Goal: Information Seeking & Learning: Learn about a topic

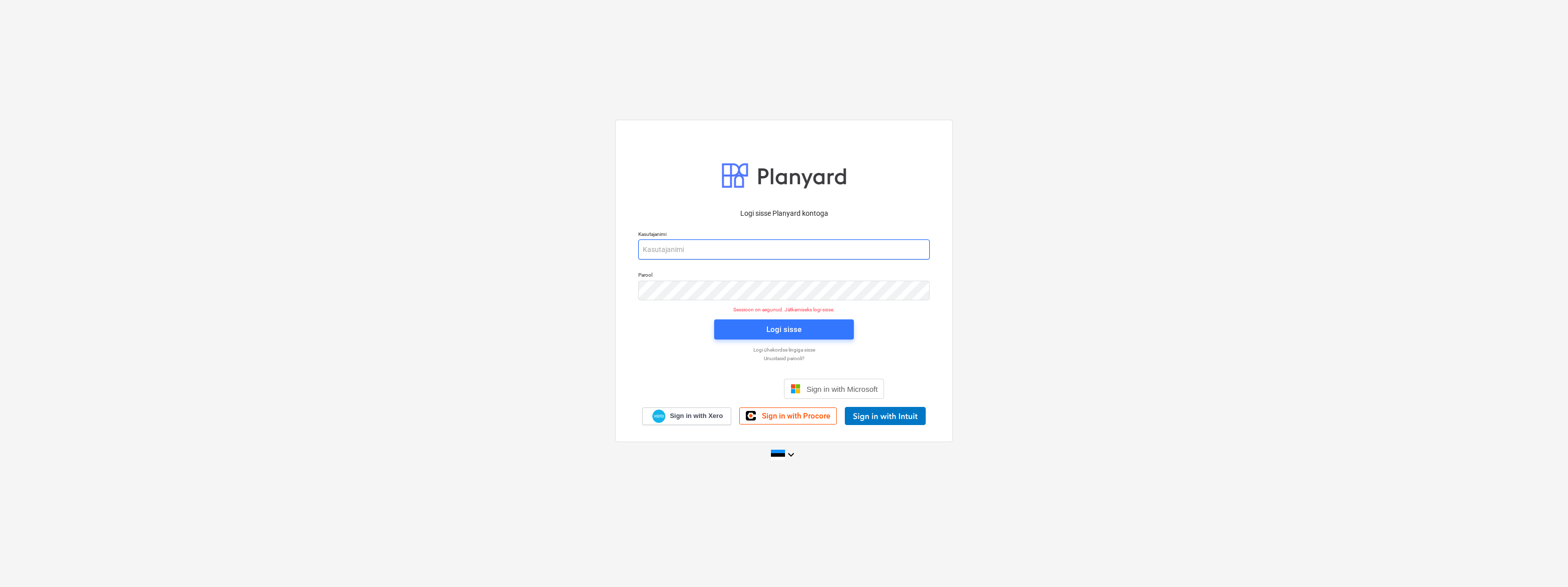
click at [725, 252] on input "email" at bounding box center [784, 249] width 291 height 20
type input "[EMAIL_ADDRESS][DOMAIN_NAME]"
click at [796, 339] on div "Logi sisse" at bounding box center [784, 330] width 152 height 32
click at [796, 332] on div "Logi sisse" at bounding box center [783, 329] width 35 height 13
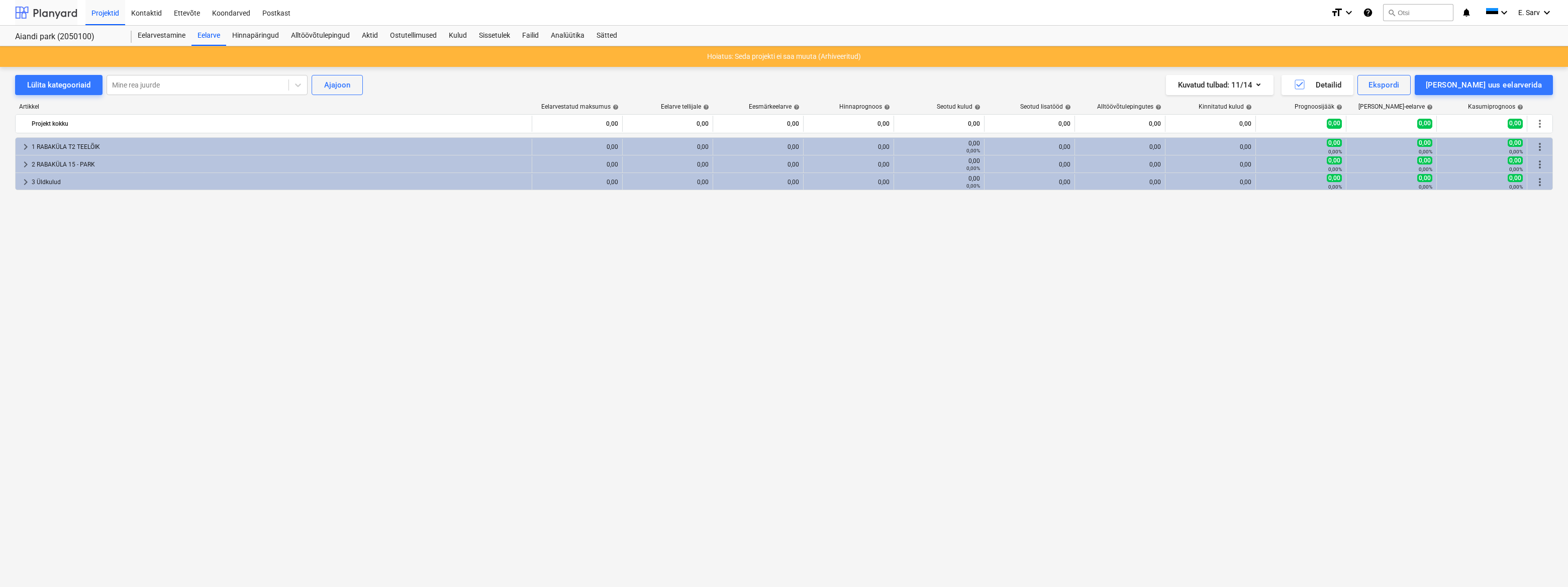
click at [36, 14] on div at bounding box center [46, 12] width 62 height 25
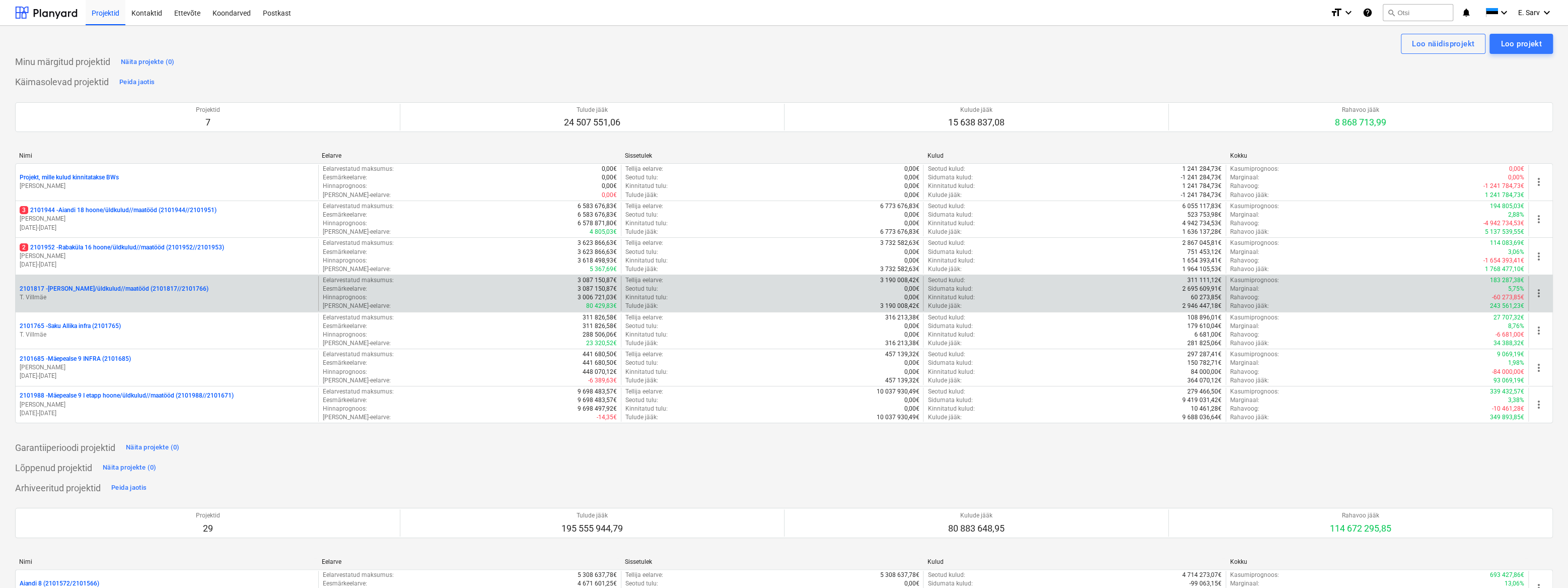
click at [63, 296] on p "T. Villmäe" at bounding box center [167, 297] width 295 height 9
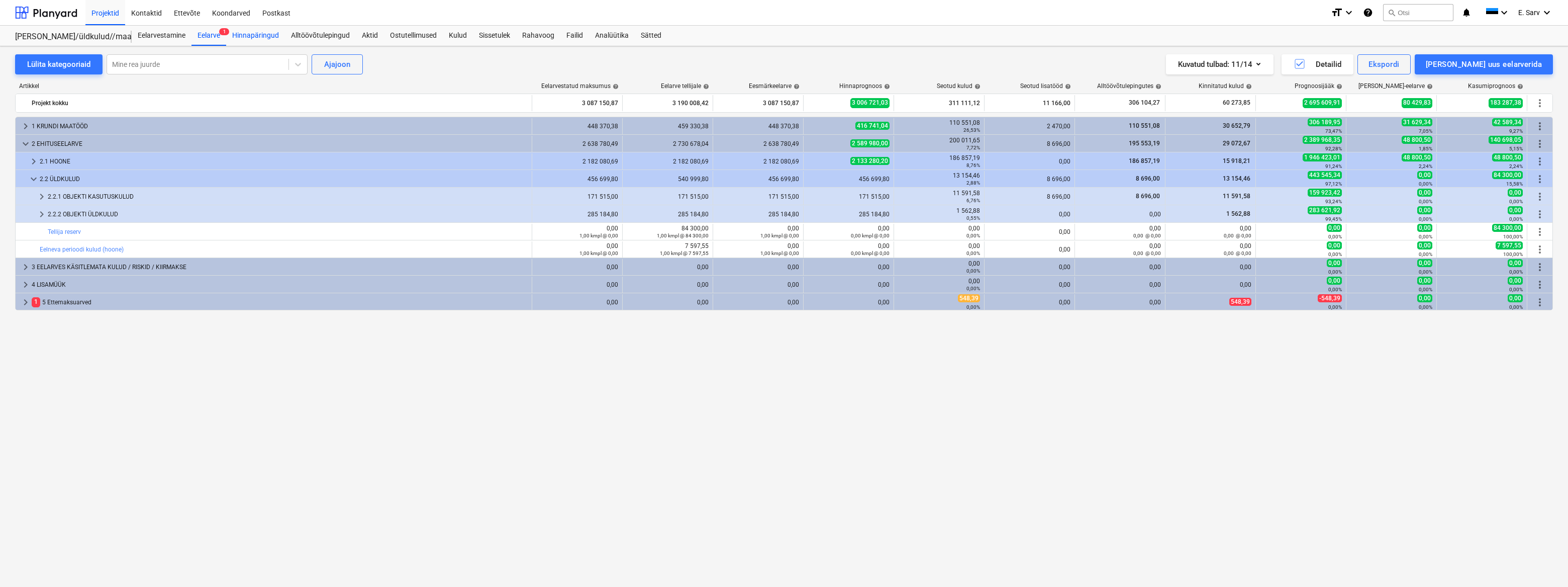
click at [258, 35] on div "Hinnapäringud" at bounding box center [255, 36] width 59 height 20
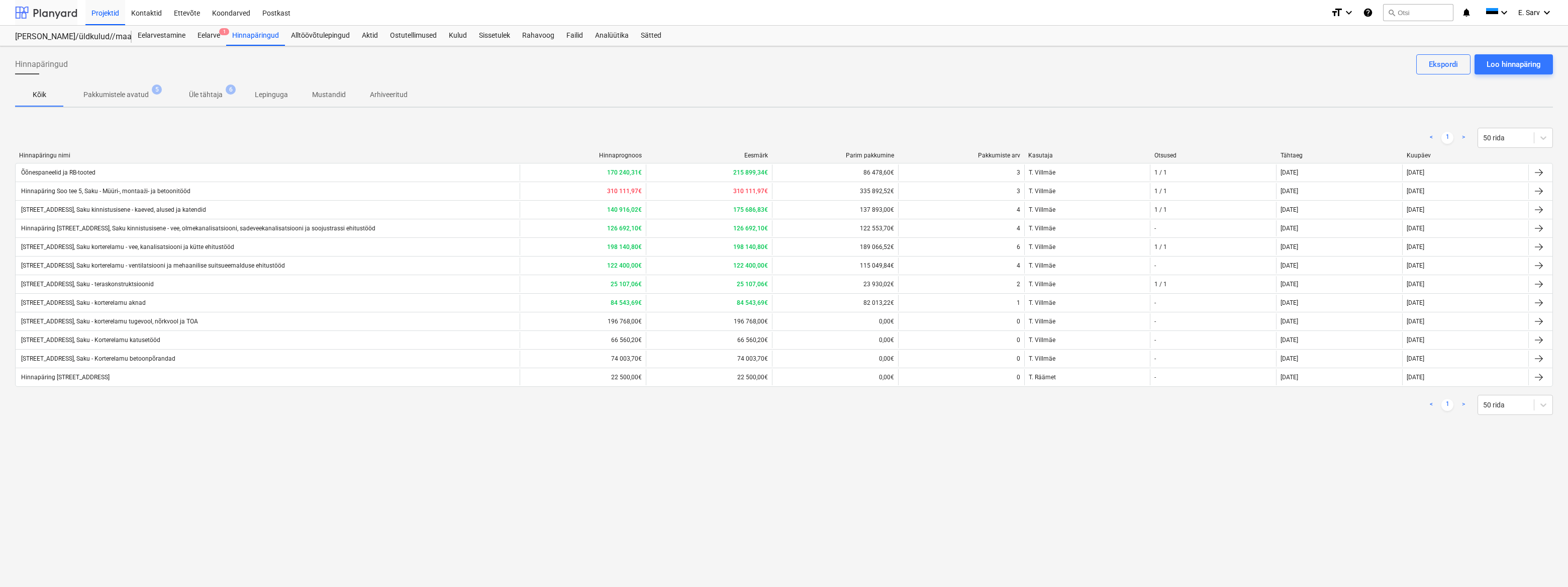
click at [49, 12] on div at bounding box center [46, 12] width 62 height 25
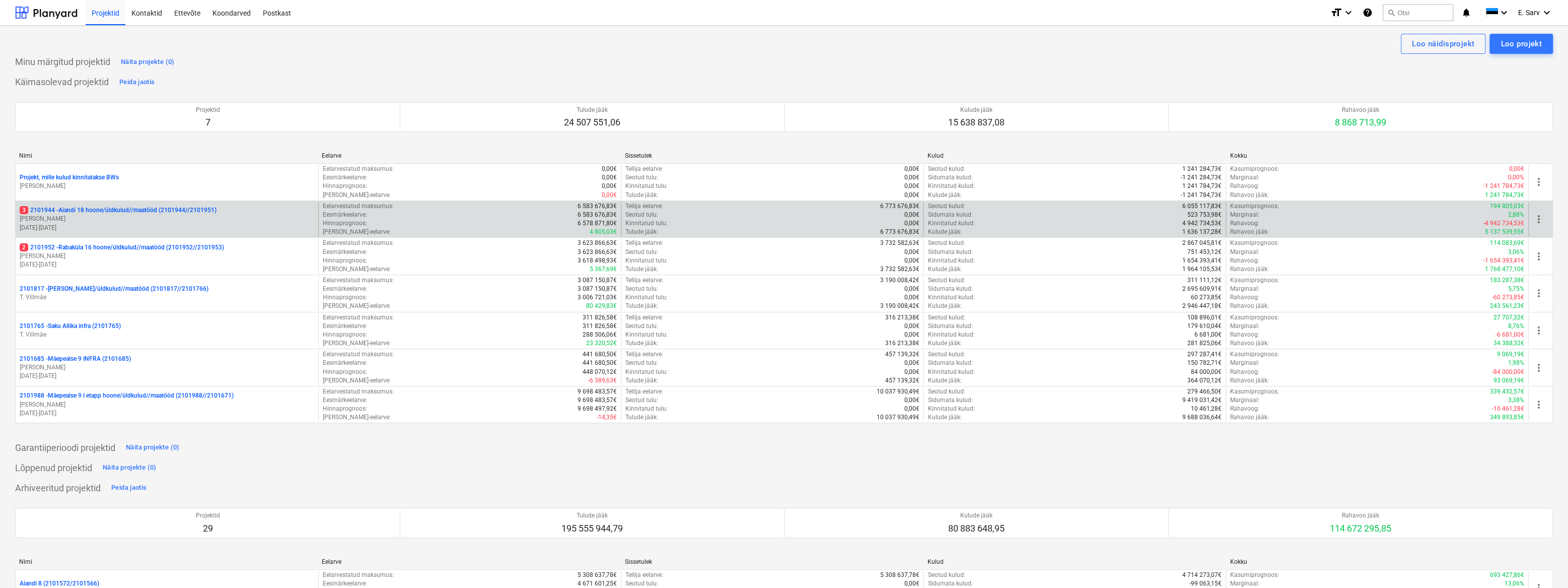
click at [83, 210] on p "3 2101944 - Aiandi 18 hoone/üldkulud//maatööd (2101944//2101951)" at bounding box center [118, 210] width 197 height 9
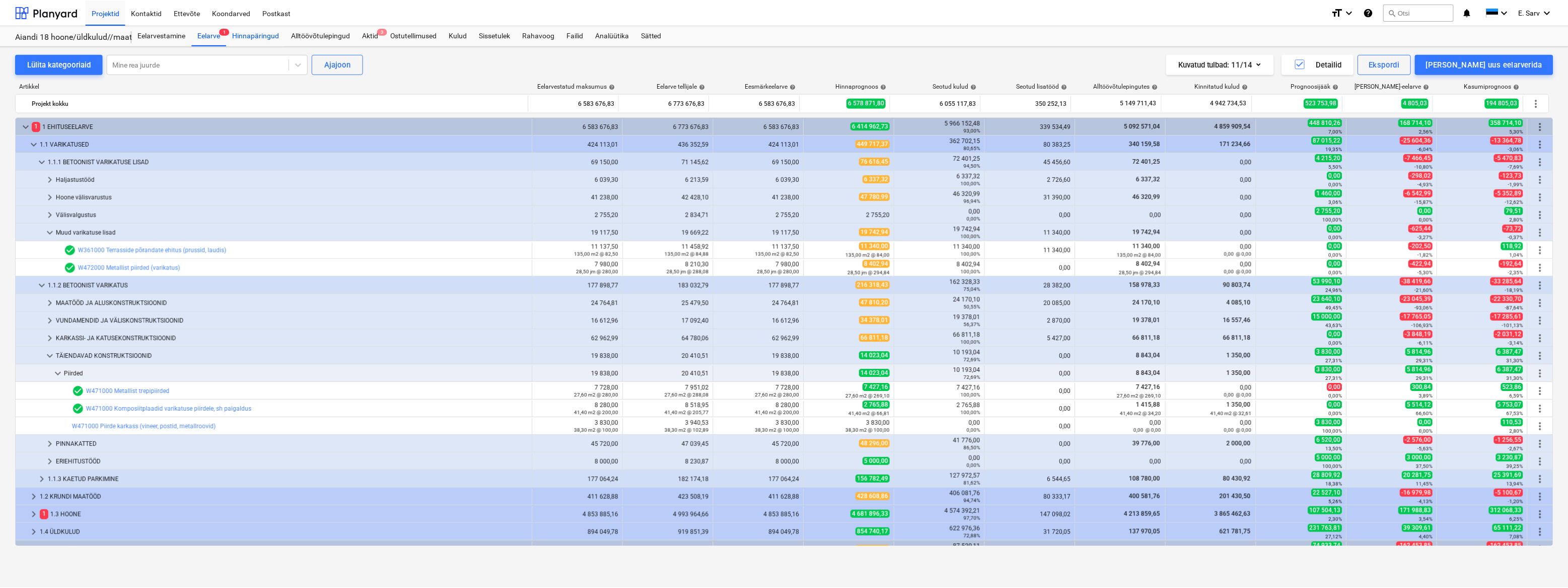
scroll to position [46, 0]
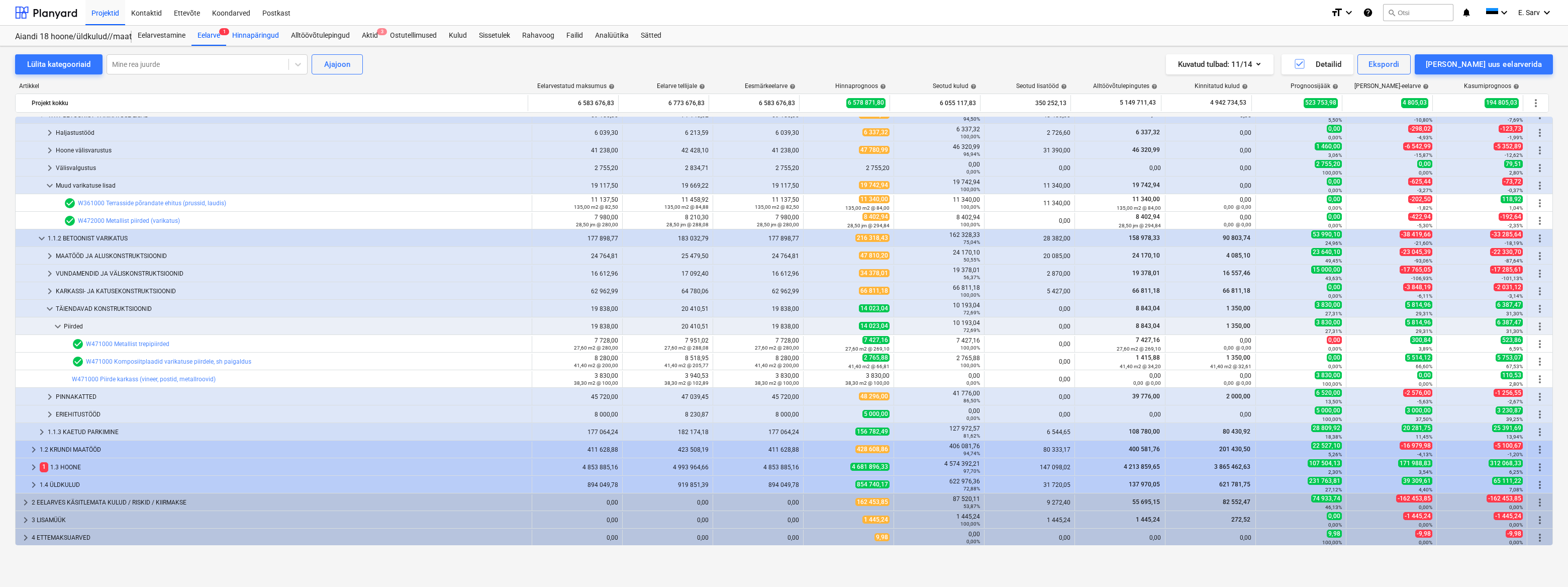
click at [268, 35] on div "Hinnapäringud" at bounding box center [255, 36] width 59 height 20
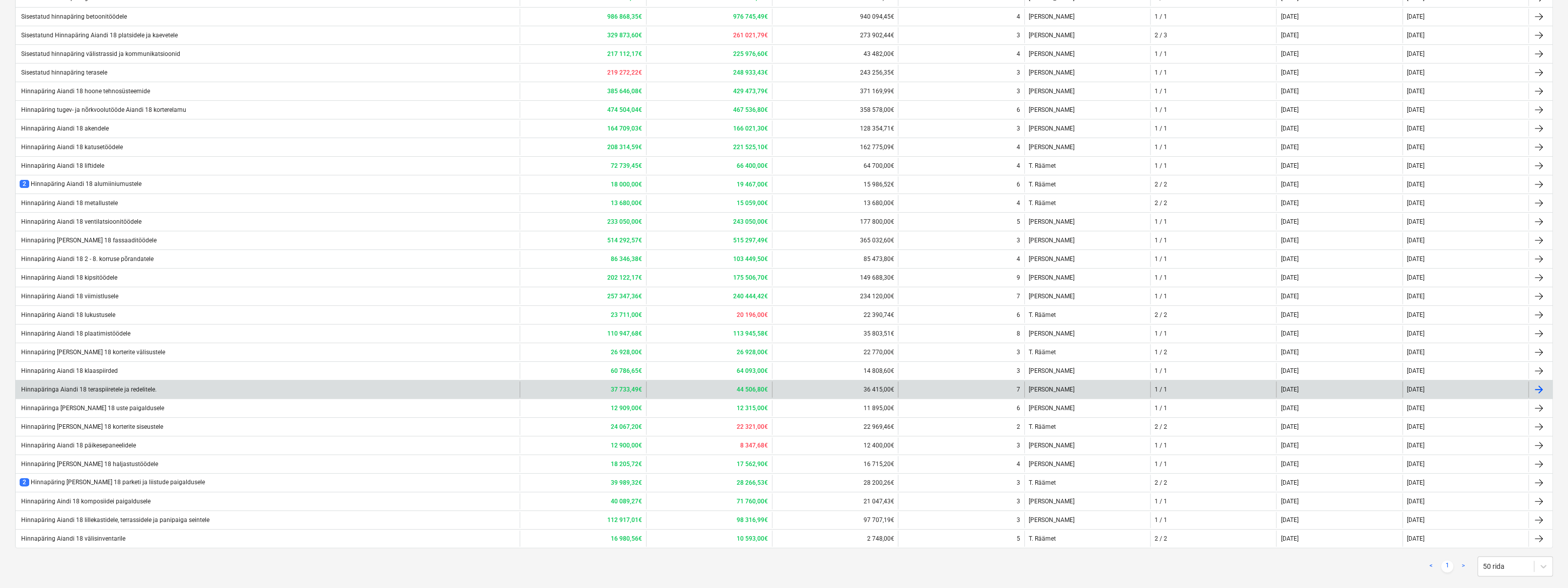
scroll to position [216, 0]
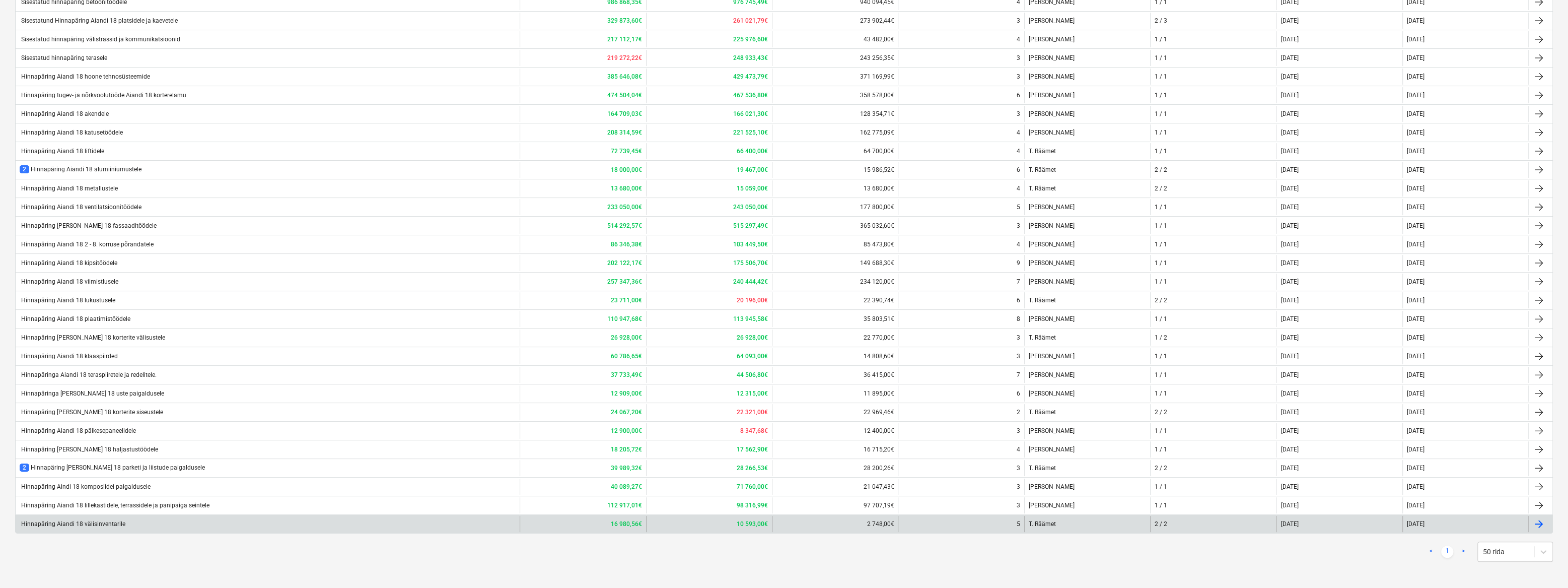
click at [83, 522] on div "Hinnapäring Aiandi 18 välisinventarile" at bounding box center [72, 524] width 106 height 7
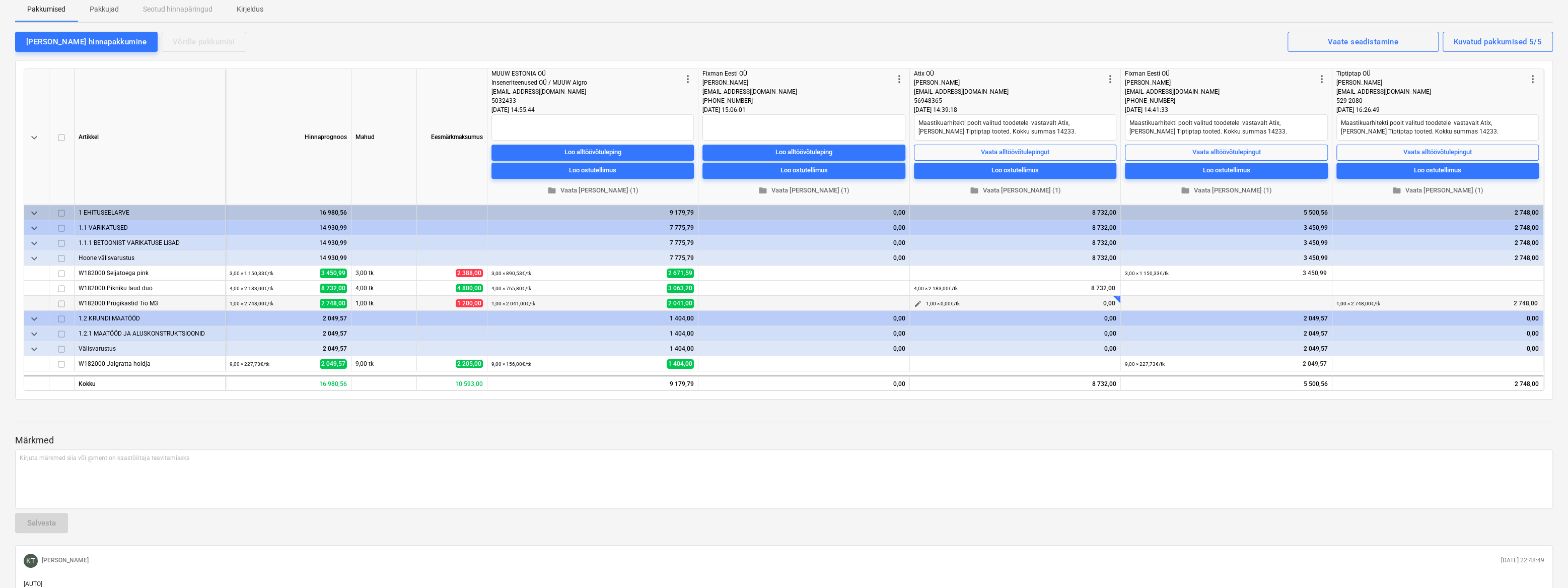
scroll to position [137, 0]
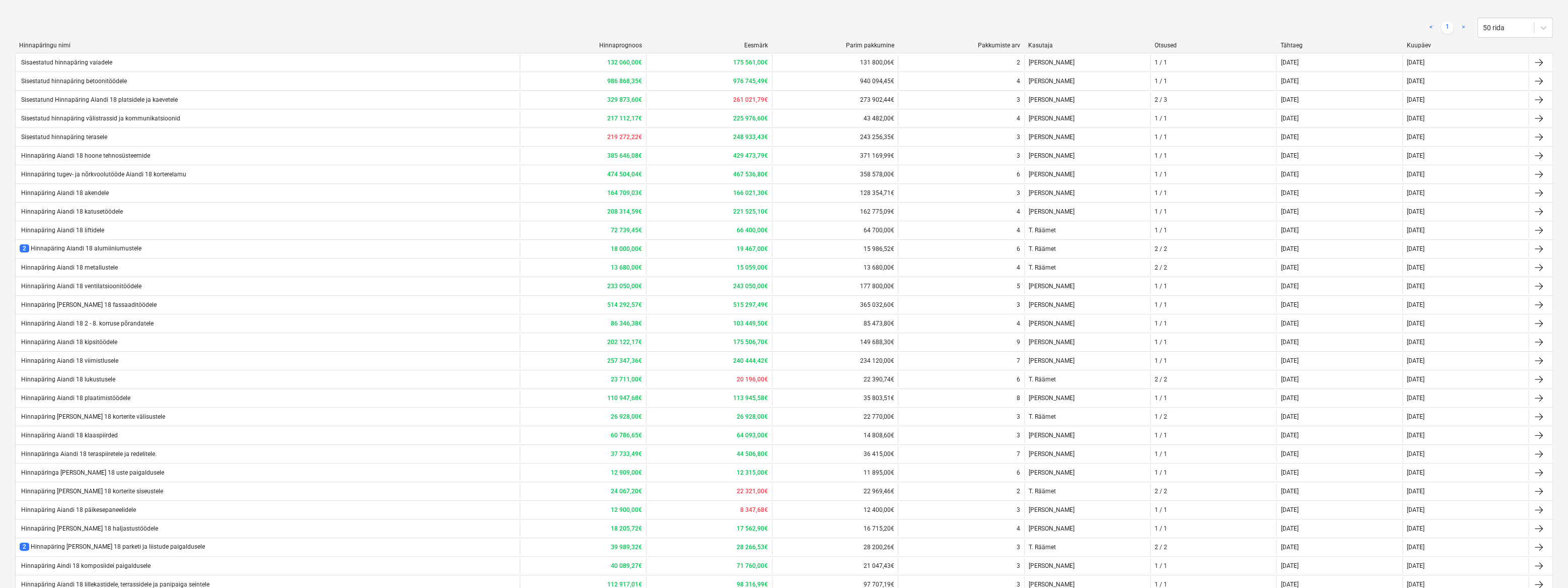
scroll to position [216, 0]
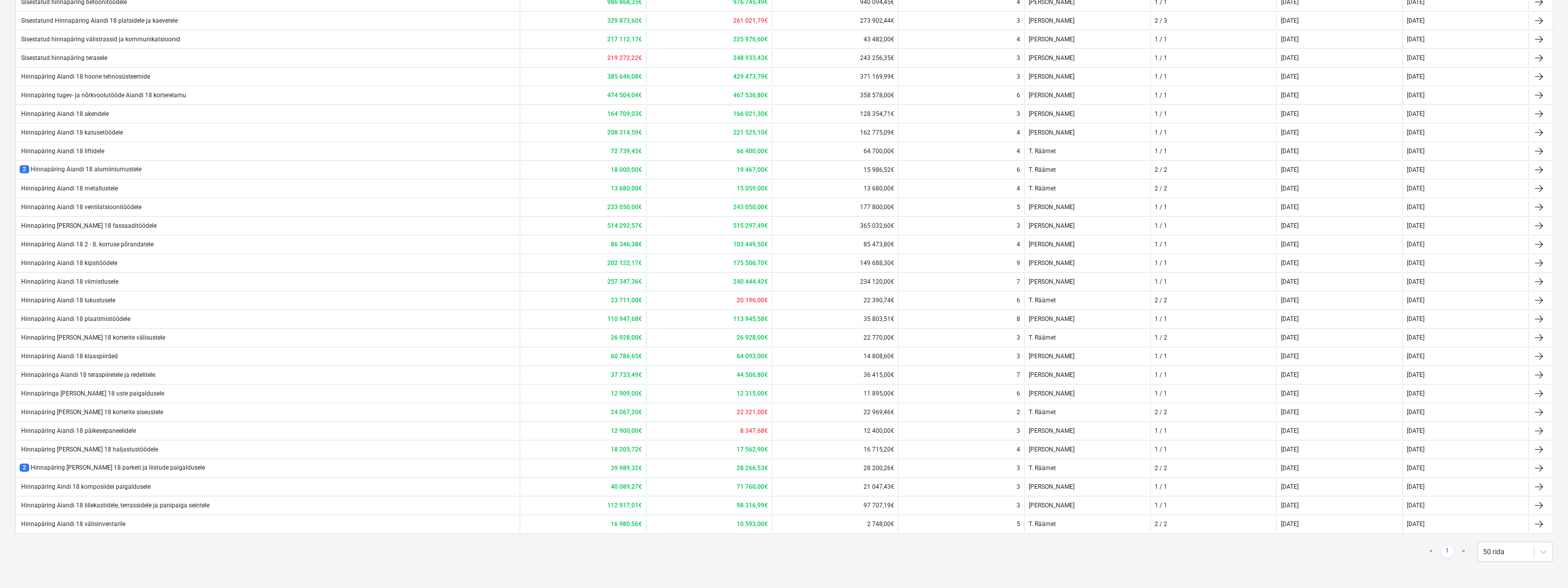
click at [735, 569] on div "< 1 > 50 rida Hinnapäringu nimi Hinnaprognoos Eesmärk Parim pakkumine Pakkumist…" at bounding box center [784, 250] width 1538 height 647
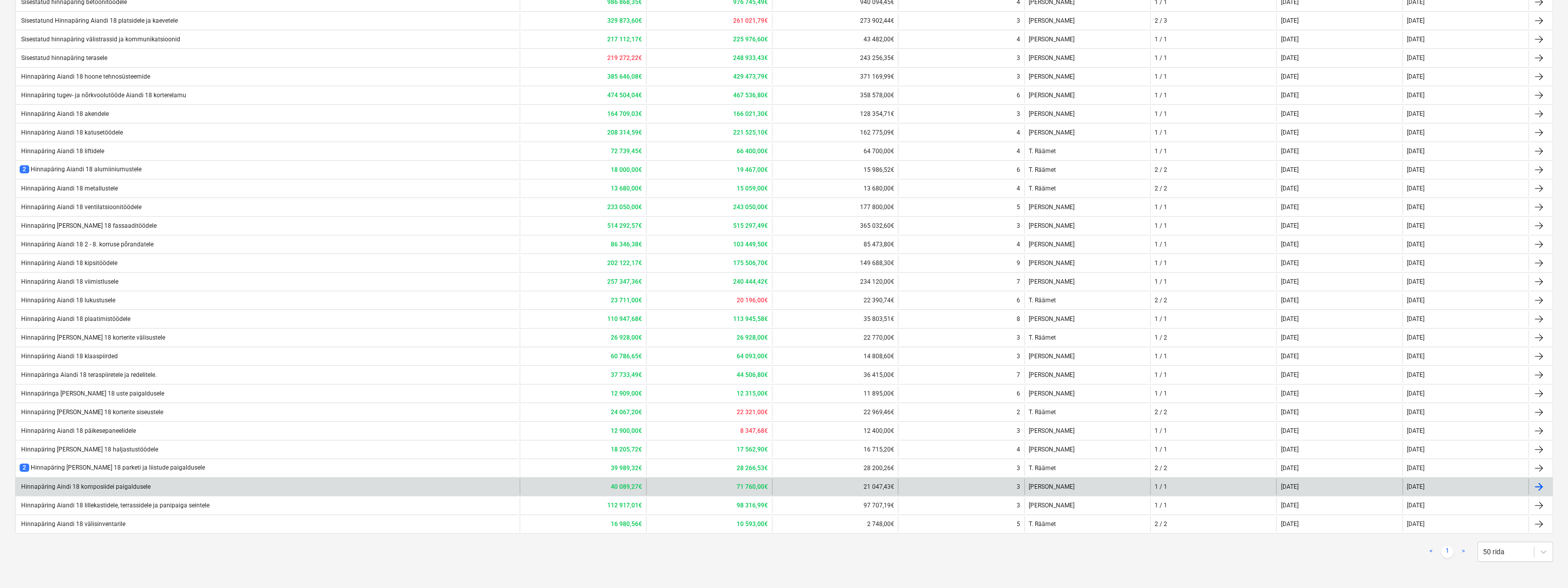
click at [135, 485] on div "Hinnapäring Aindi 18 komposiidei paigaldusele" at bounding box center [85, 486] width 131 height 7
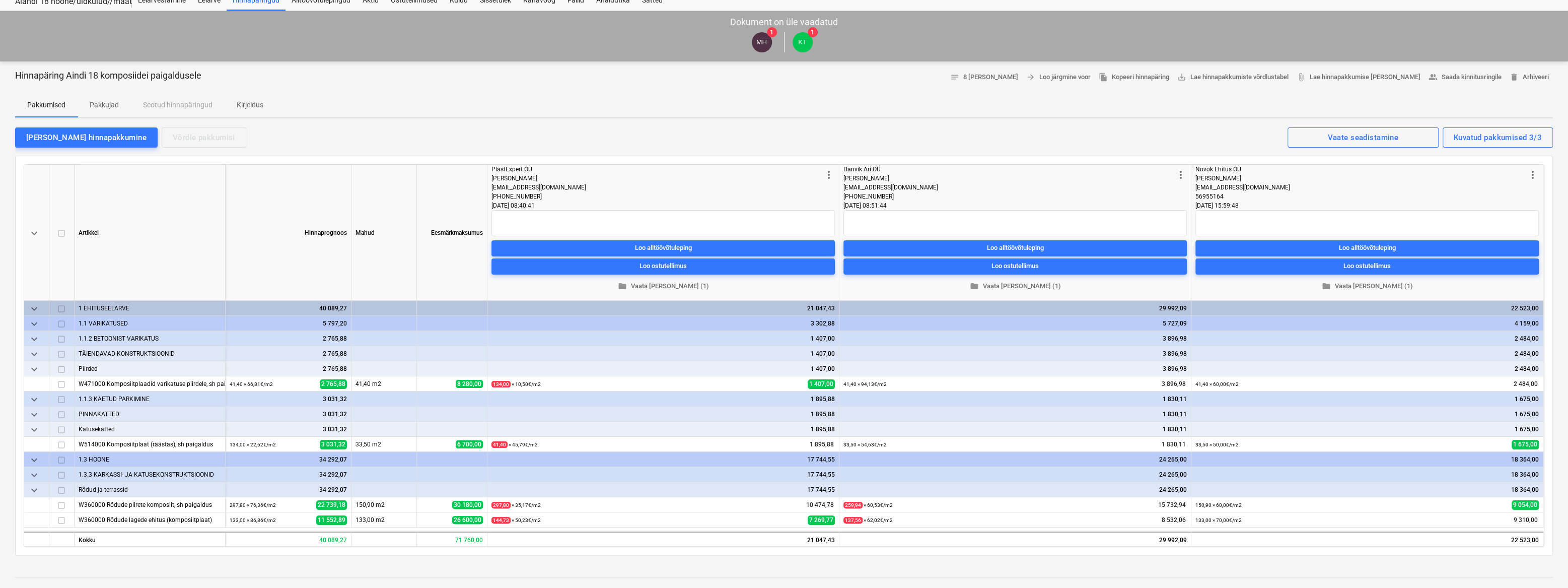
scroll to position [45, 0]
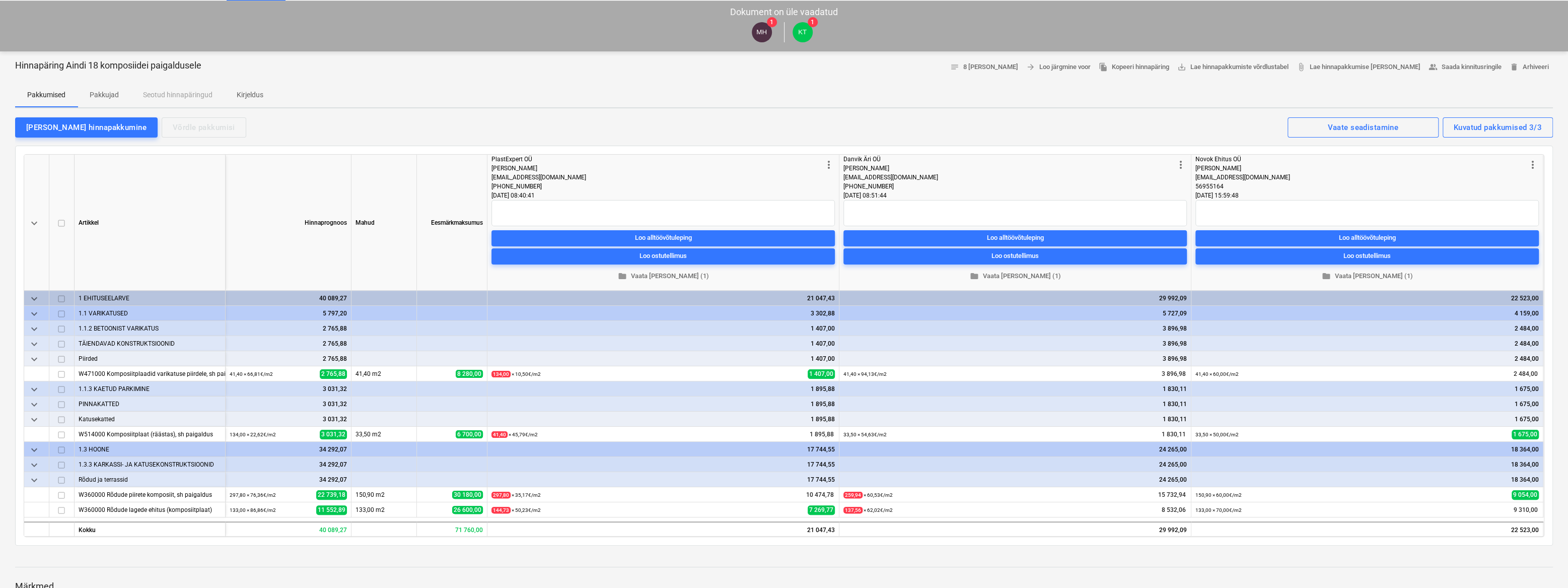
click at [751, 556] on div at bounding box center [784, 557] width 1538 height 8
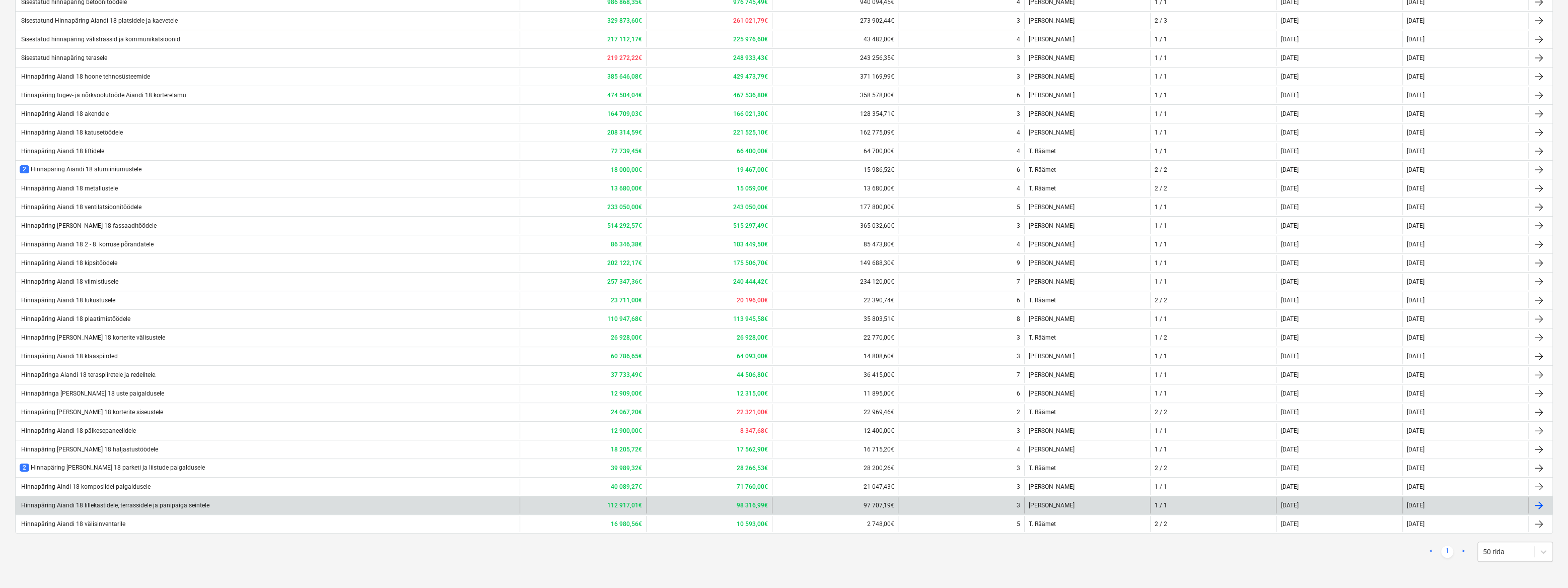
click at [170, 502] on div "Hinnapäring Aiandi 18 lillekastidele, terrassidele ja panipaiga seintele" at bounding box center [114, 505] width 190 height 7
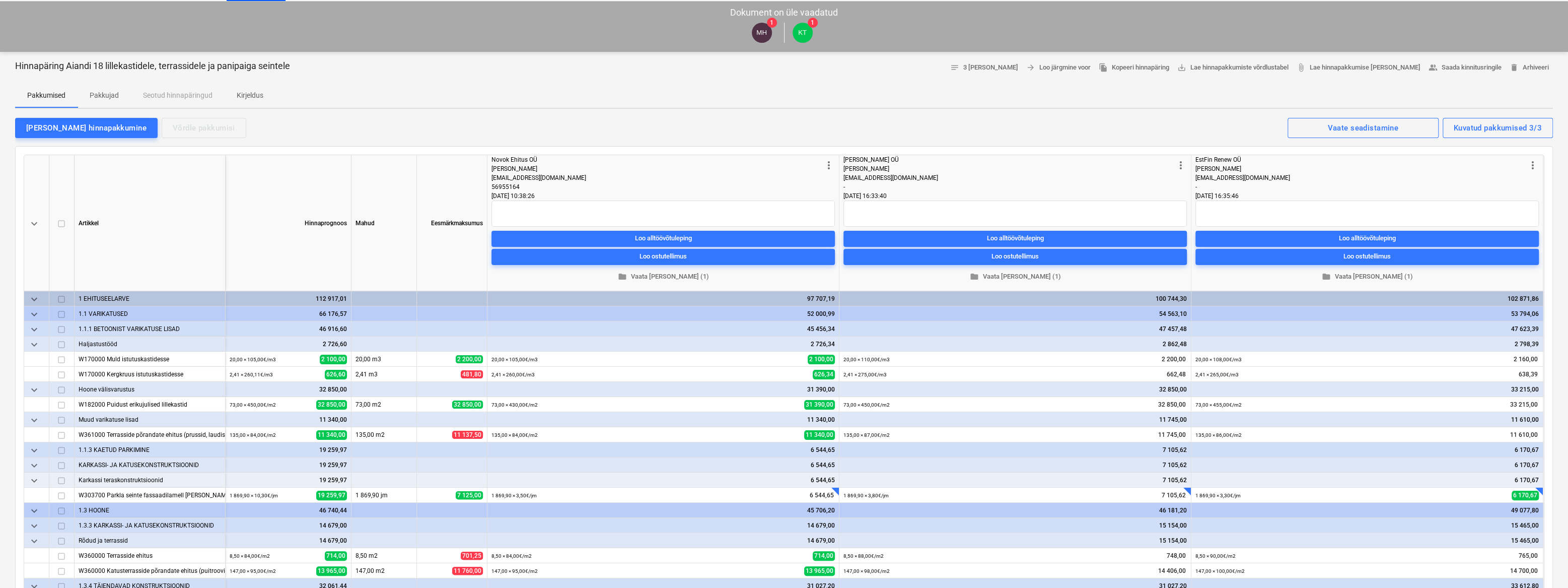
scroll to position [45, 0]
click at [835, 488] on div at bounding box center [840, 485] width 10 height 10
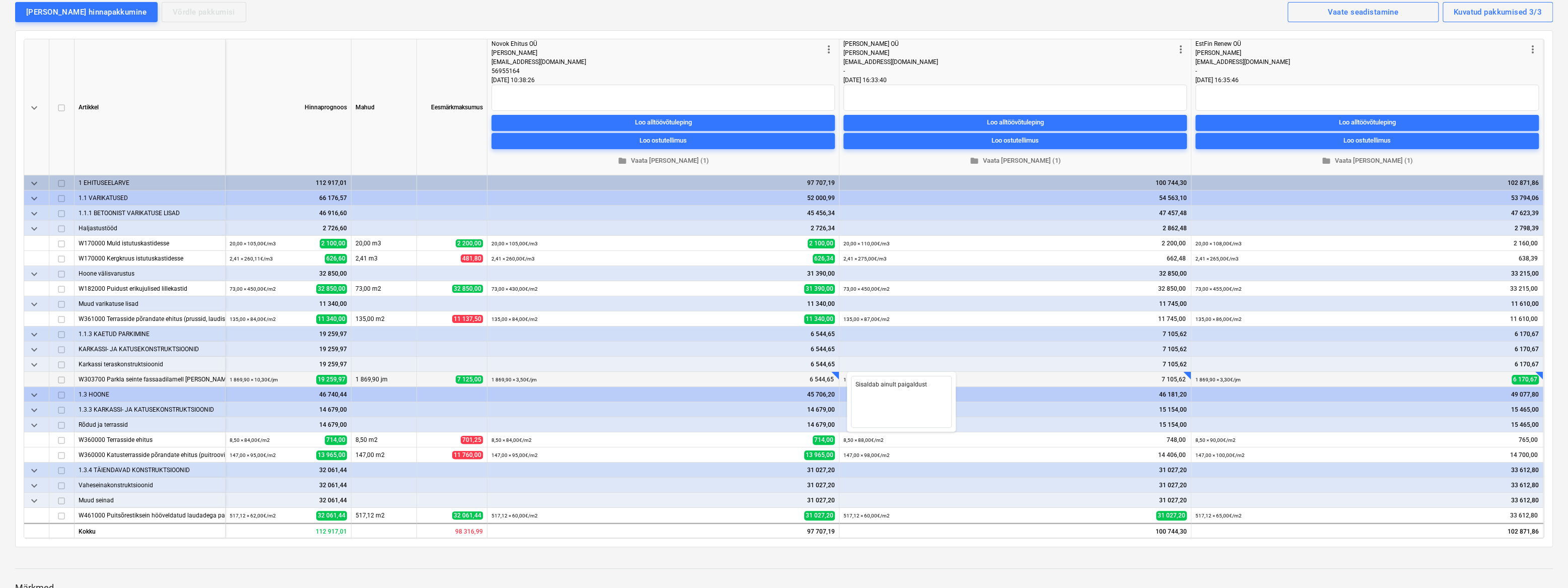
scroll to position [183, 0]
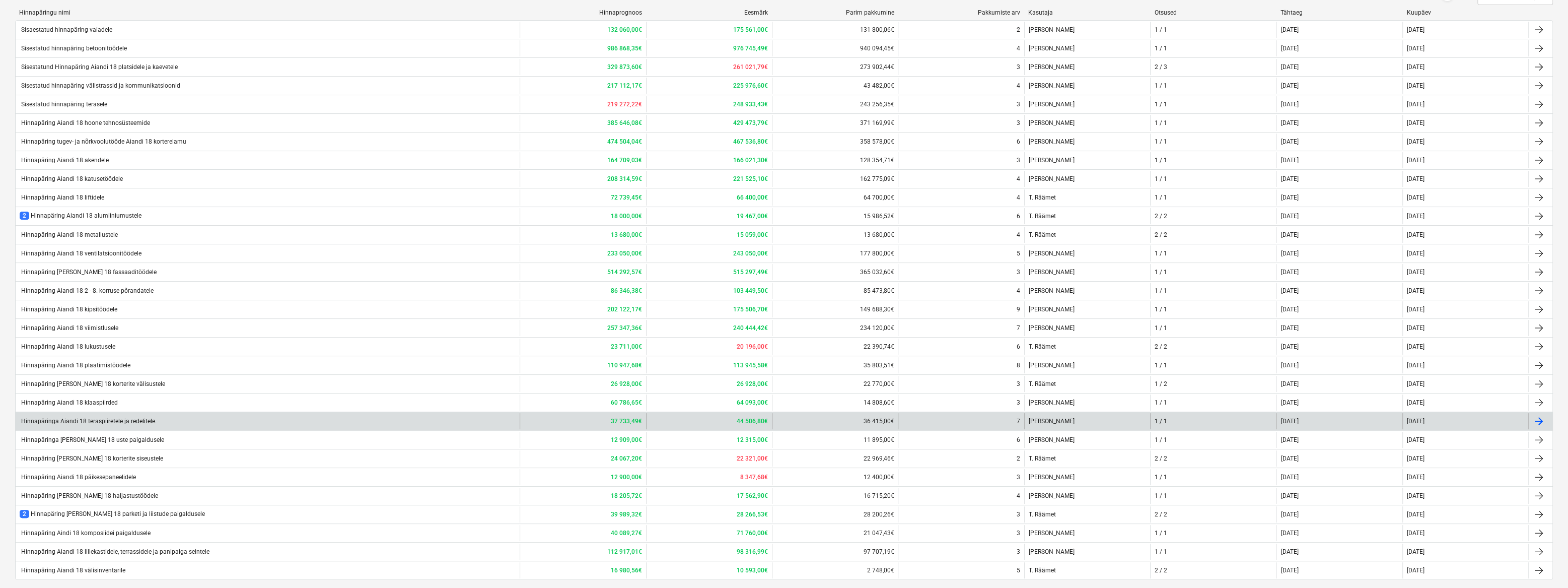
scroll to position [183, 0]
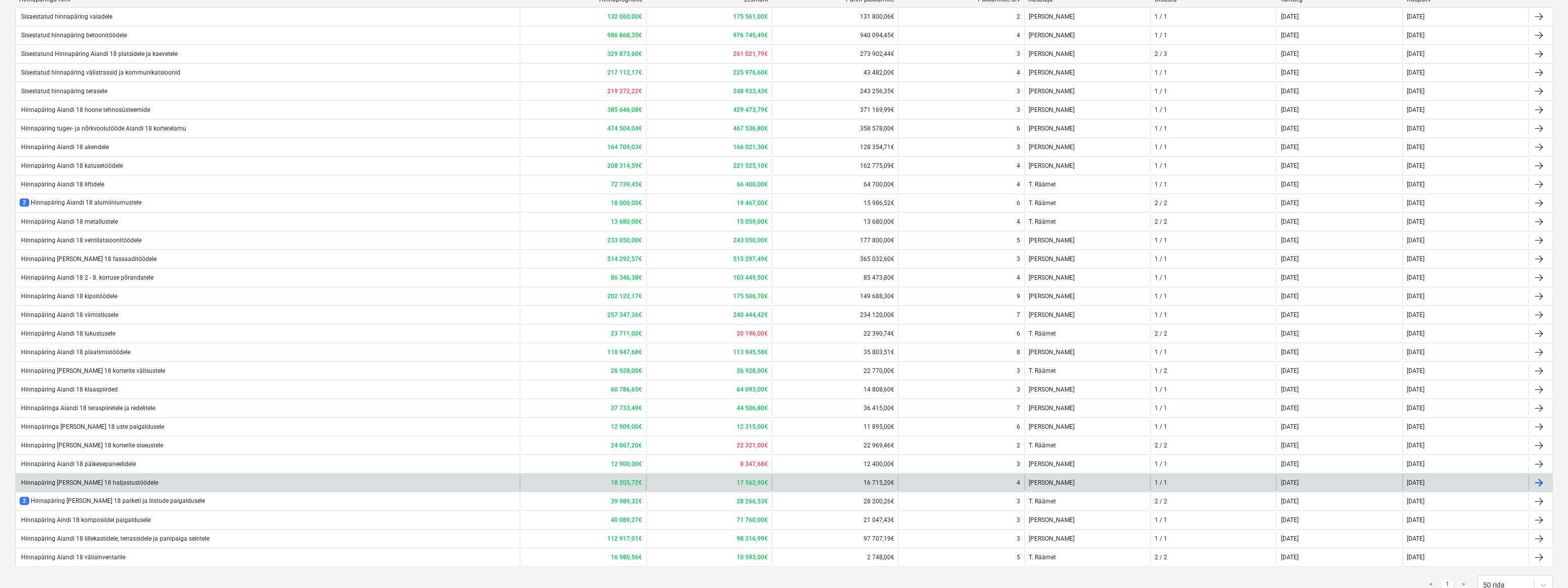
click at [192, 478] on div "Hinnapäring [PERSON_NAME] 18 haljastustöödele" at bounding box center [267, 482] width 504 height 16
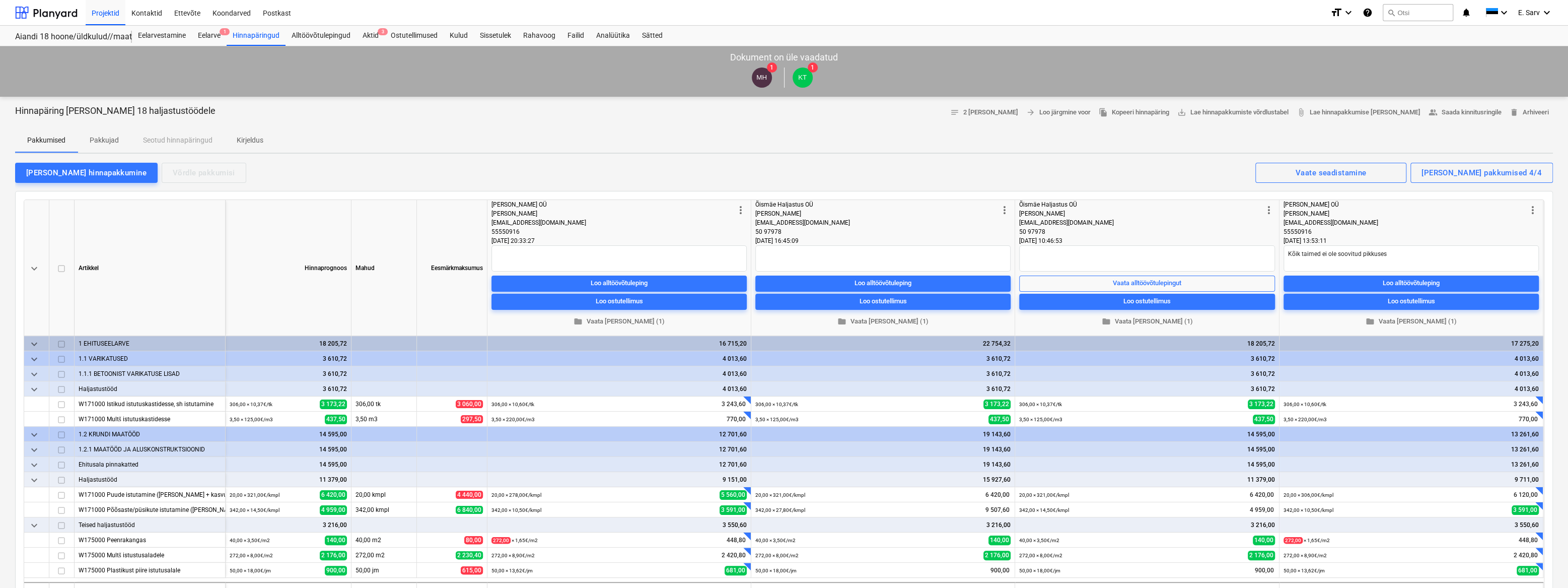
scroll to position [91, 0]
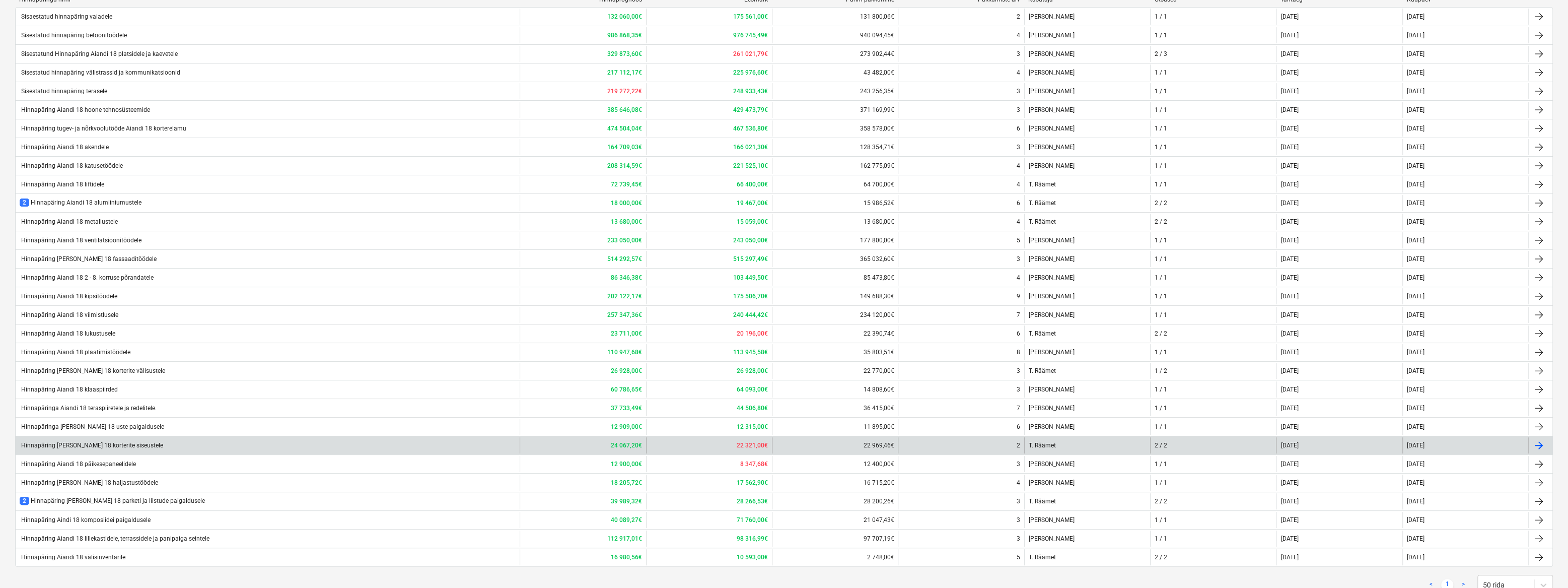
scroll to position [216, 0]
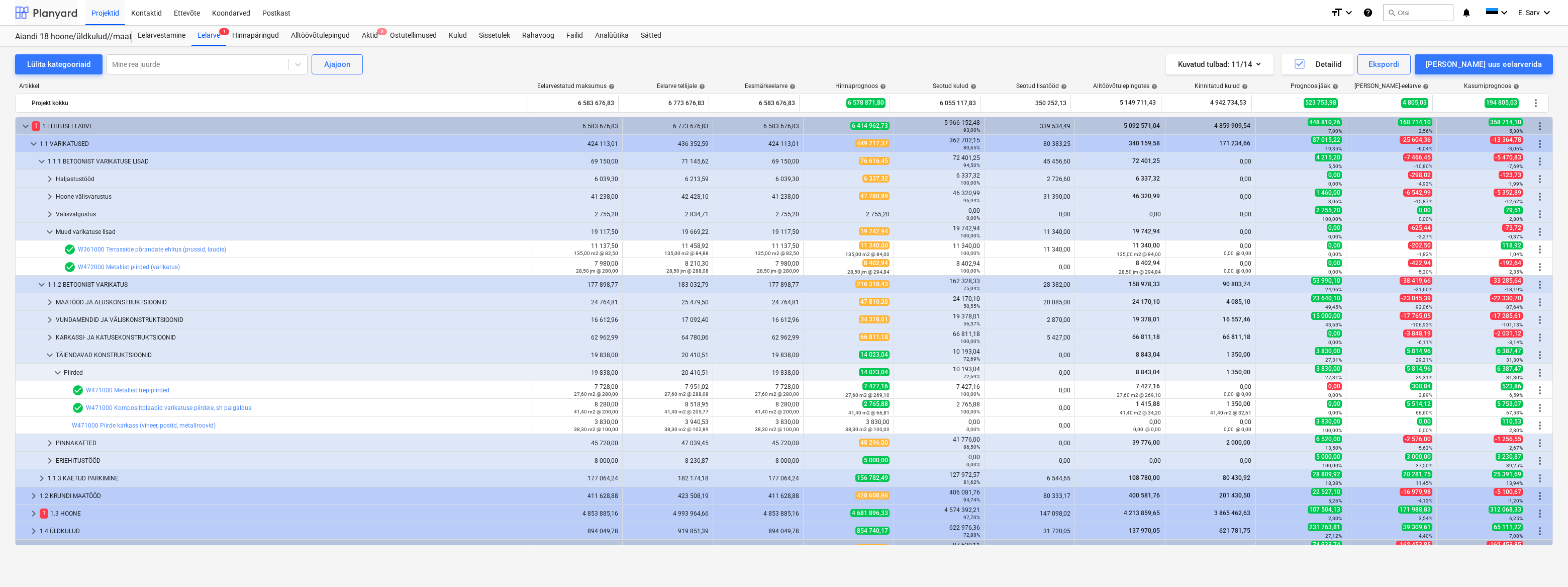
scroll to position [46, 0]
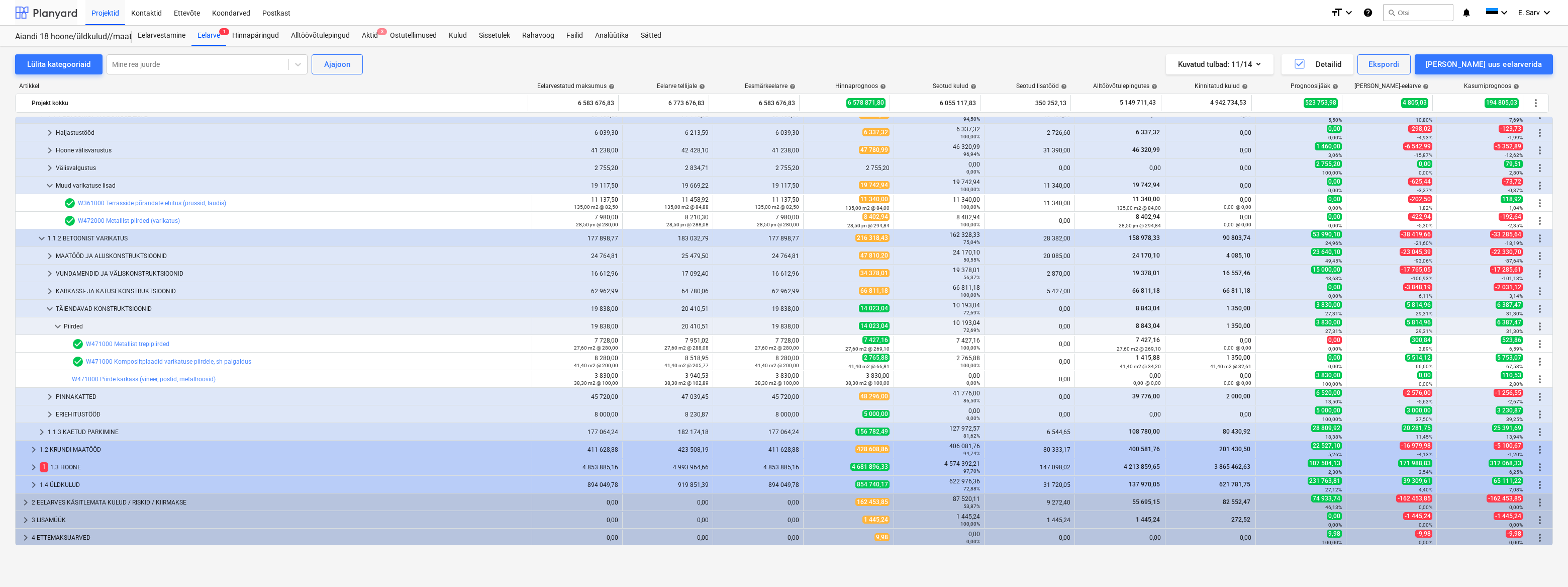
click at [49, 14] on div at bounding box center [46, 12] width 62 height 25
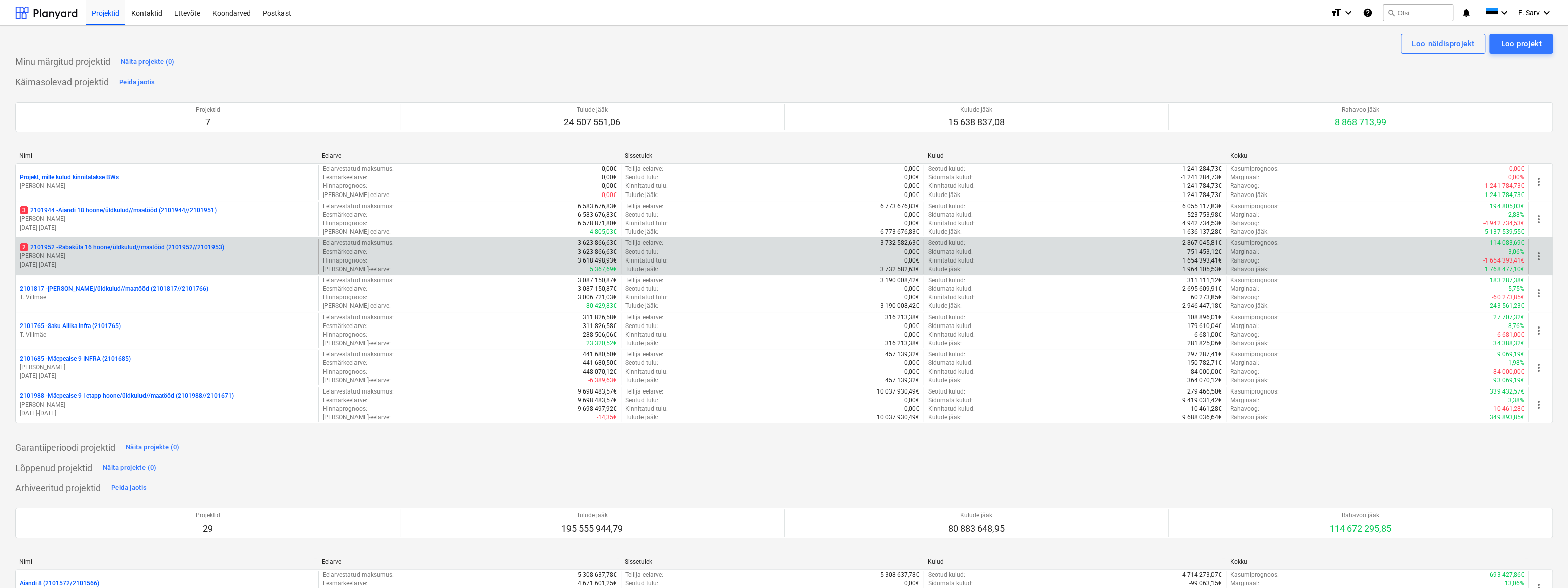
click at [91, 249] on p "2 2101952 - [GEOGRAPHIC_DATA] 16 hoone/üldkulud//maatööd (2101952//2101953)" at bounding box center [122, 247] width 205 height 9
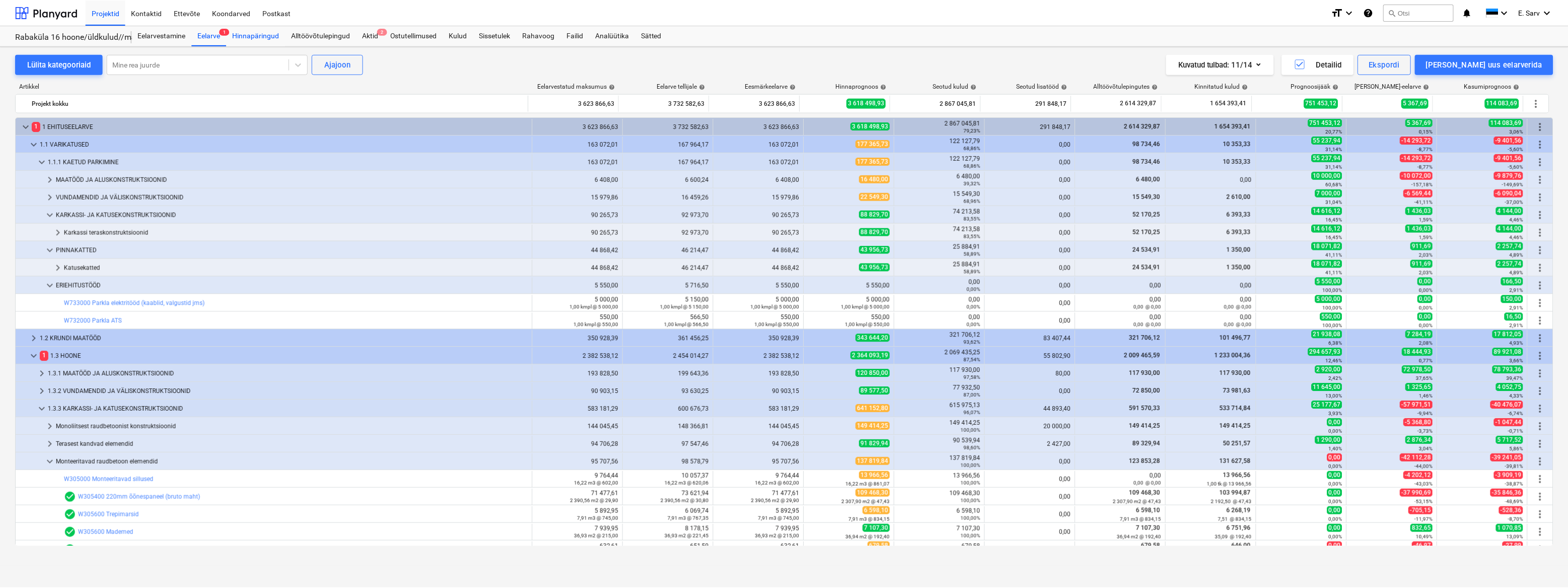
scroll to position [320, 0]
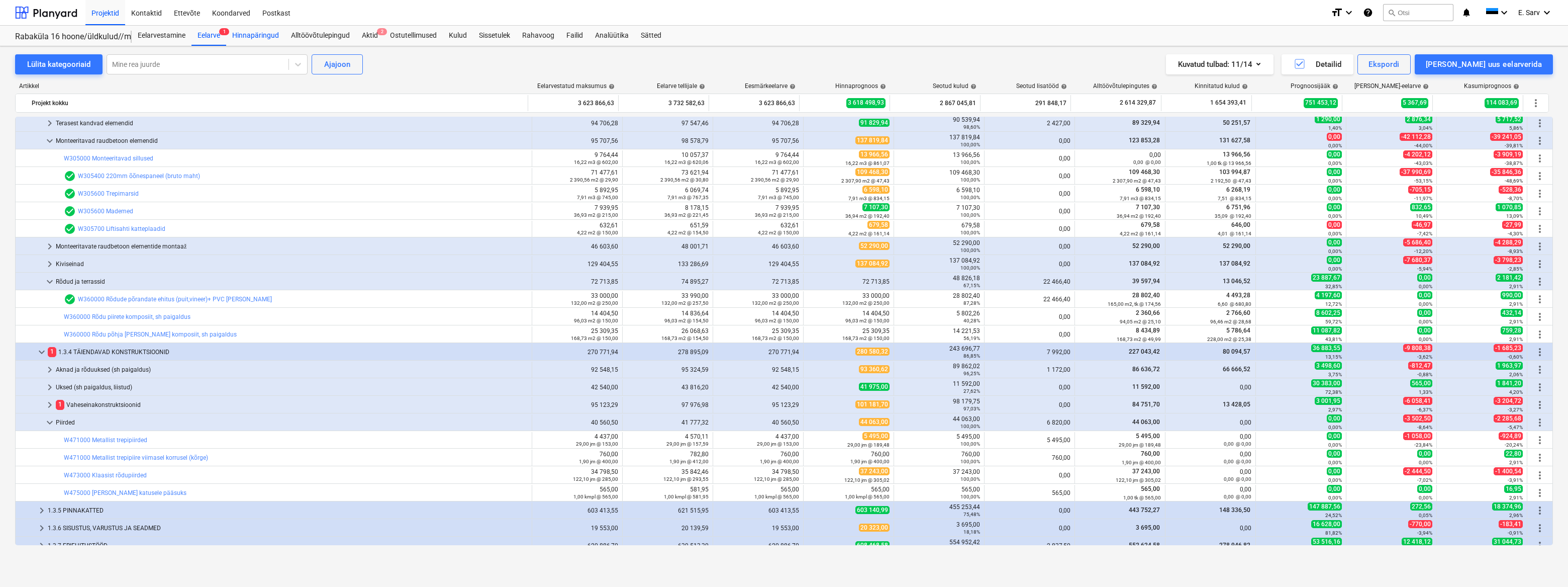
click at [265, 34] on div "Hinnapäringud" at bounding box center [255, 36] width 59 height 20
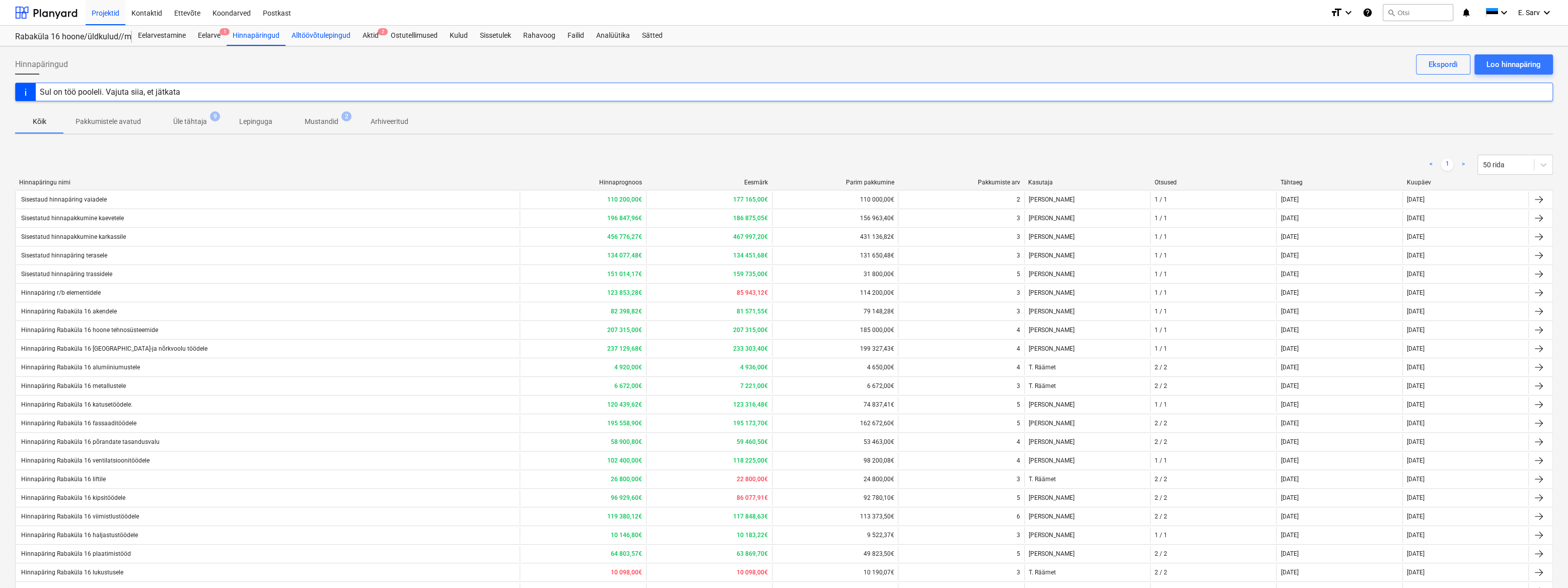
click at [321, 32] on div "Alltöövõtulepingud" at bounding box center [321, 36] width 71 height 20
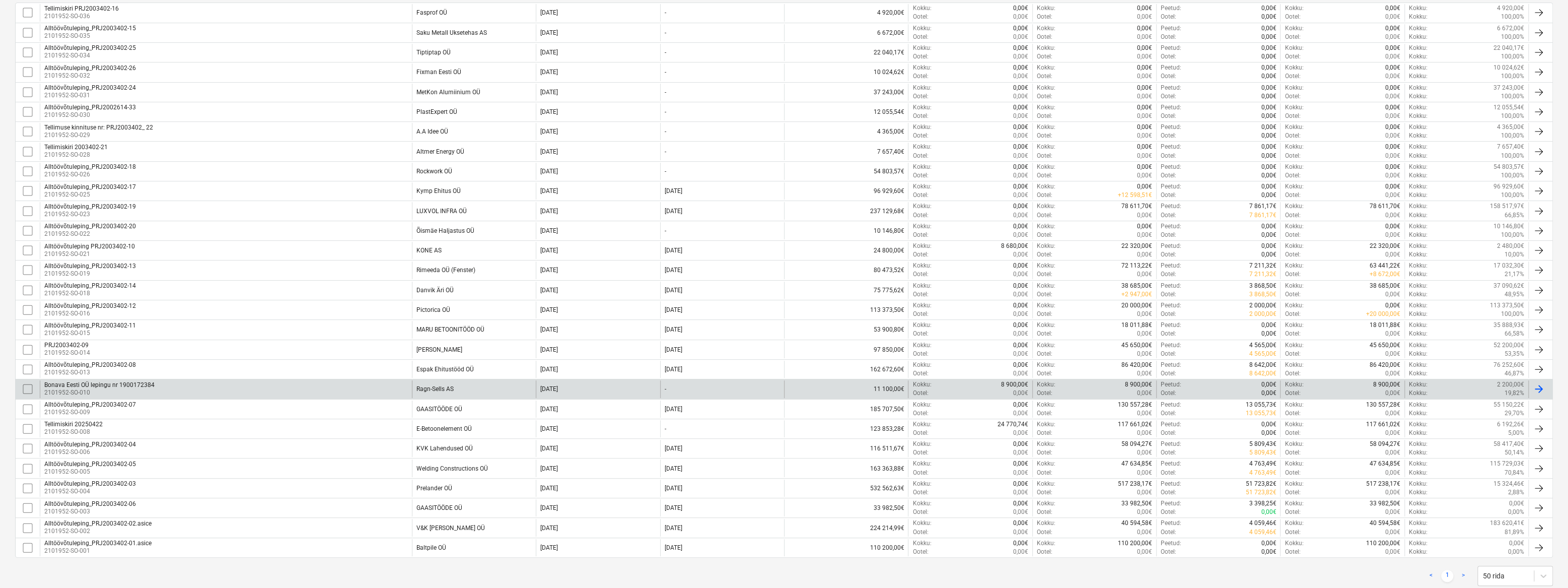
scroll to position [275, 0]
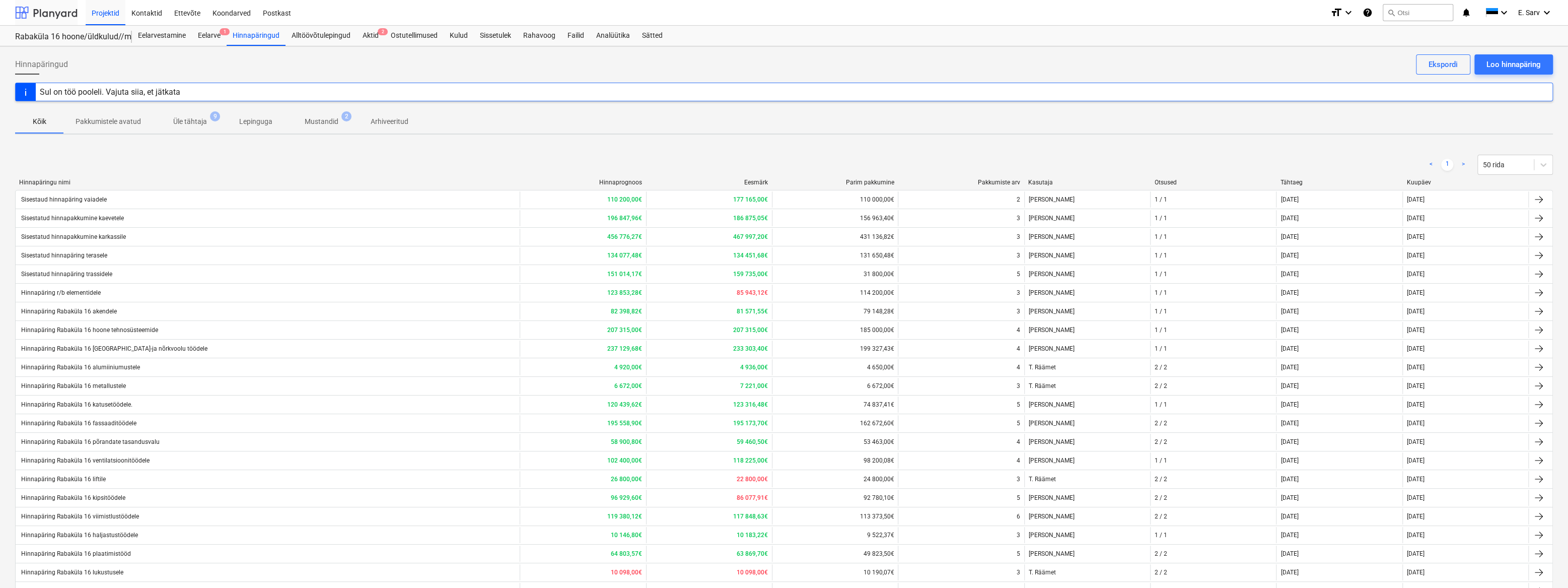
click at [42, 10] on div at bounding box center [46, 12] width 62 height 25
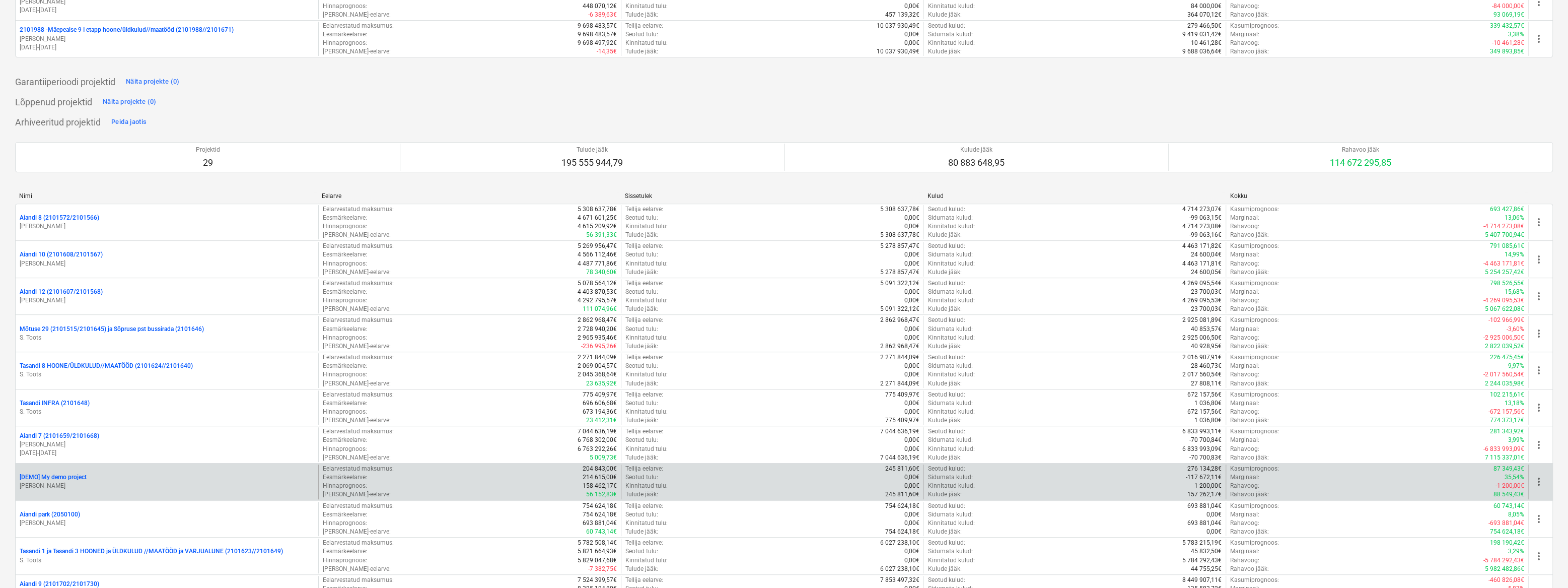
scroll to position [366, 0]
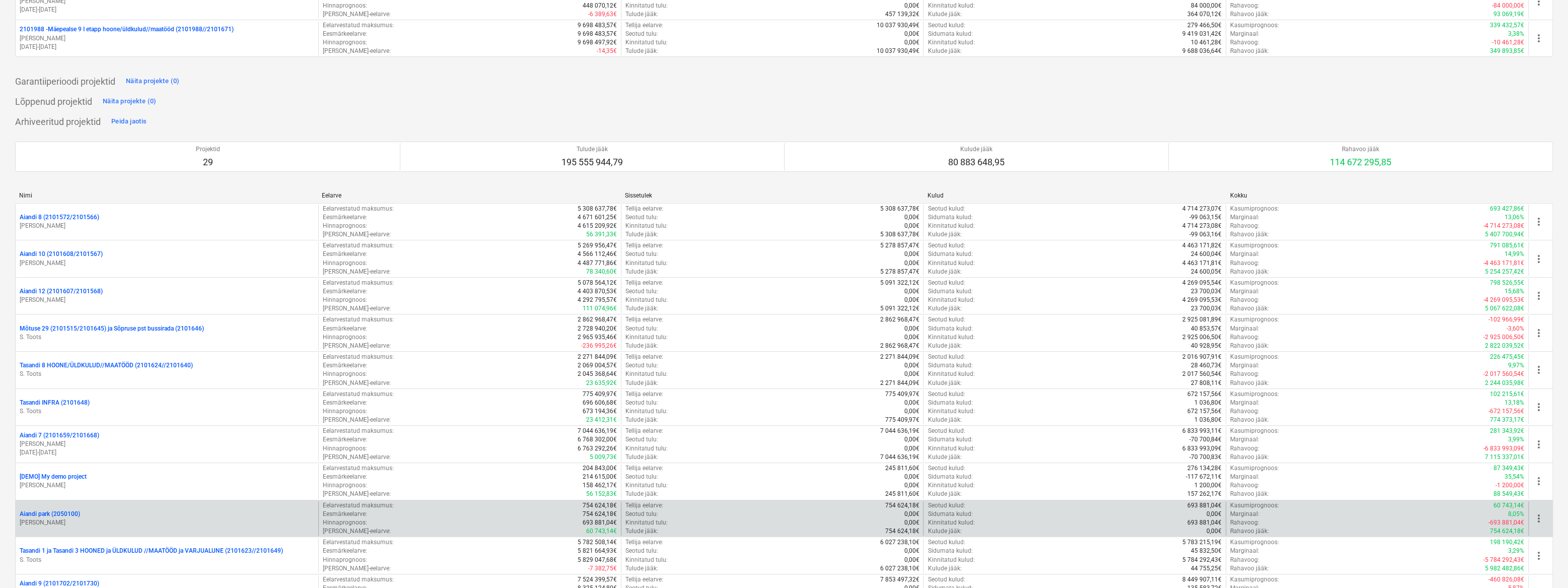
click at [43, 526] on div "Aiandi park (2050100) [PERSON_NAME]" at bounding box center [167, 519] width 303 height 35
click at [43, 513] on p "Aiandi park (2050100)" at bounding box center [50, 514] width 61 height 9
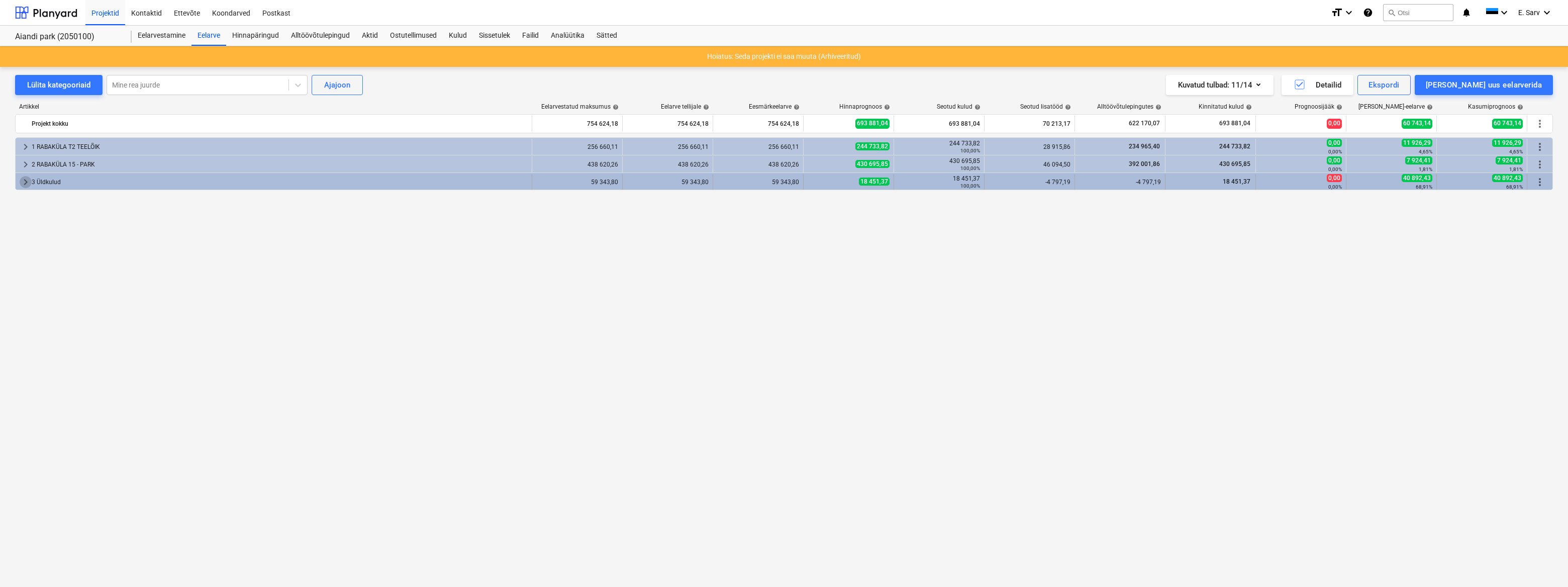
click at [23, 180] on span "keyboard_arrow_right" at bounding box center [26, 182] width 12 height 12
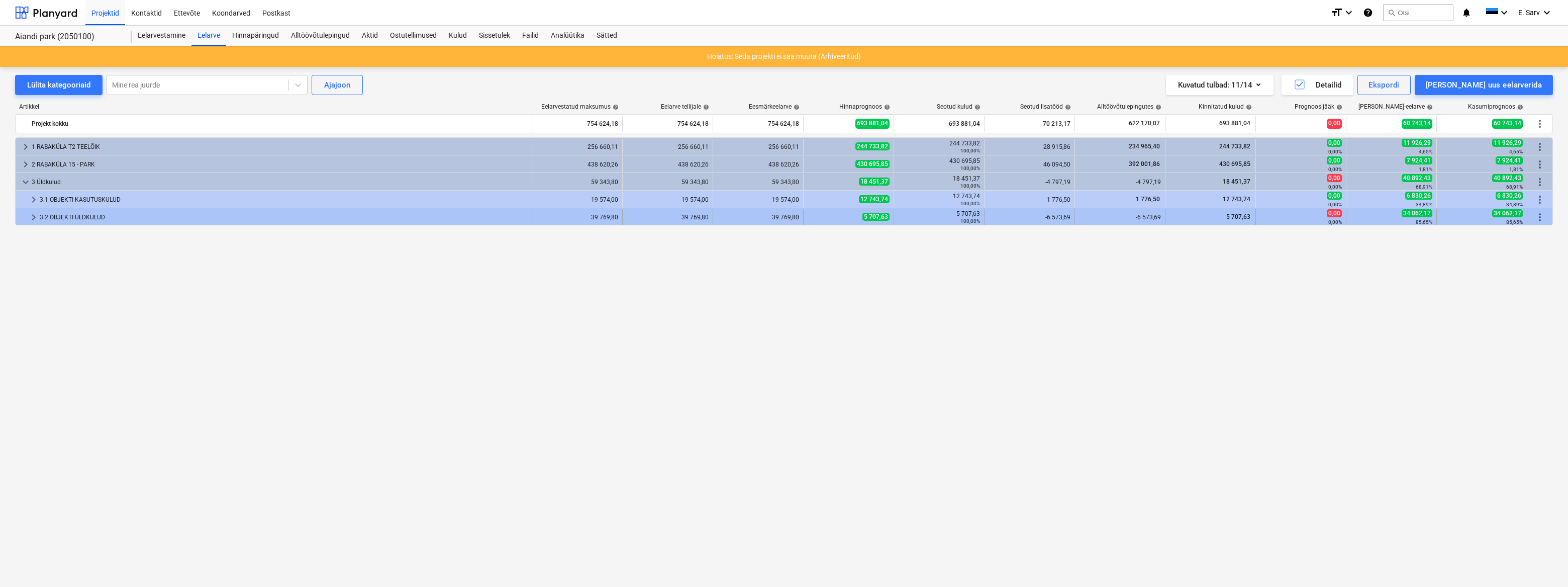
click at [26, 217] on div at bounding box center [23, 217] width 8 height 16
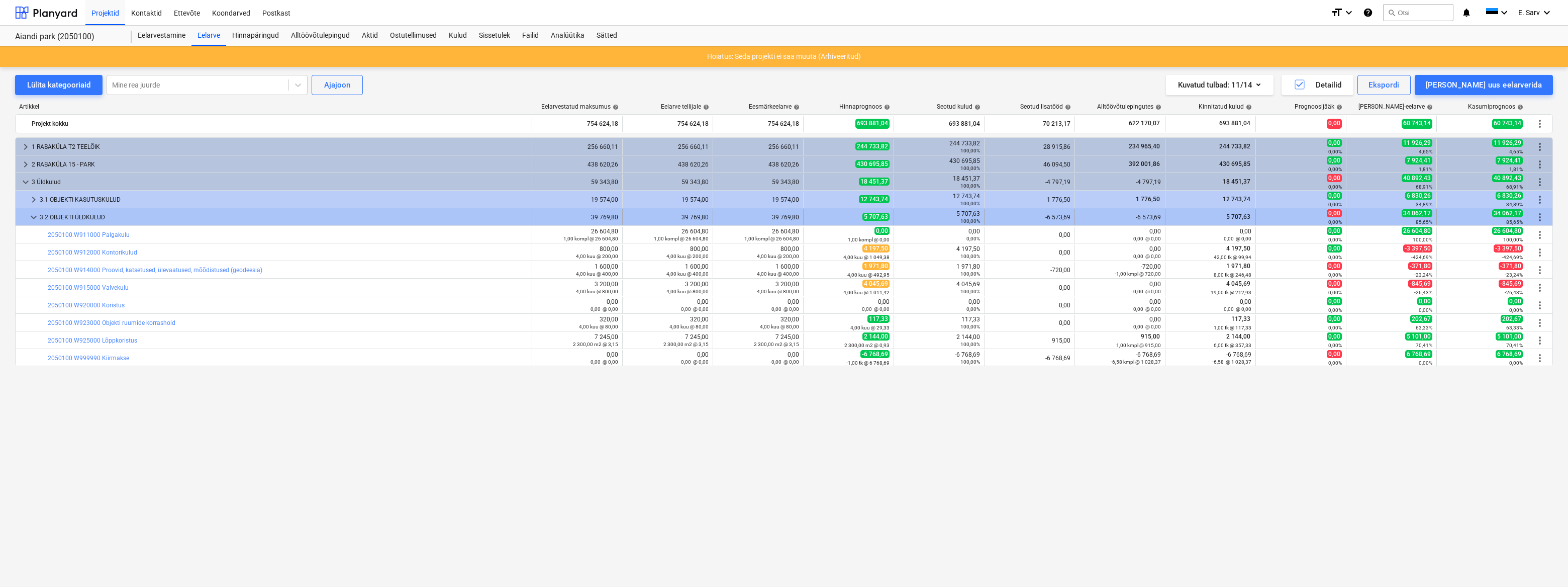
click at [31, 219] on span "keyboard_arrow_down" at bounding box center [34, 217] width 12 height 12
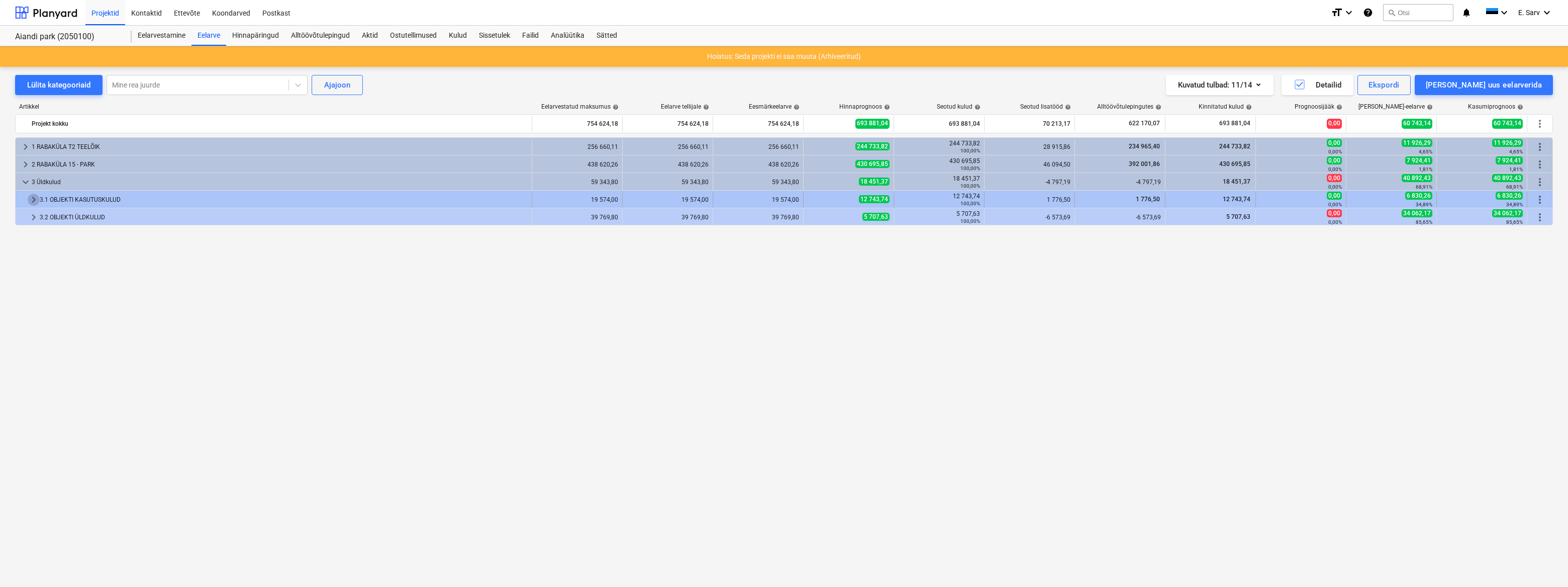
click at [35, 198] on span "keyboard_arrow_right" at bounding box center [34, 200] width 12 height 12
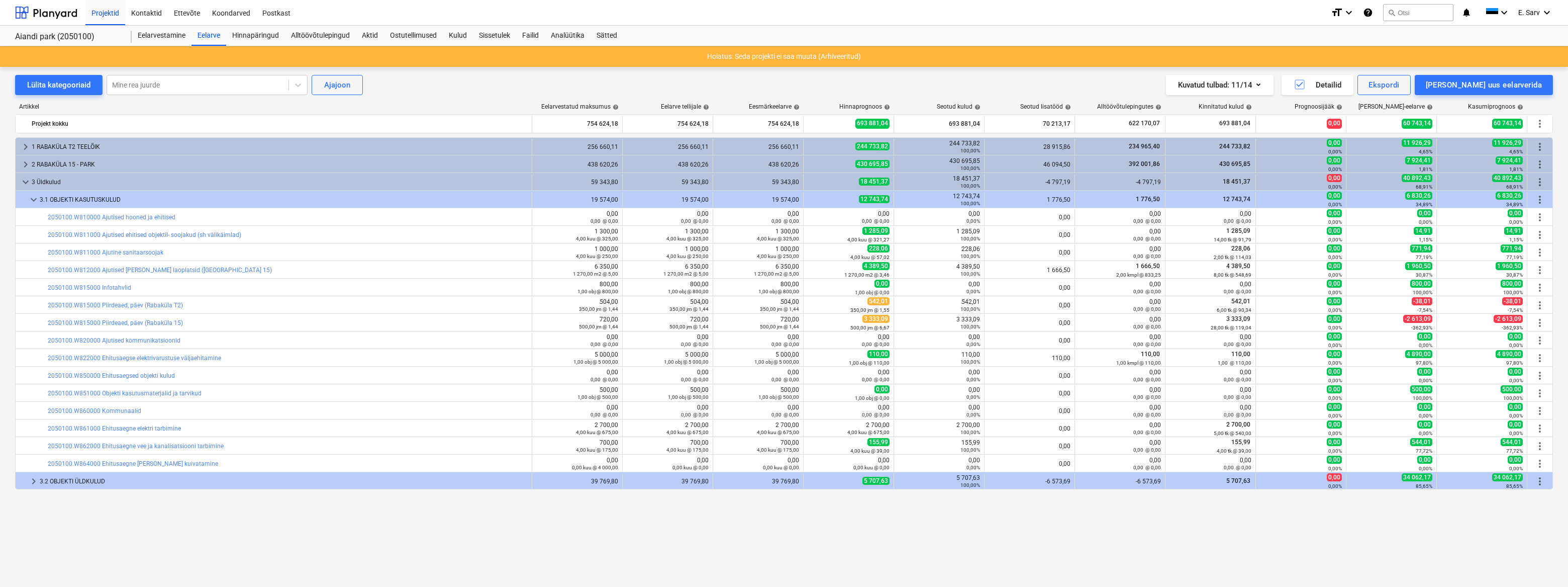
click at [35, 198] on span "keyboard_arrow_down" at bounding box center [34, 200] width 12 height 12
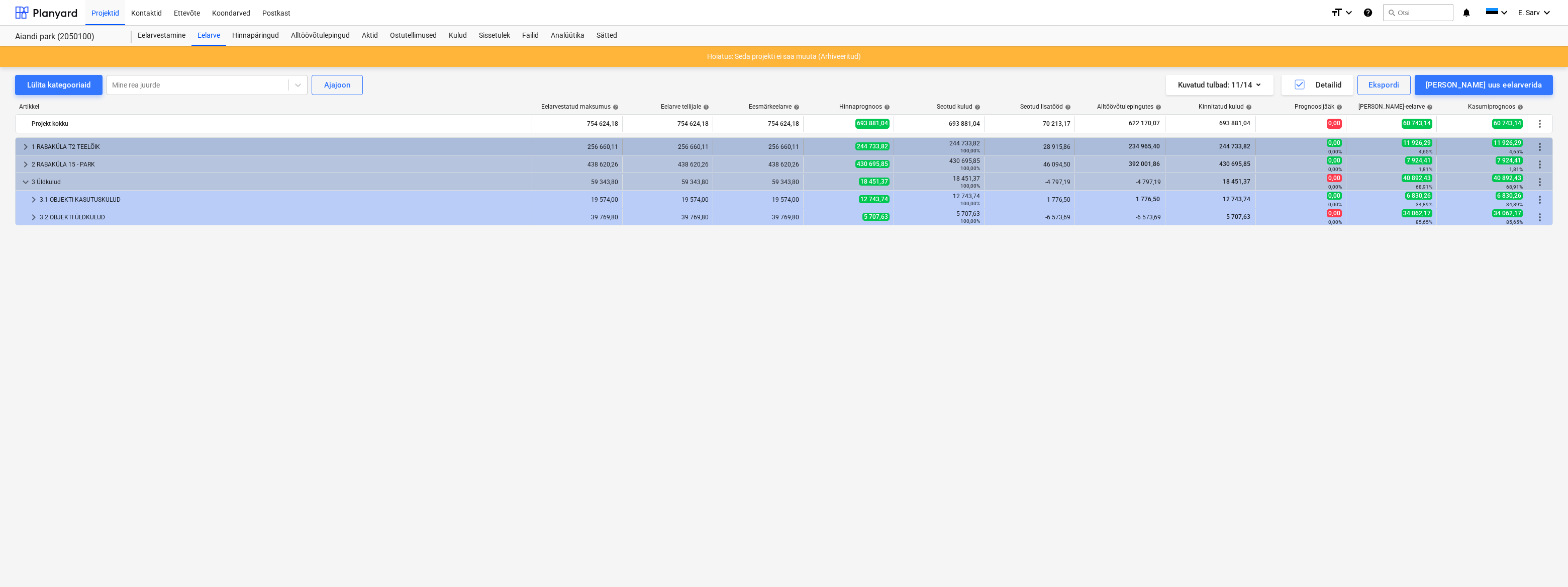
click at [25, 143] on span "keyboard_arrow_right" at bounding box center [26, 147] width 12 height 12
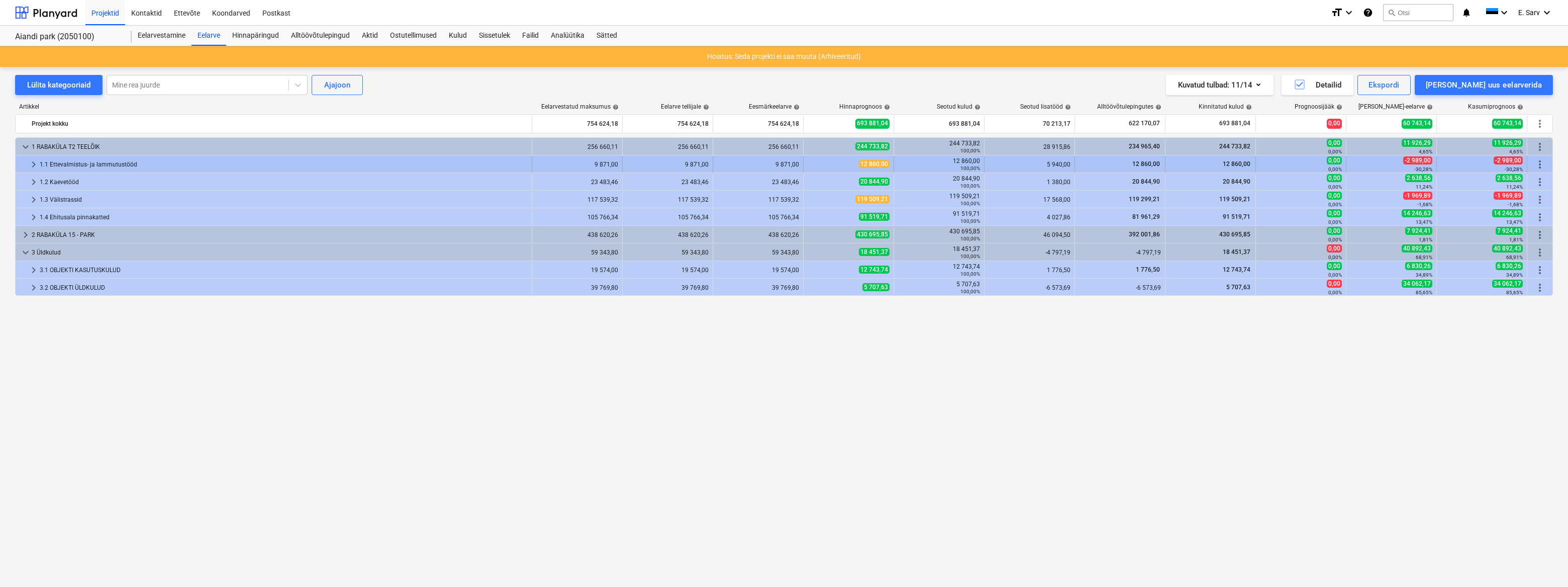
click at [35, 166] on span "keyboard_arrow_right" at bounding box center [34, 165] width 12 height 12
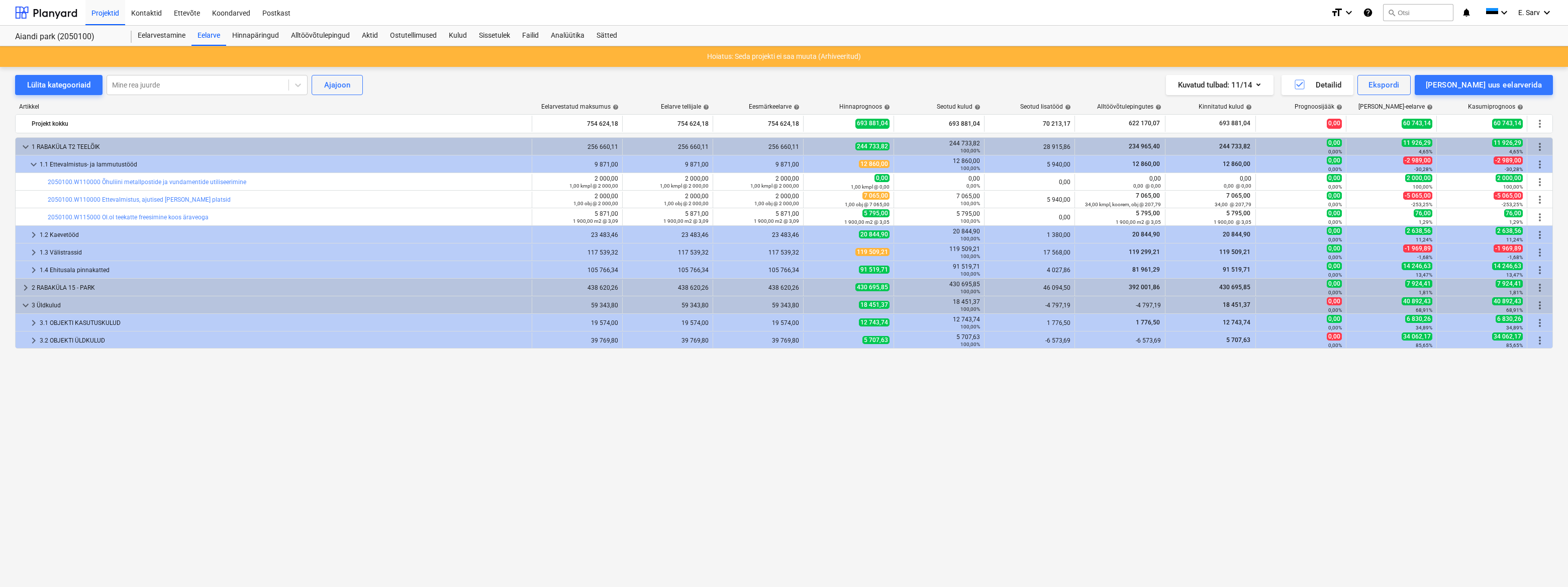
click at [321, 545] on div "Artikkel Eelarvestatud maksumus help Eelarve tellijale help Eesmärkeelarve help…" at bounding box center [783, 326] width 1538 height 462
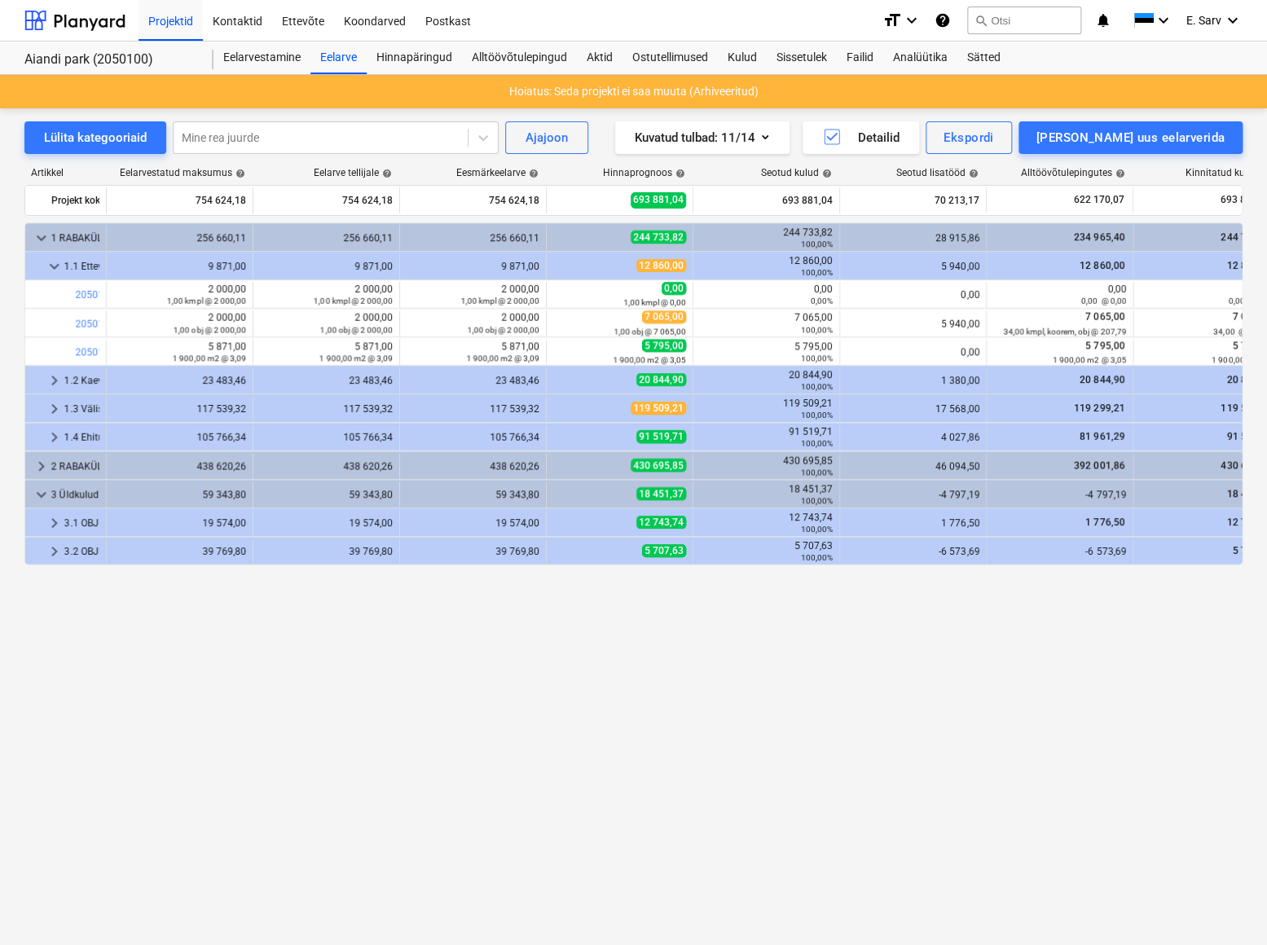
click at [343, 830] on div "keyboard_arrow_down 1 RABAKÜLA T2 TEELÕIK 256 660,11 256 660,11 256 660,11 244 …" at bounding box center [633, 549] width 1218 height 655
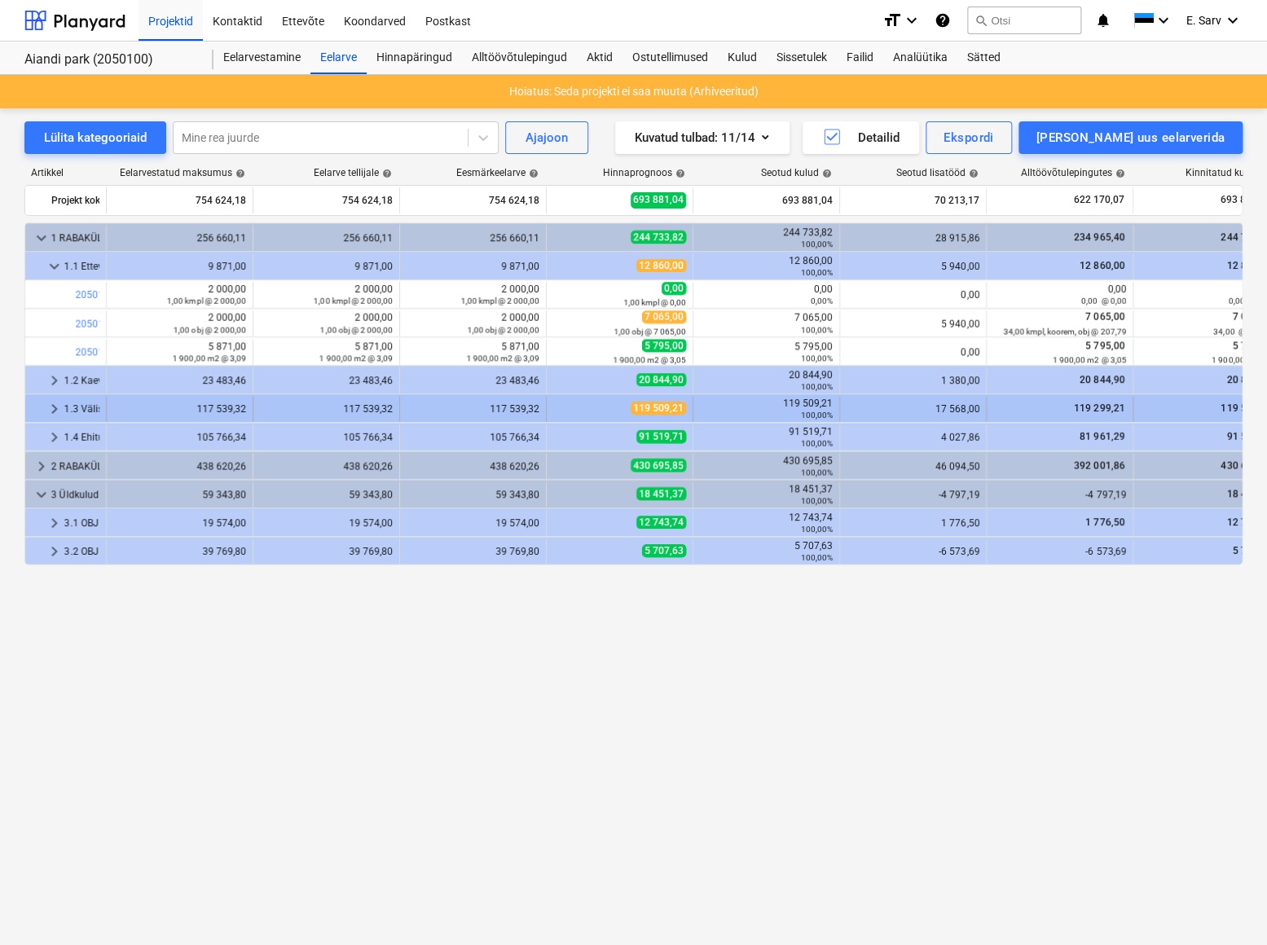
click at [52, 407] on span "keyboard_arrow_right" at bounding box center [55, 409] width 20 height 20
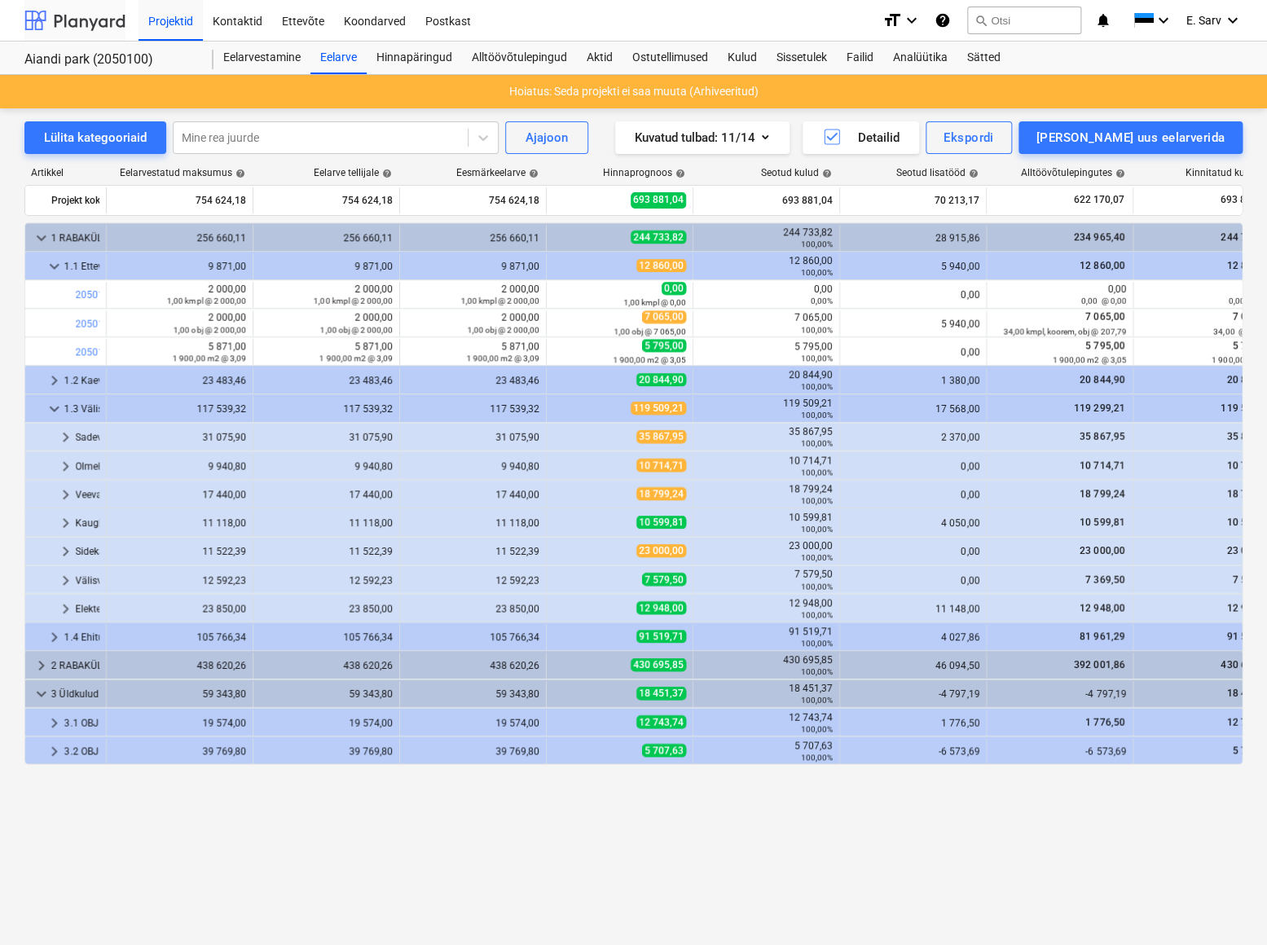
click at [94, 15] on div at bounding box center [74, 20] width 101 height 41
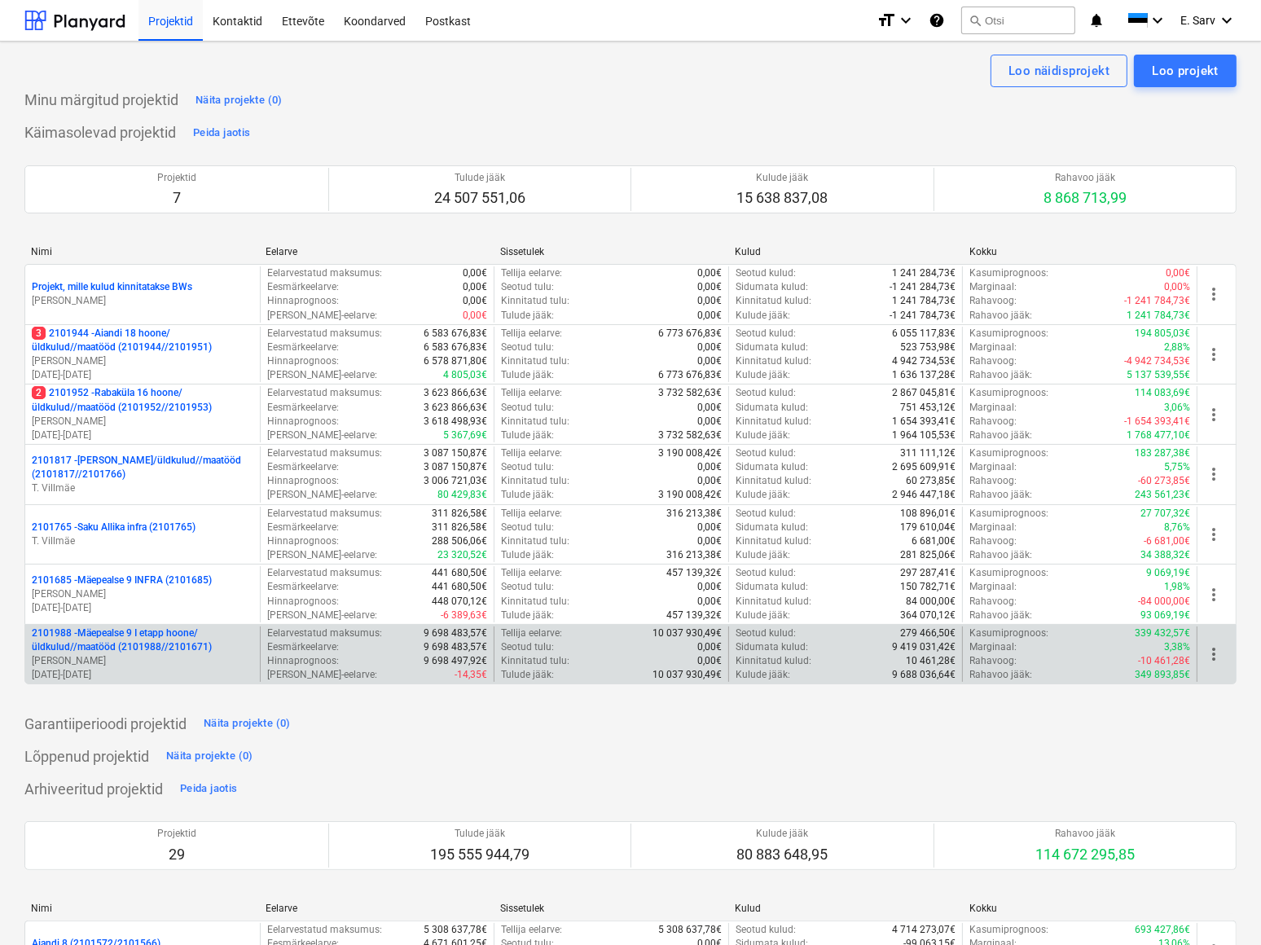
click at [118, 644] on p "2101988 - Mäepealse 9 I etapp hoone/üldkulud//maatööd (2101988//2101671)" at bounding box center [143, 640] width 222 height 28
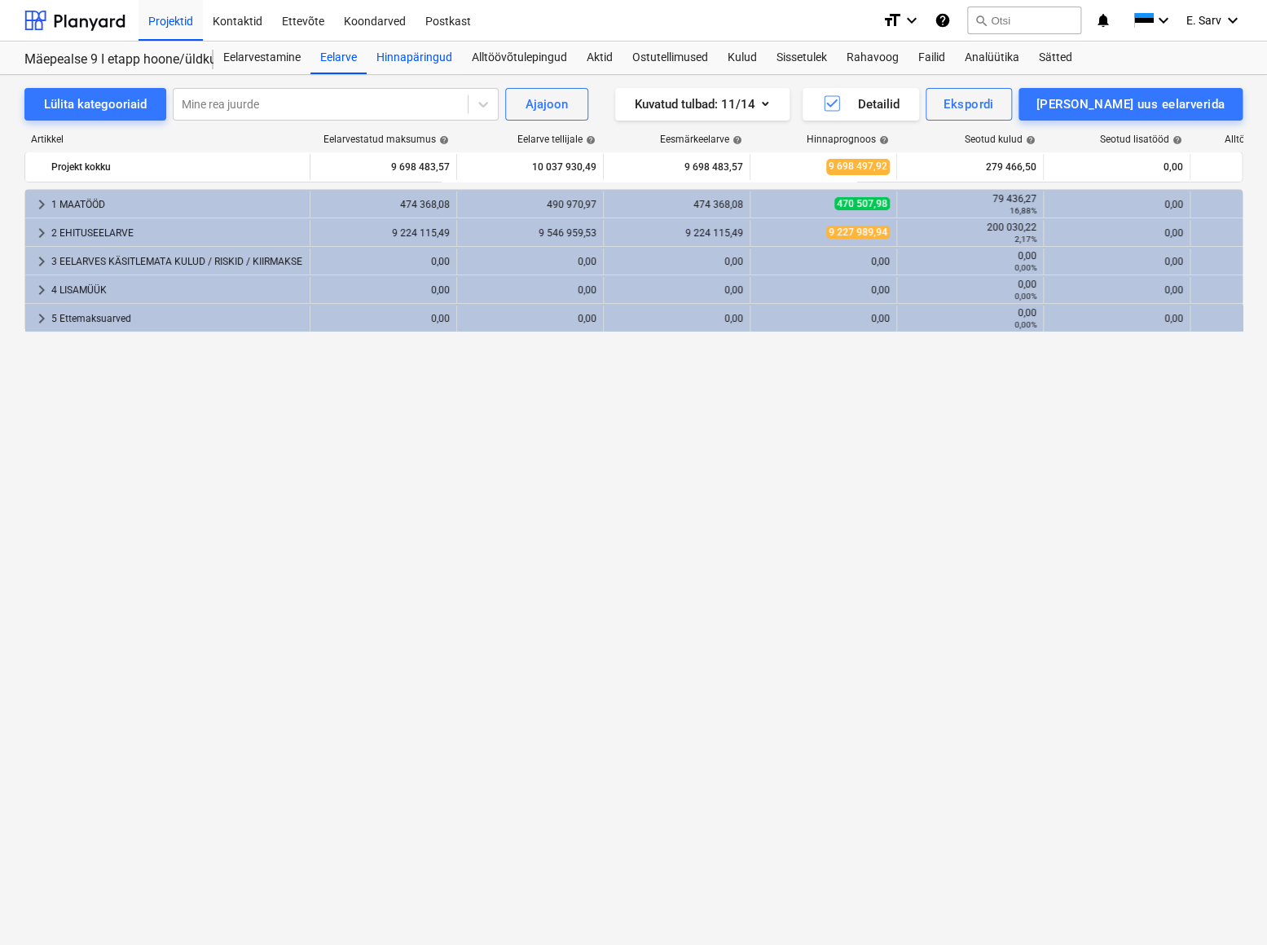
click at [415, 59] on div "Hinnapäringud" at bounding box center [414, 58] width 95 height 33
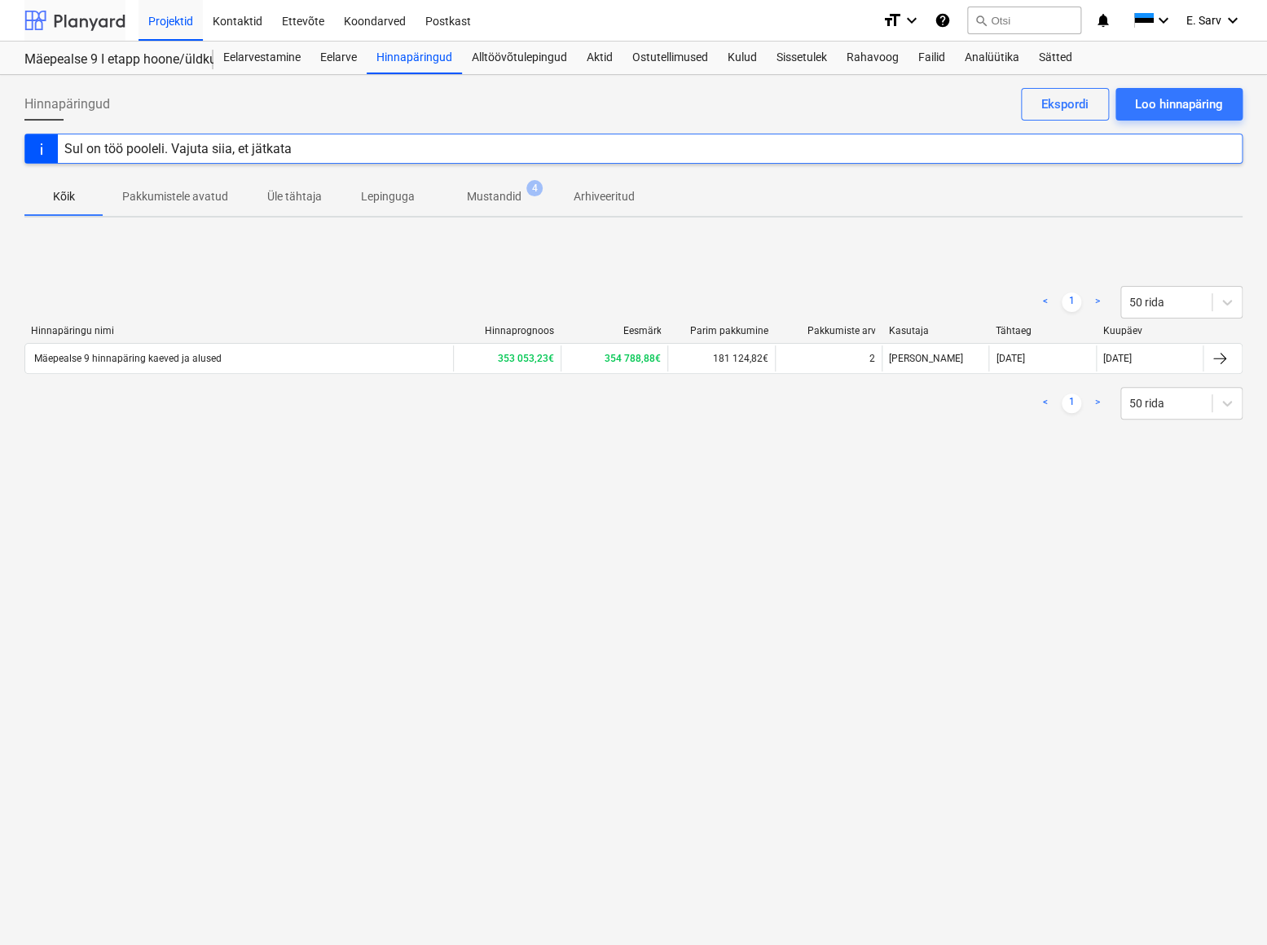
click at [81, 19] on div at bounding box center [74, 20] width 101 height 41
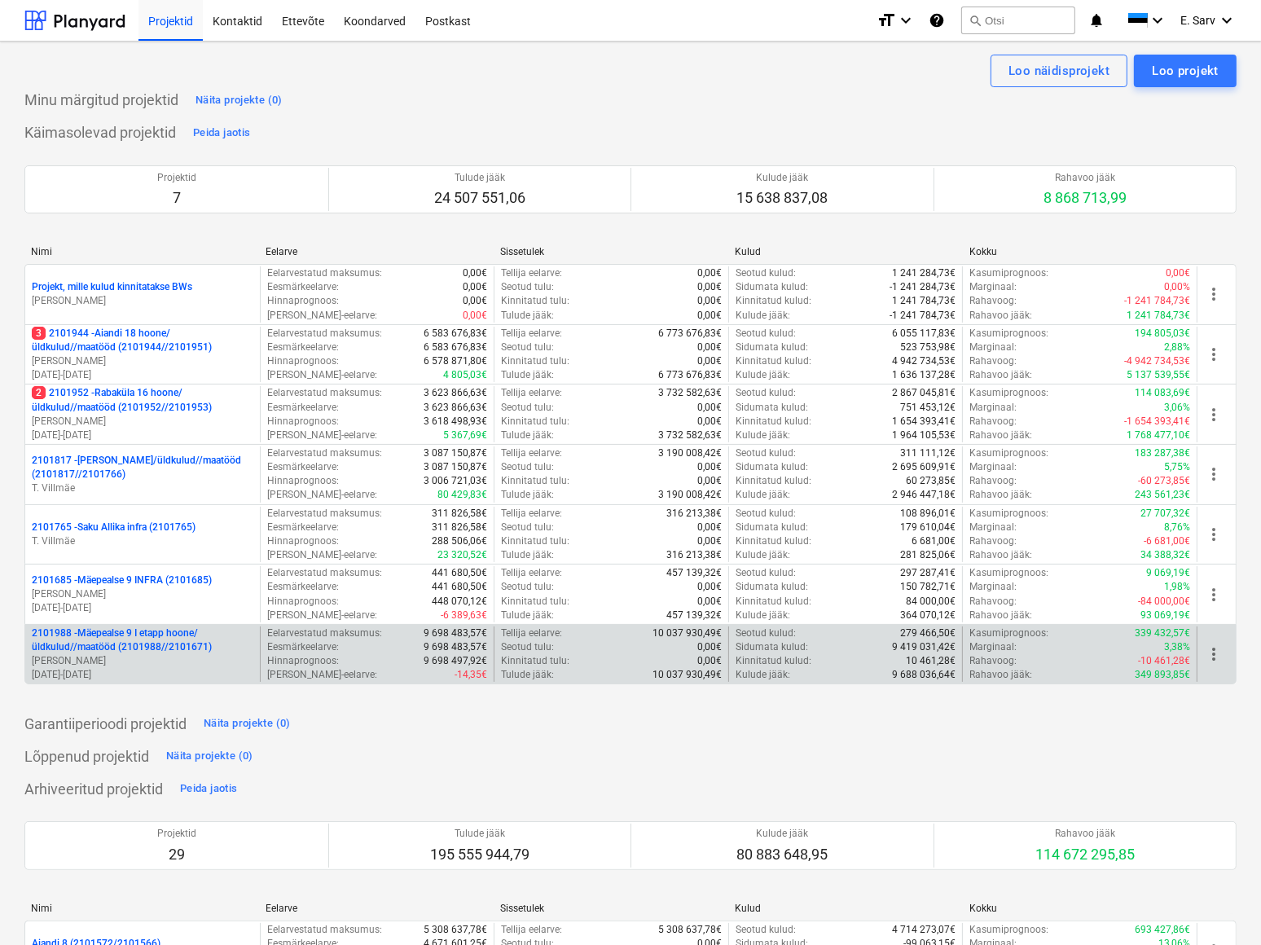
click at [149, 645] on p "2101988 - Mäepealse 9 I etapp hoone/üldkulud//maatööd (2101988//2101671)" at bounding box center [143, 640] width 222 height 28
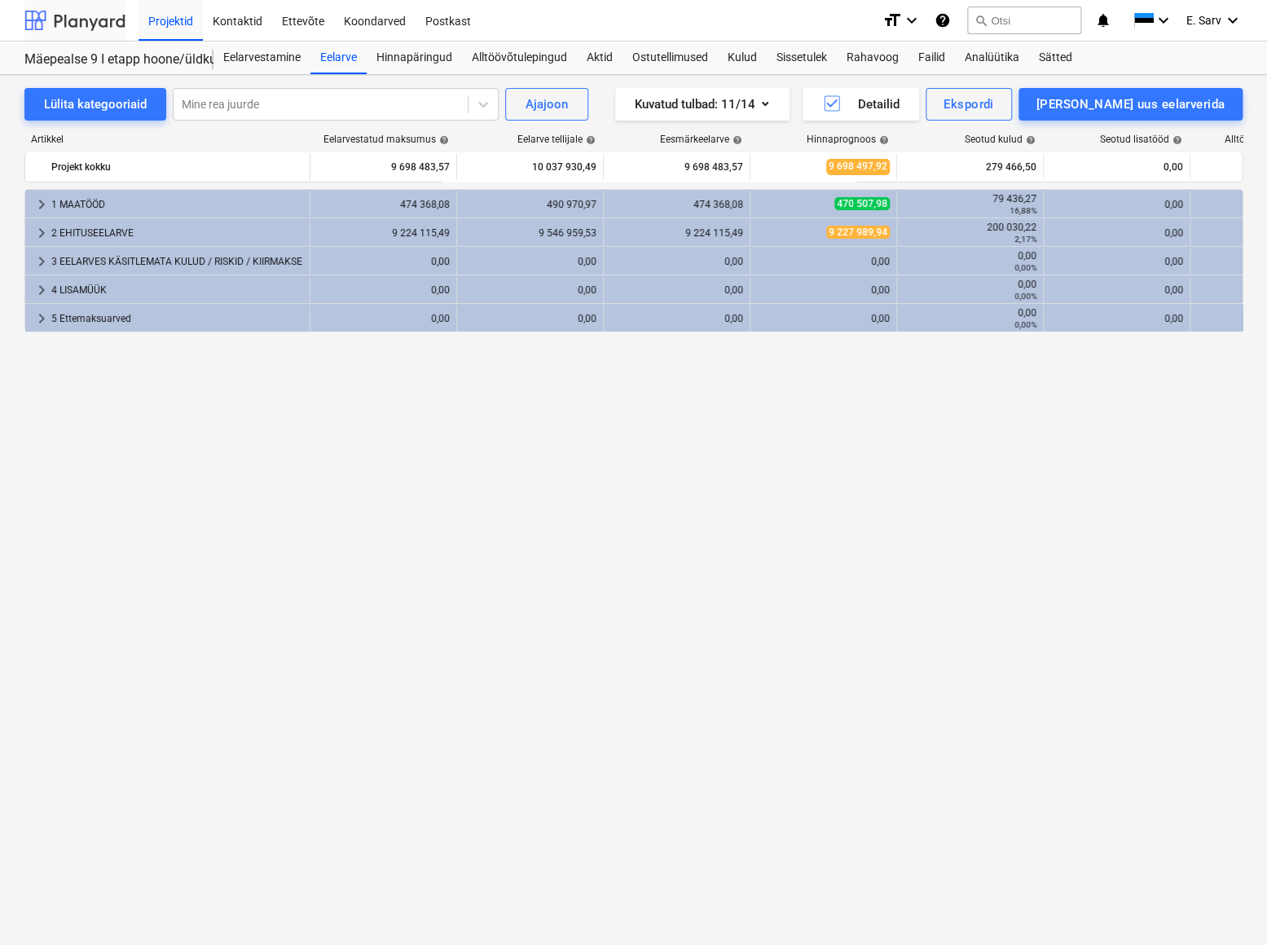
click at [101, 2] on div at bounding box center [74, 20] width 101 height 41
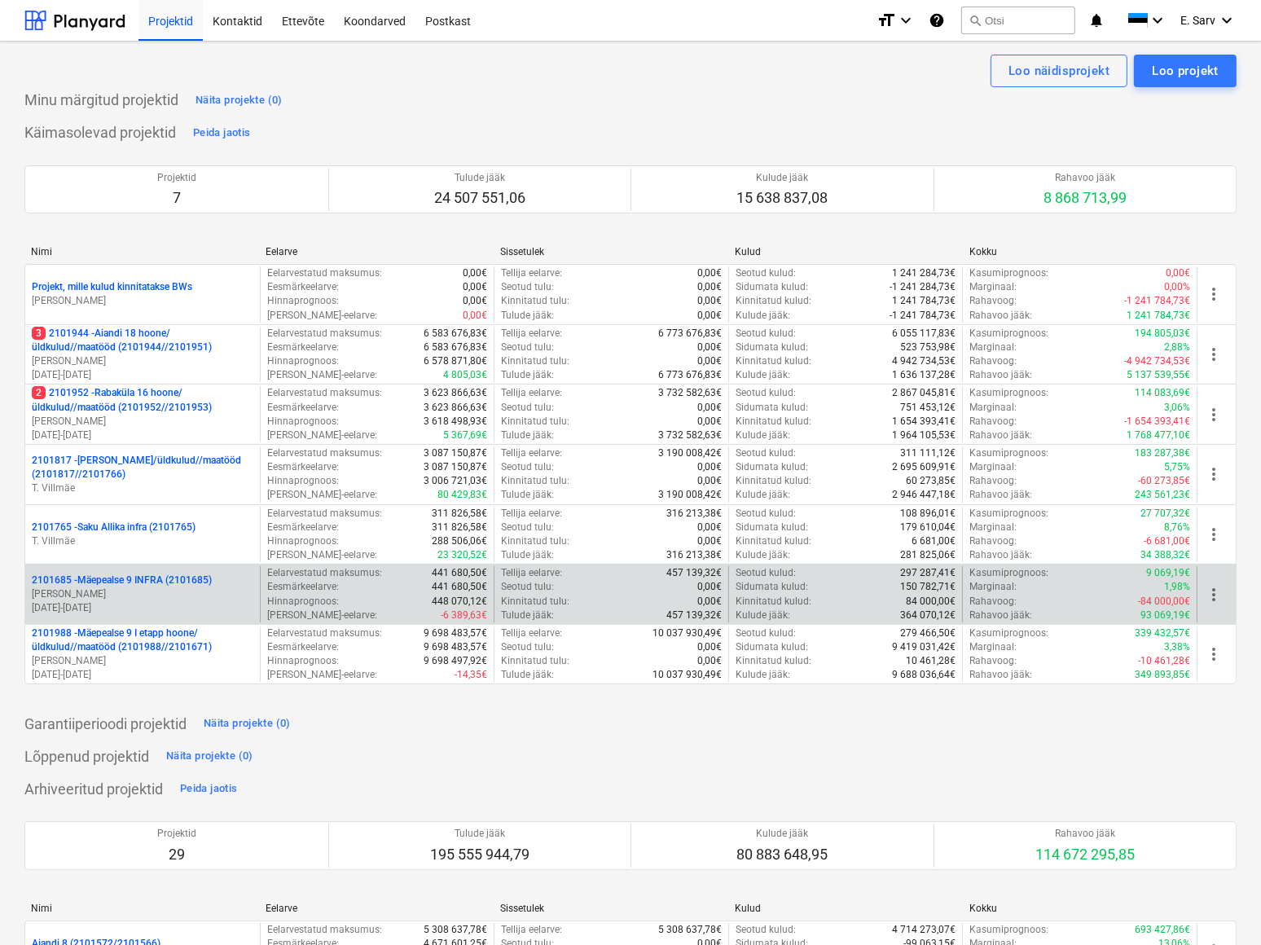
click at [111, 574] on p "2101685 - Mäepealse 9 INFRA (2101685)" at bounding box center [122, 581] width 180 height 14
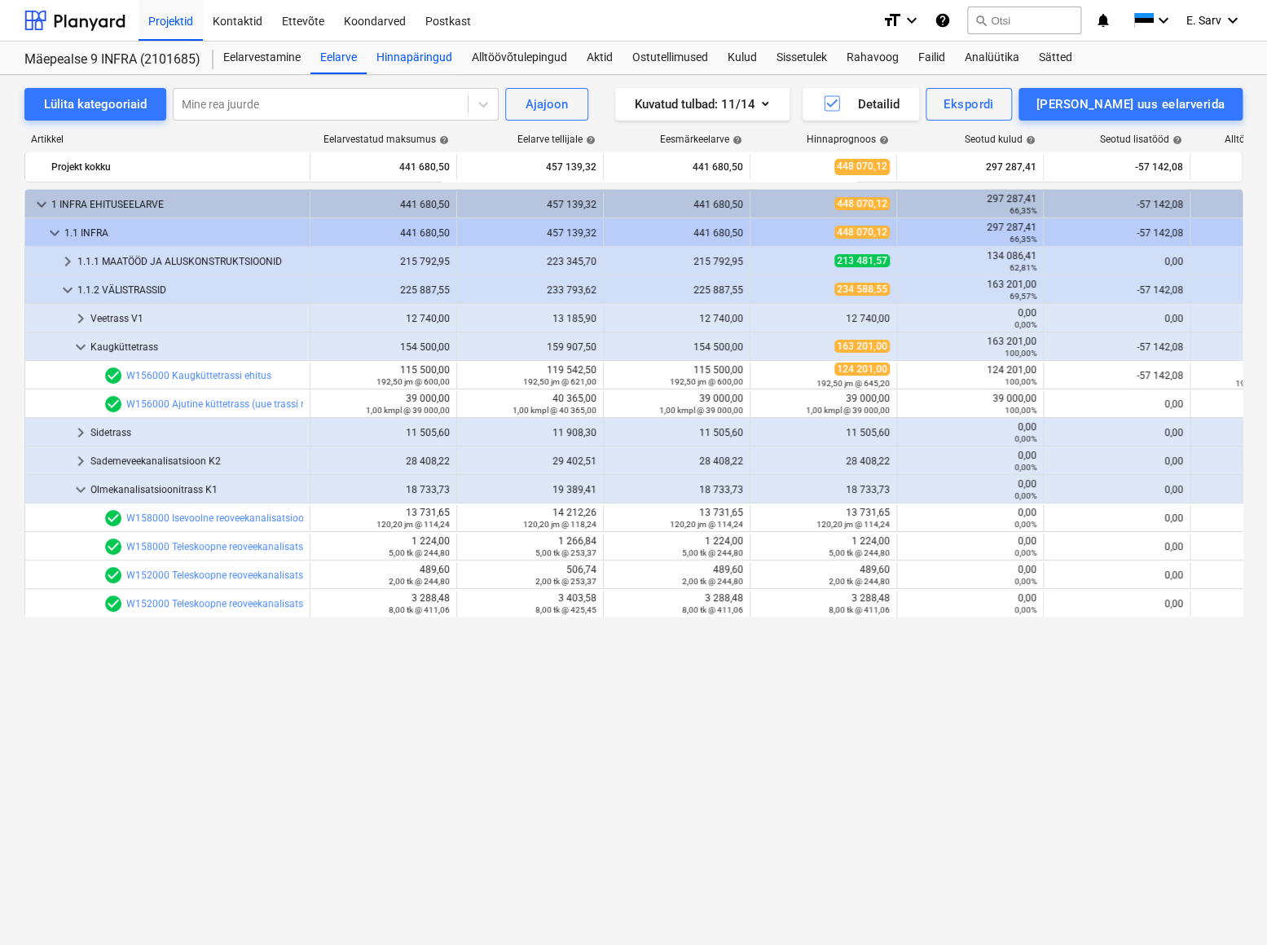
click at [434, 58] on div "Hinnapäringud" at bounding box center [414, 58] width 95 height 33
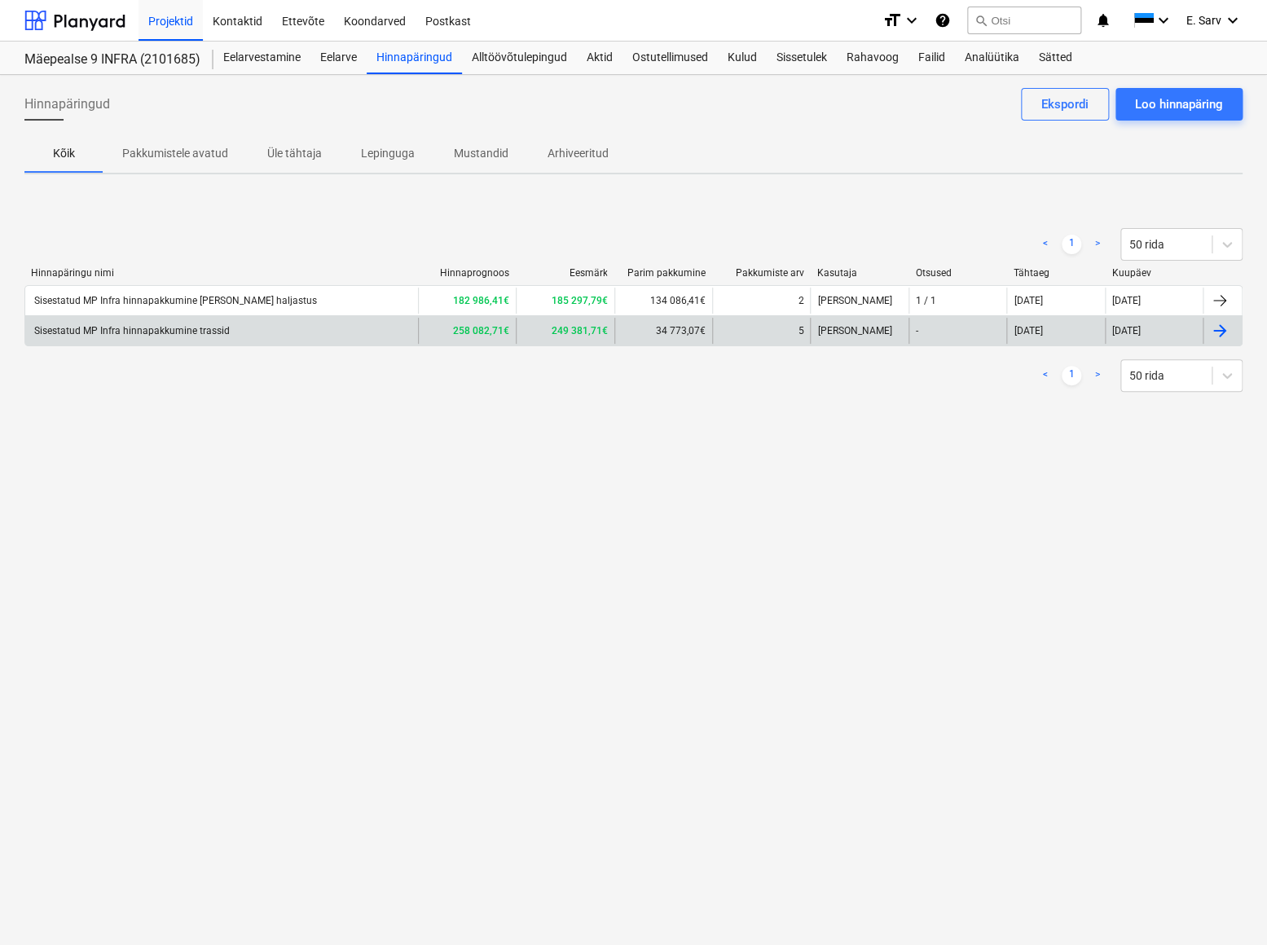
click at [198, 326] on div "Sisestatud MP Infra hinnapakkumine trassid" at bounding box center [131, 330] width 198 height 11
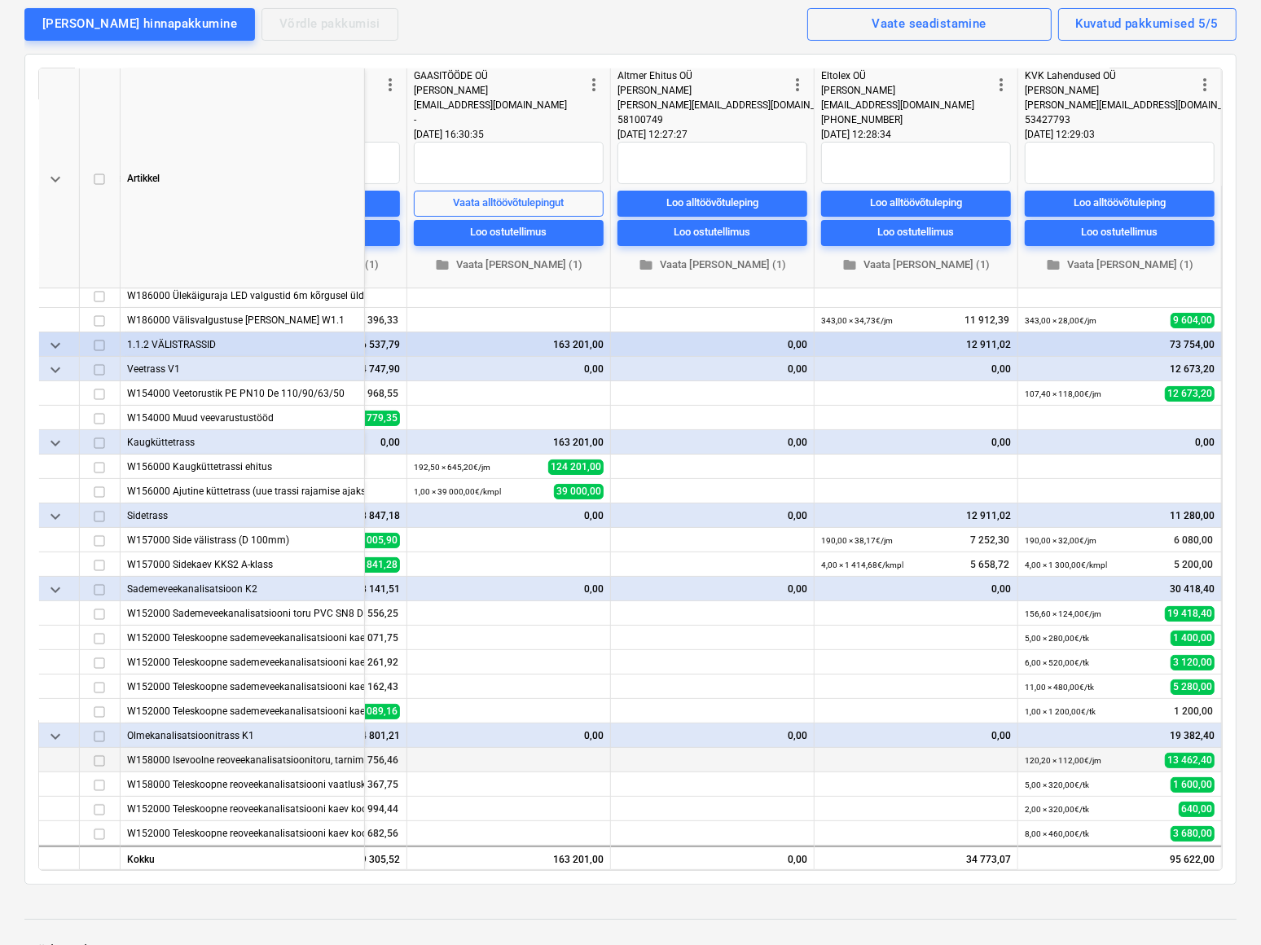
scroll to position [222, 0]
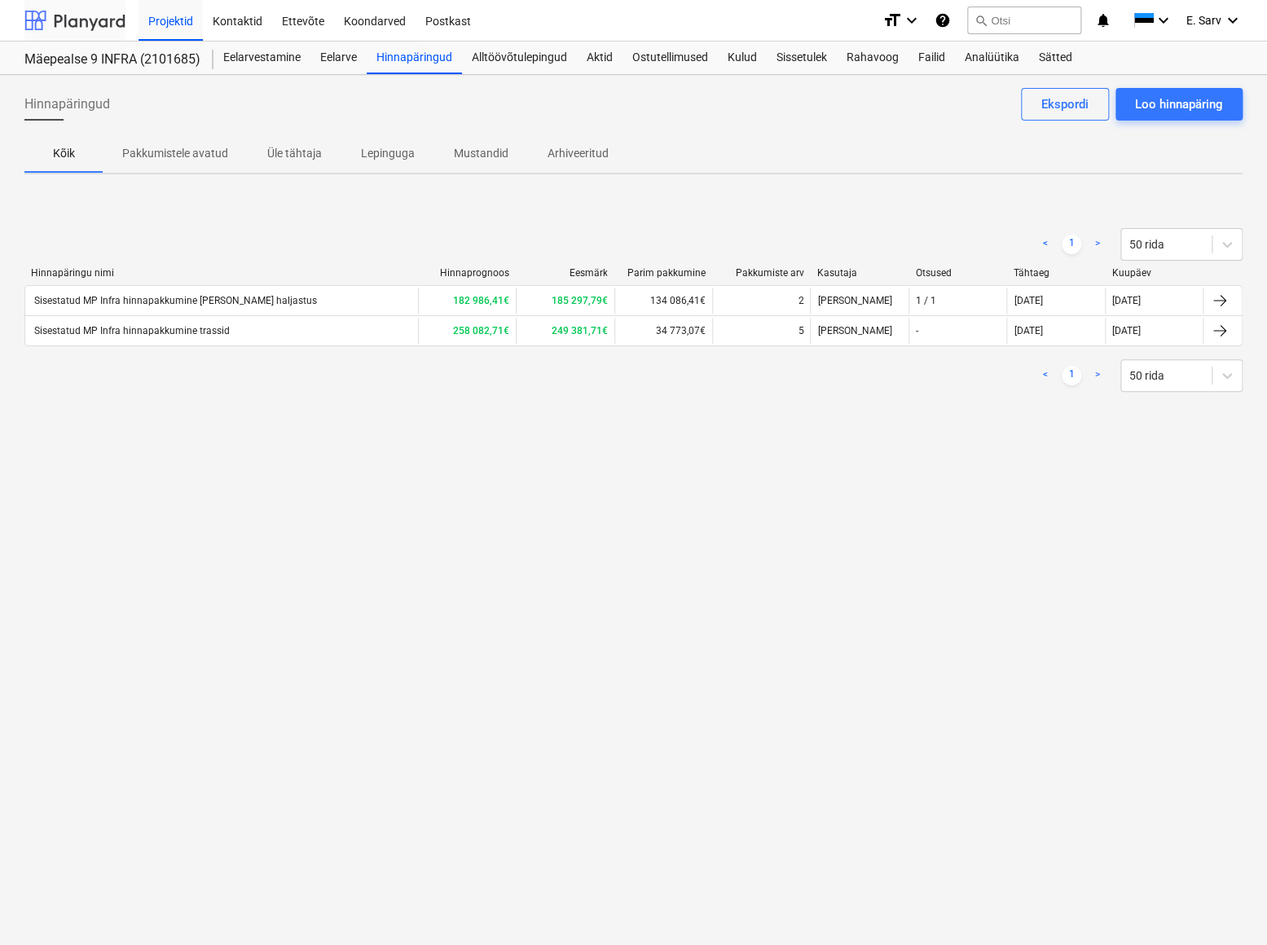
click at [67, 20] on div at bounding box center [74, 20] width 101 height 41
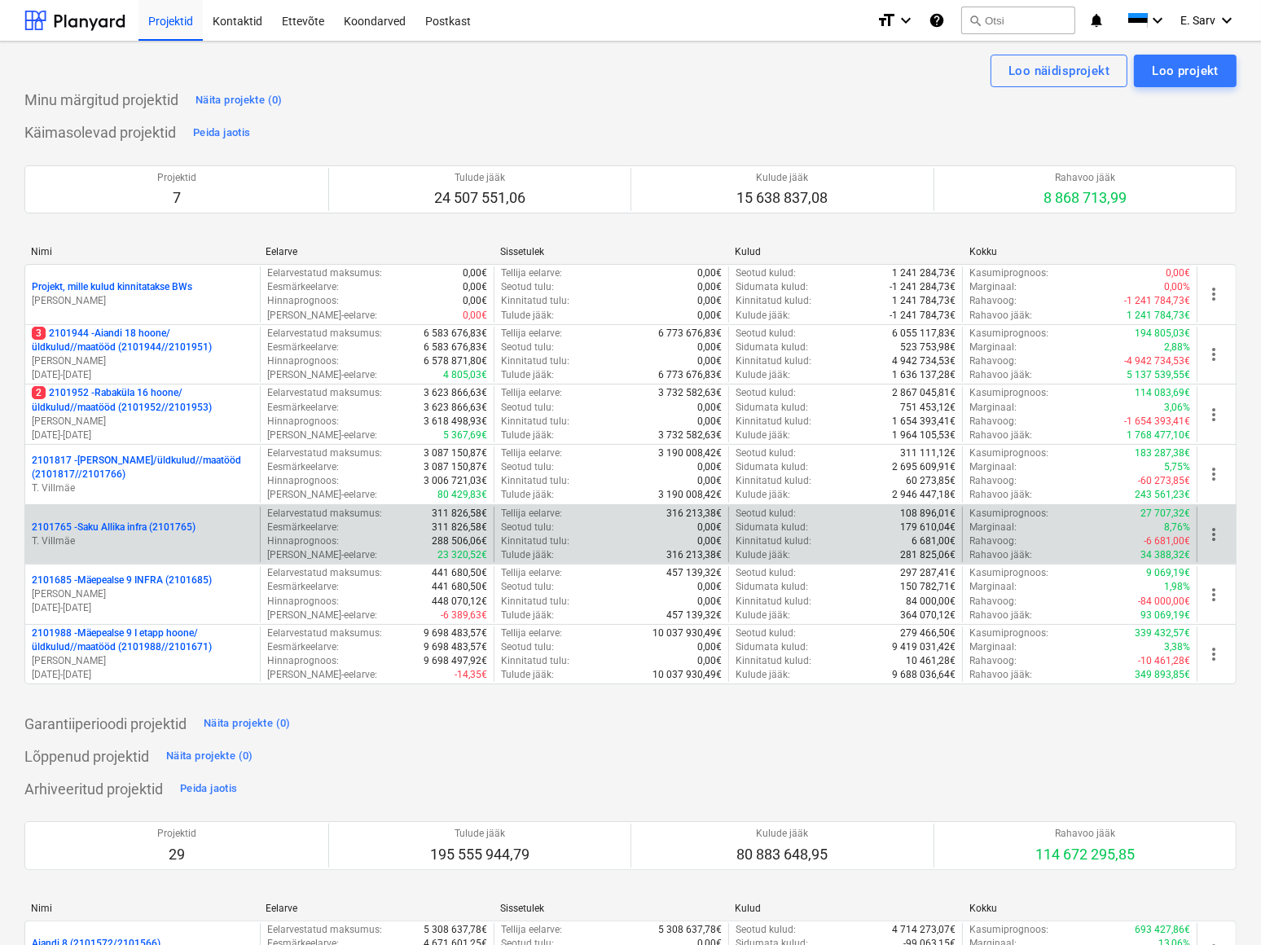
click at [116, 528] on p "2101765 - Saku Allika infra (2101765)" at bounding box center [114, 528] width 164 height 14
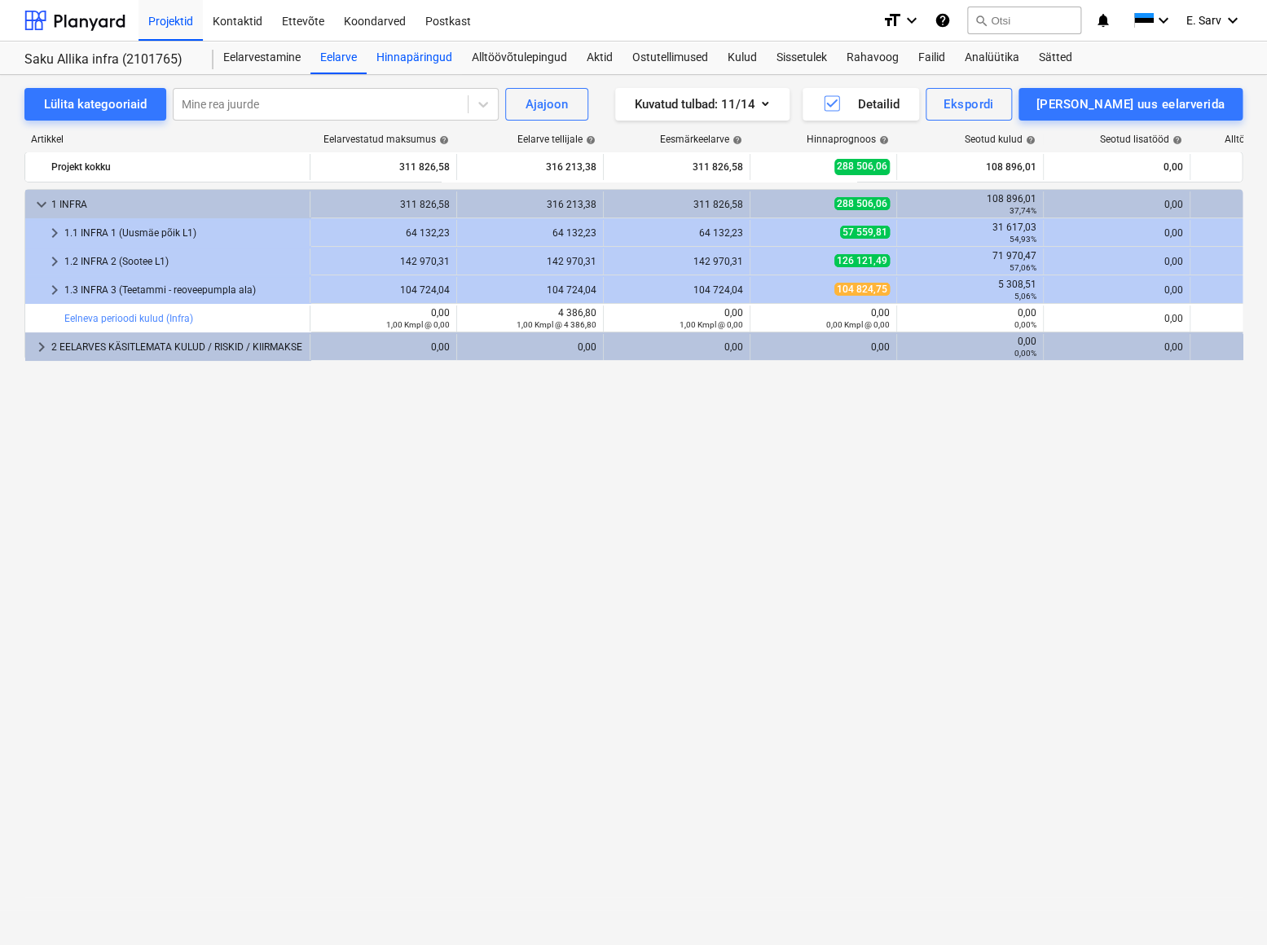
click at [444, 57] on div "Hinnapäringud" at bounding box center [414, 58] width 95 height 33
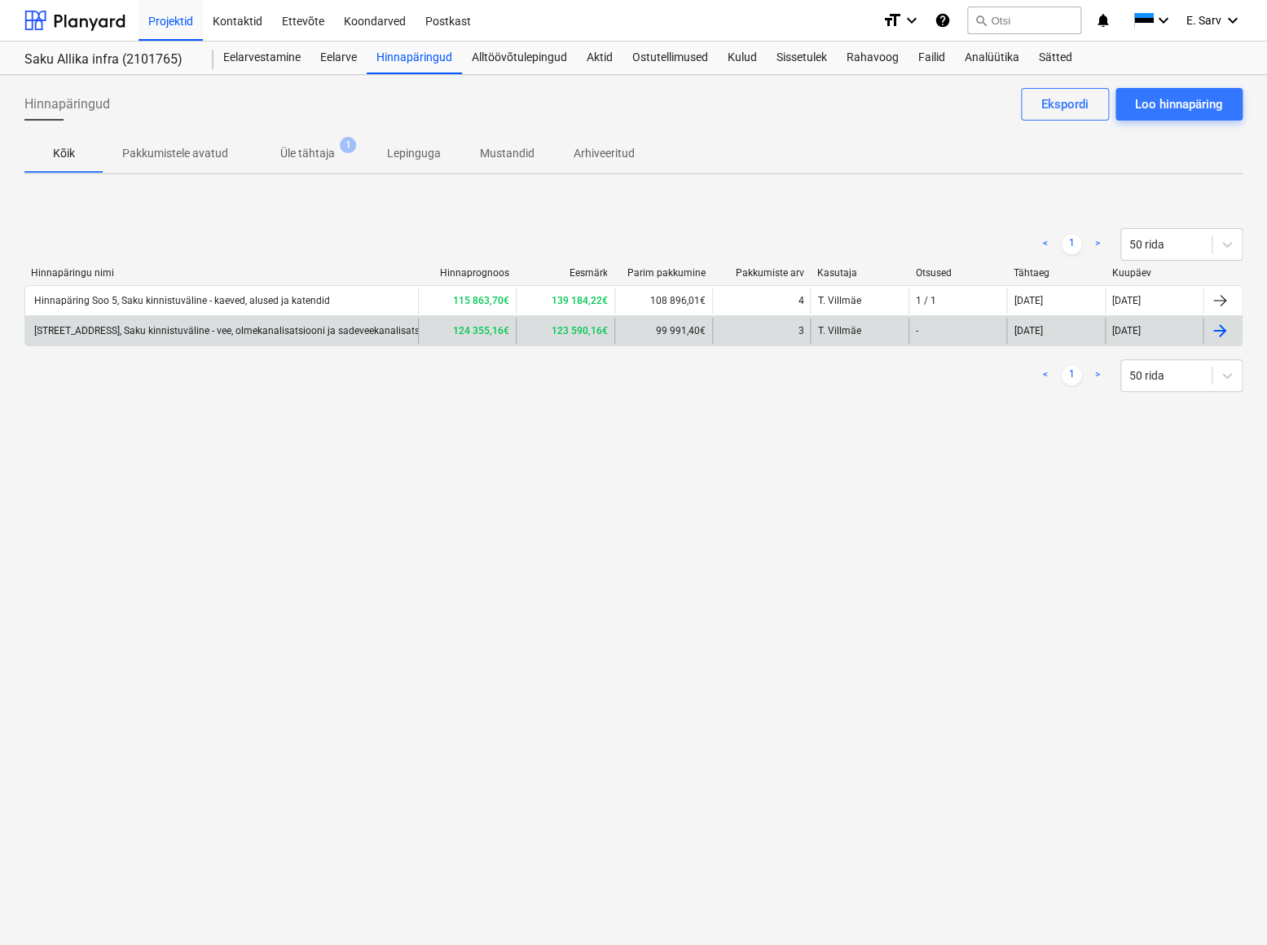
click at [329, 329] on div "[STREET_ADDRESS], Saku kinnistuväline - vee, olmekanalisatsiooni ja sadeveekana…" at bounding box center [261, 330] width 459 height 11
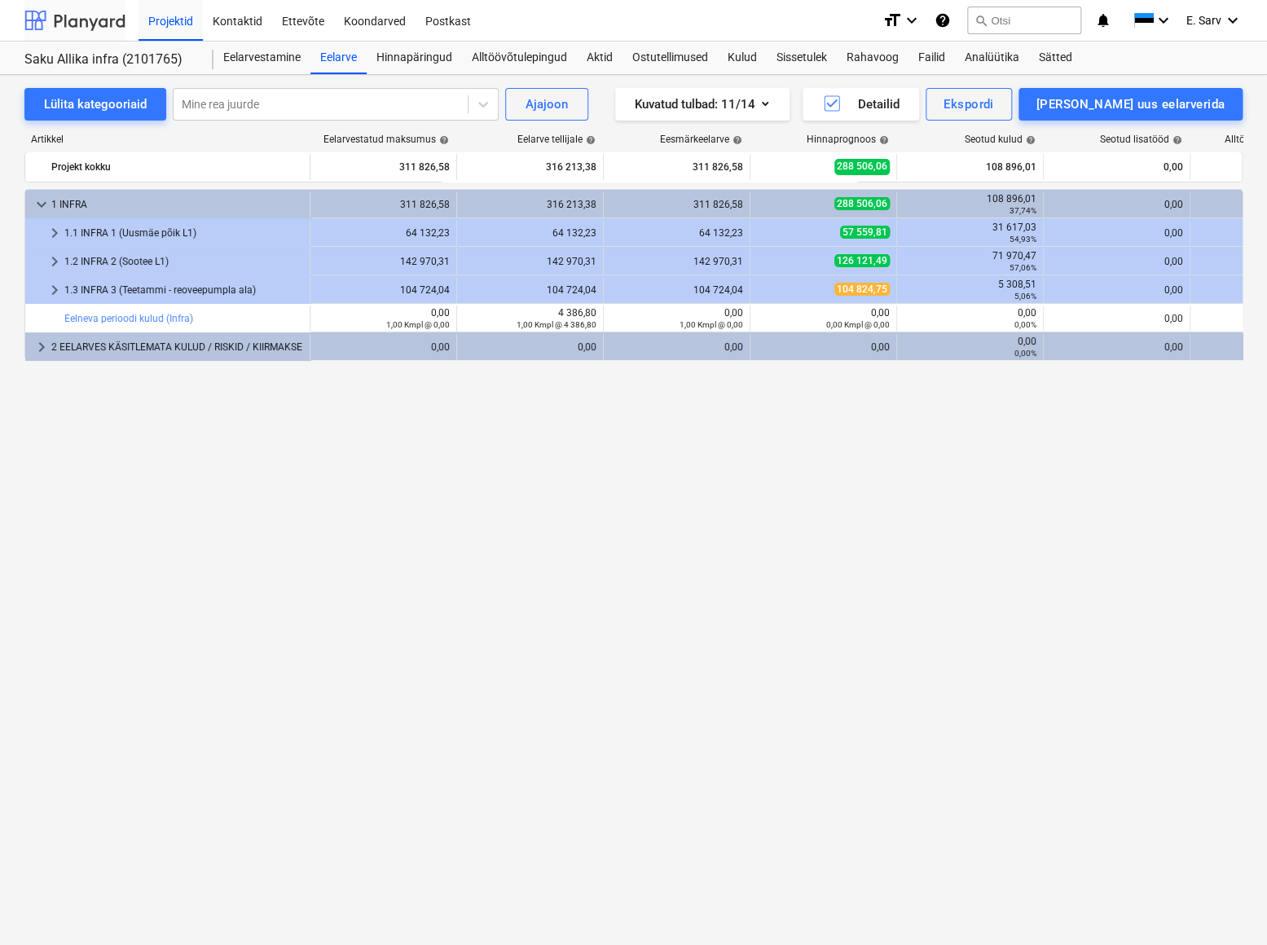
click at [78, 17] on div at bounding box center [74, 20] width 101 height 41
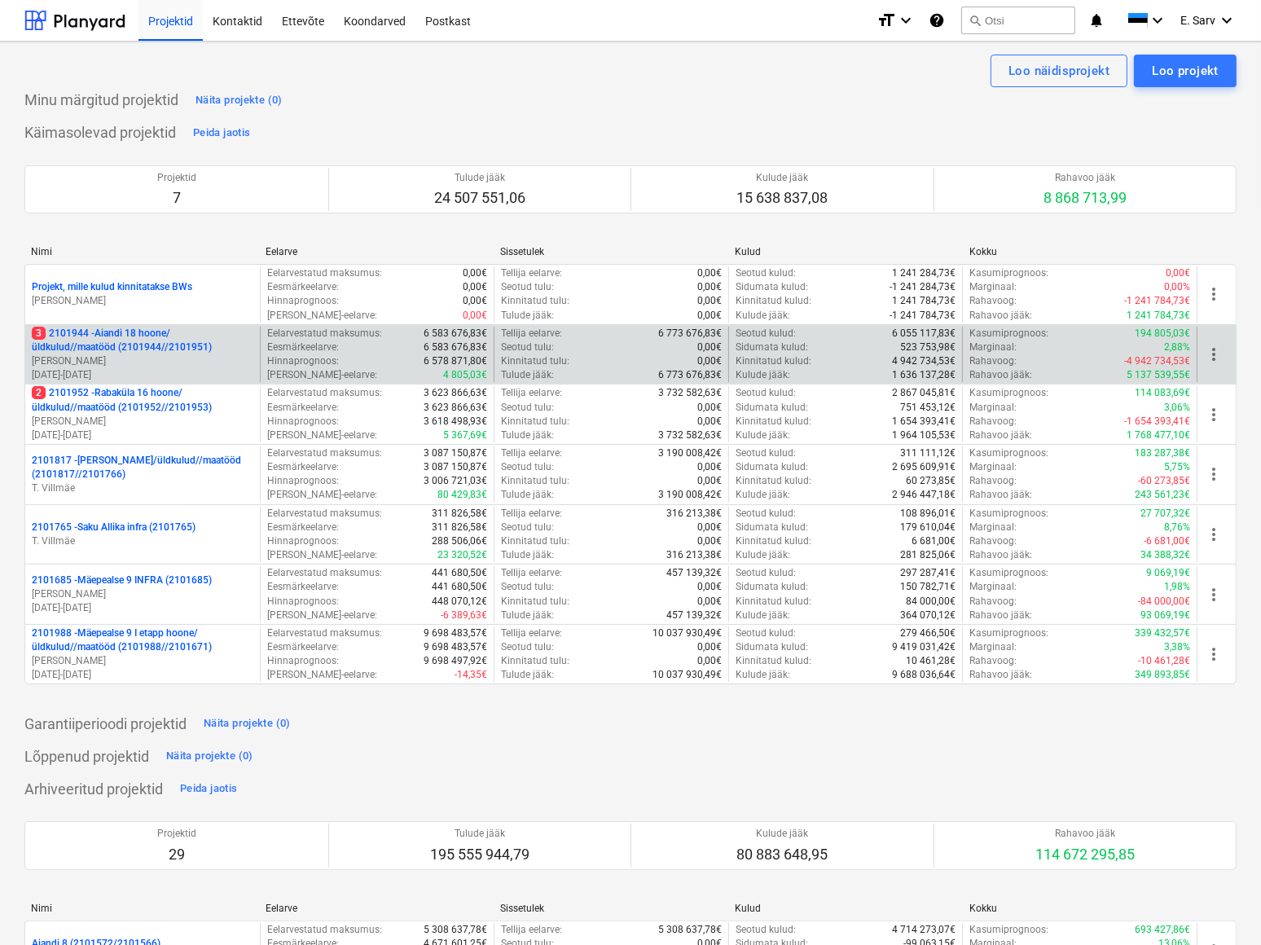
click at [153, 334] on p "3 2101944 - Aiandi 18 hoone/üldkulud//maatööd (2101944//2101951)" at bounding box center [143, 341] width 222 height 28
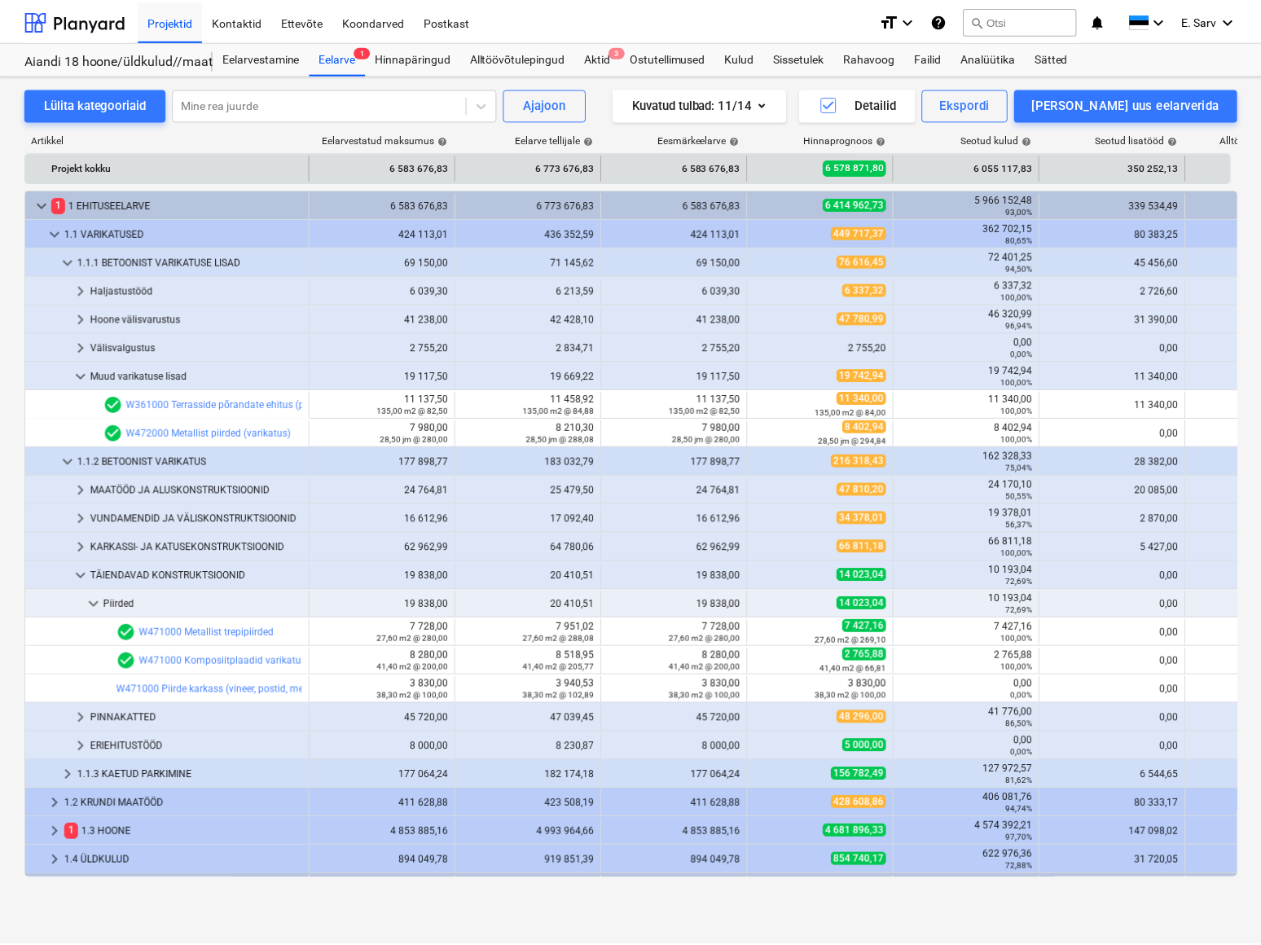
scroll to position [75, 0]
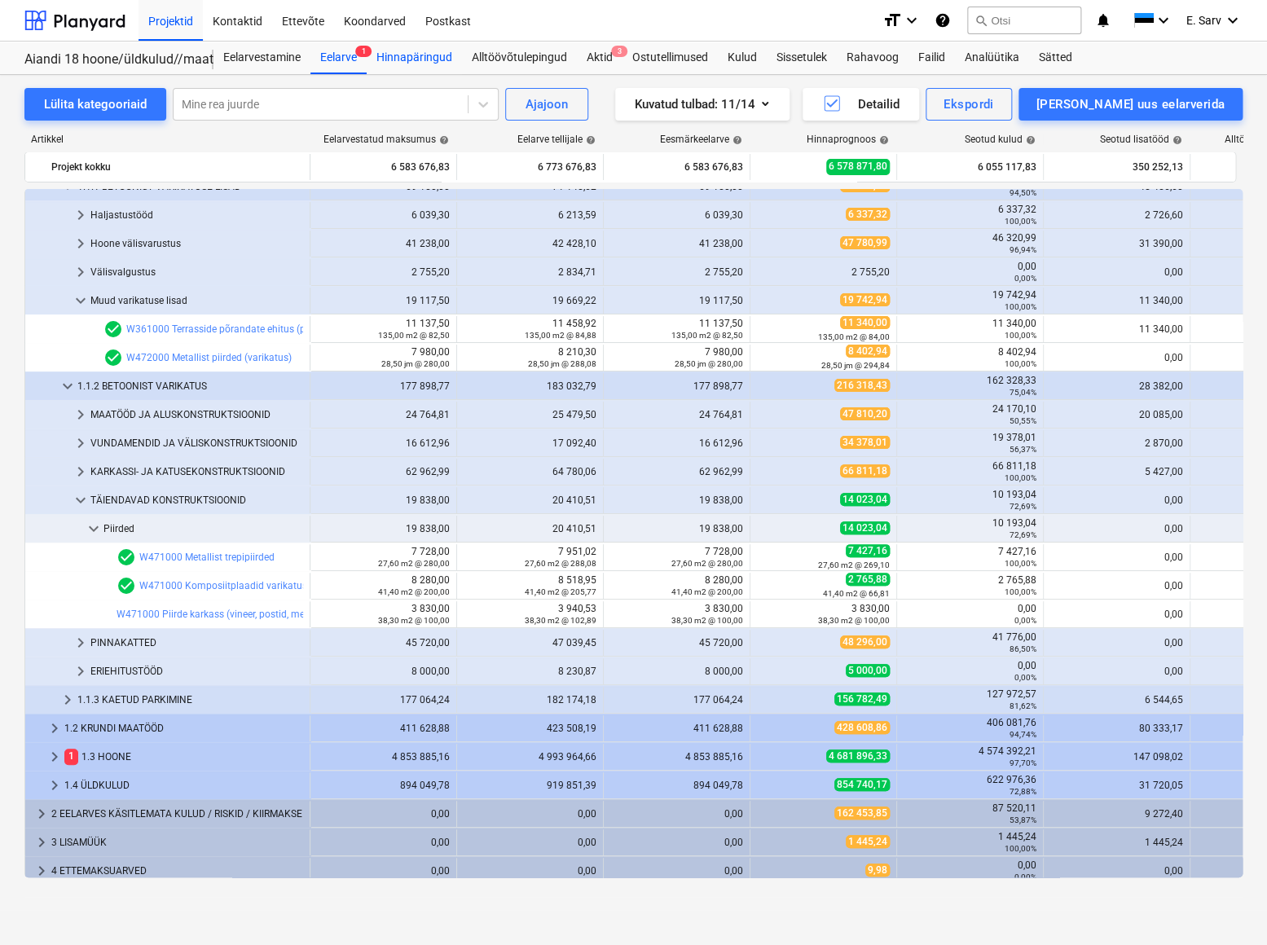
click at [426, 61] on div "Hinnapäringud" at bounding box center [414, 58] width 95 height 33
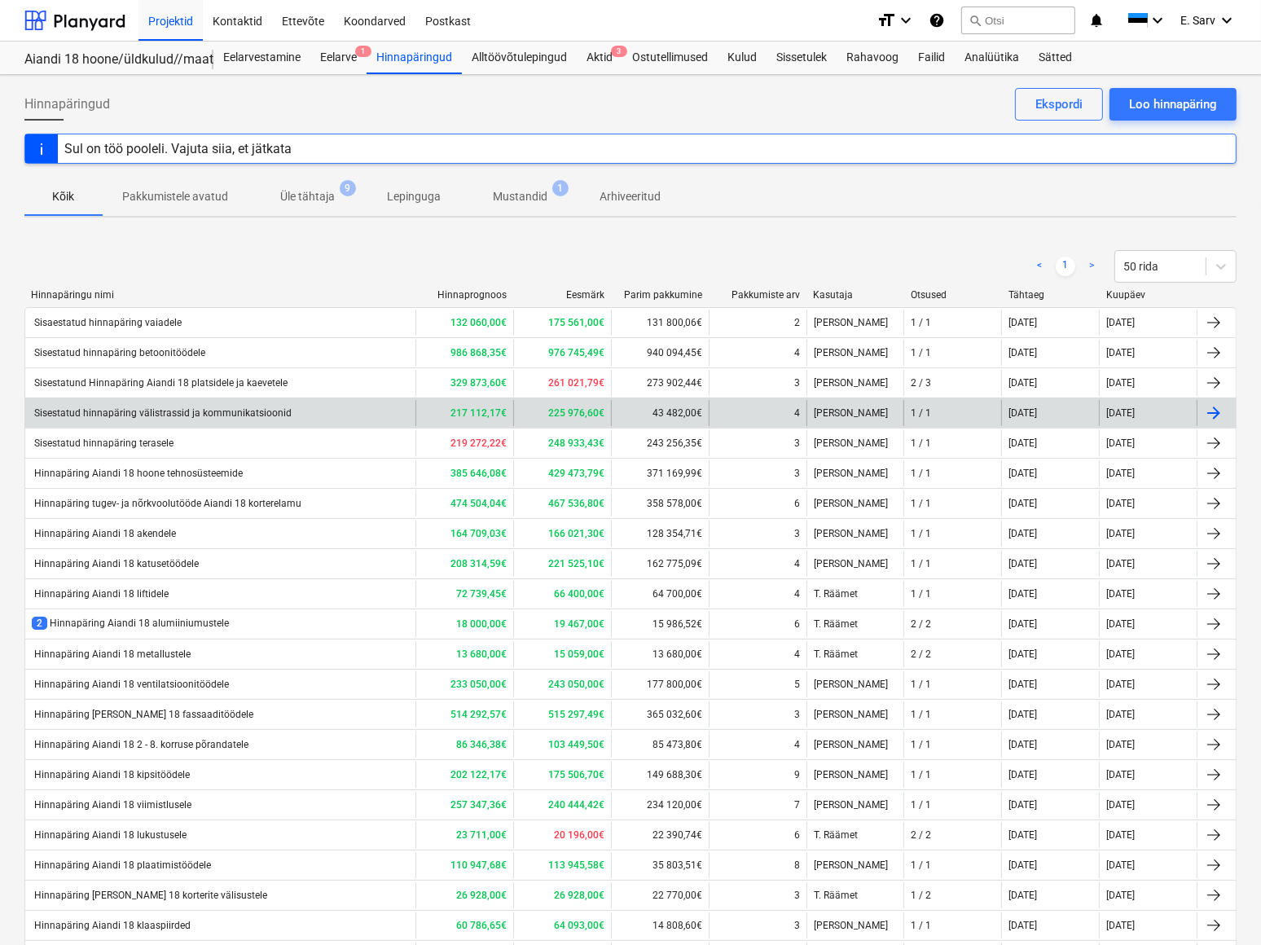
click at [216, 415] on div "Sisestatud hinnapäring välistrassid ja kommunikatsioonid" at bounding box center [162, 412] width 260 height 11
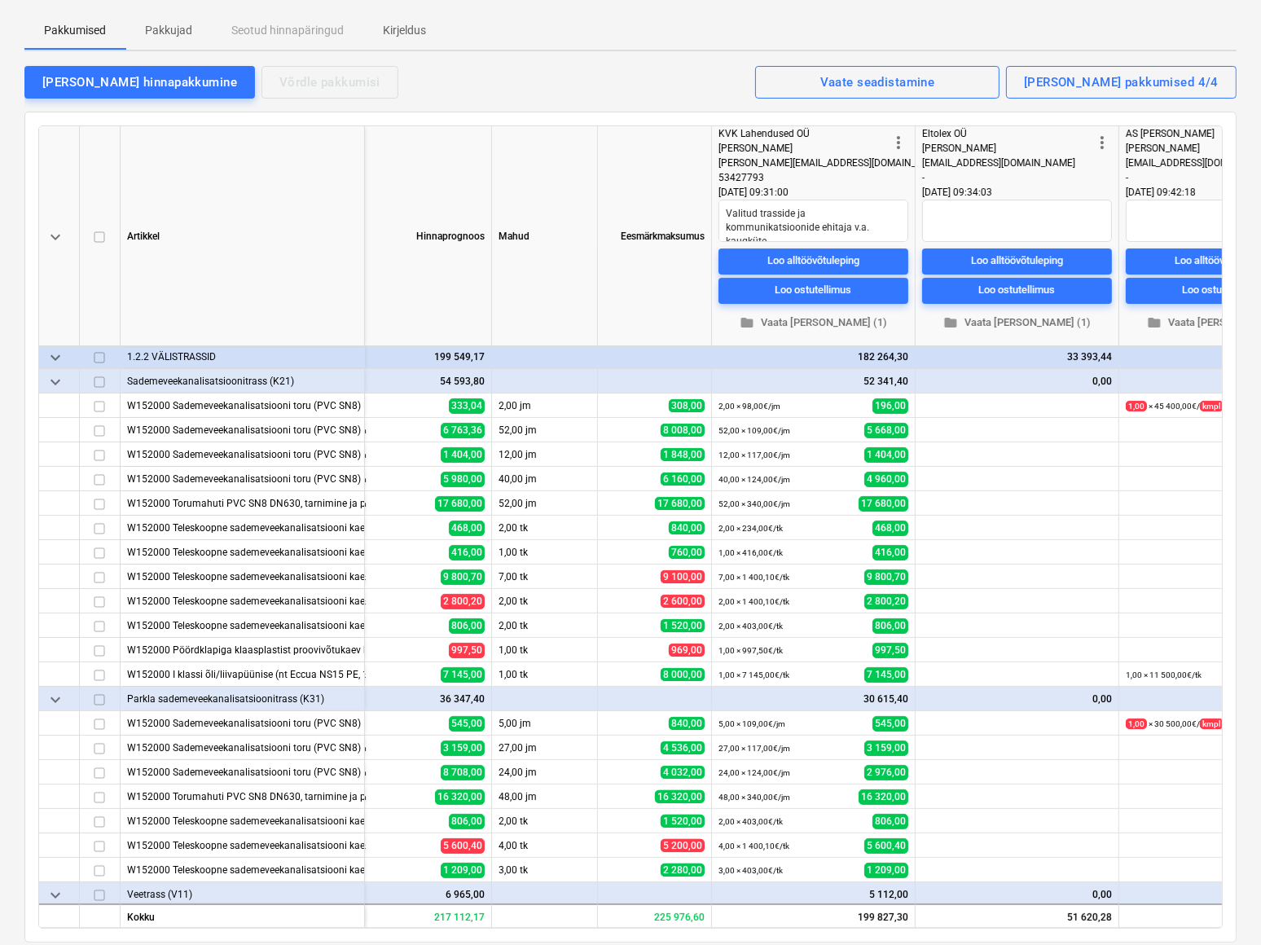
scroll to position [222, 0]
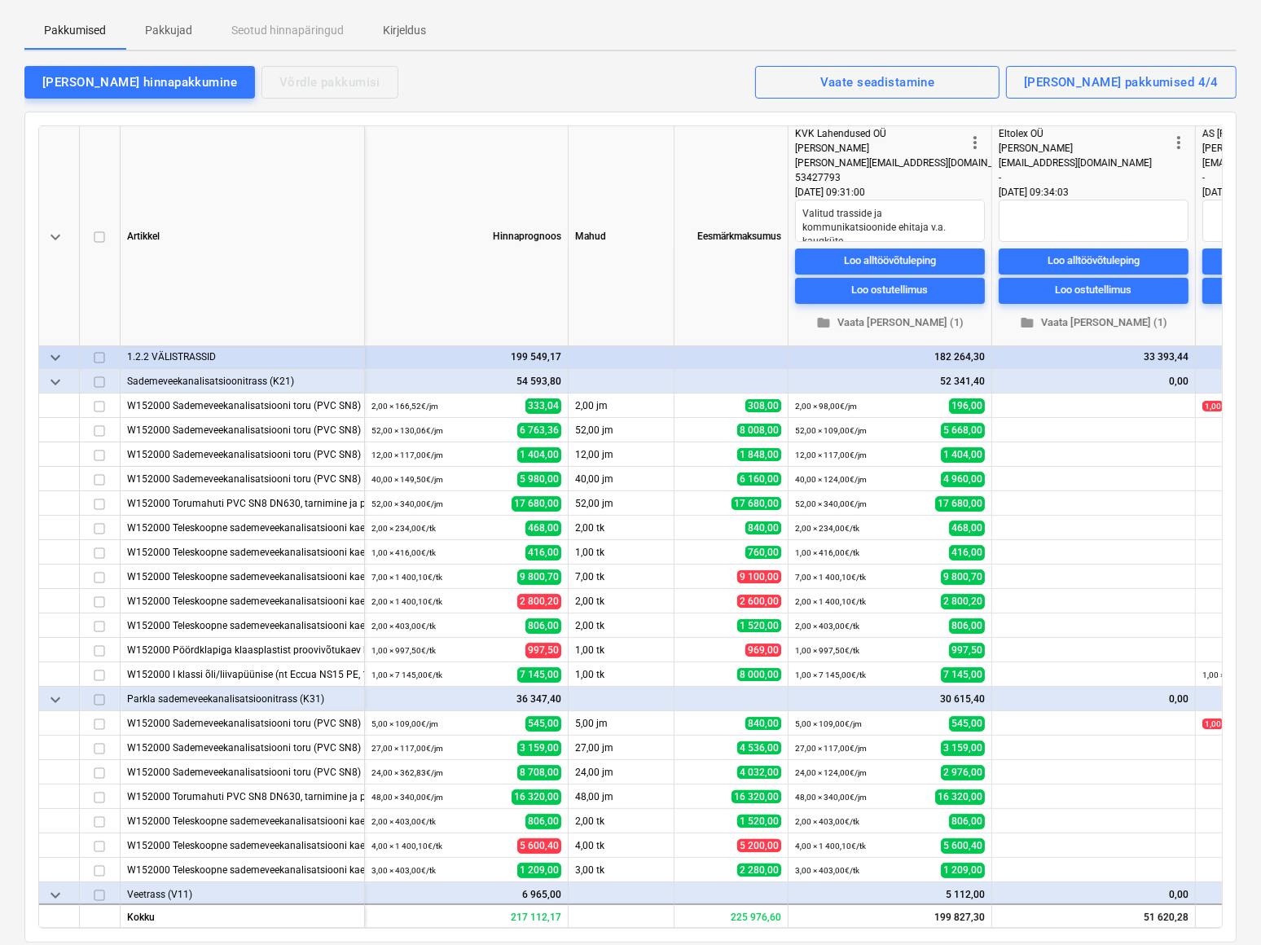
type textarea "x"
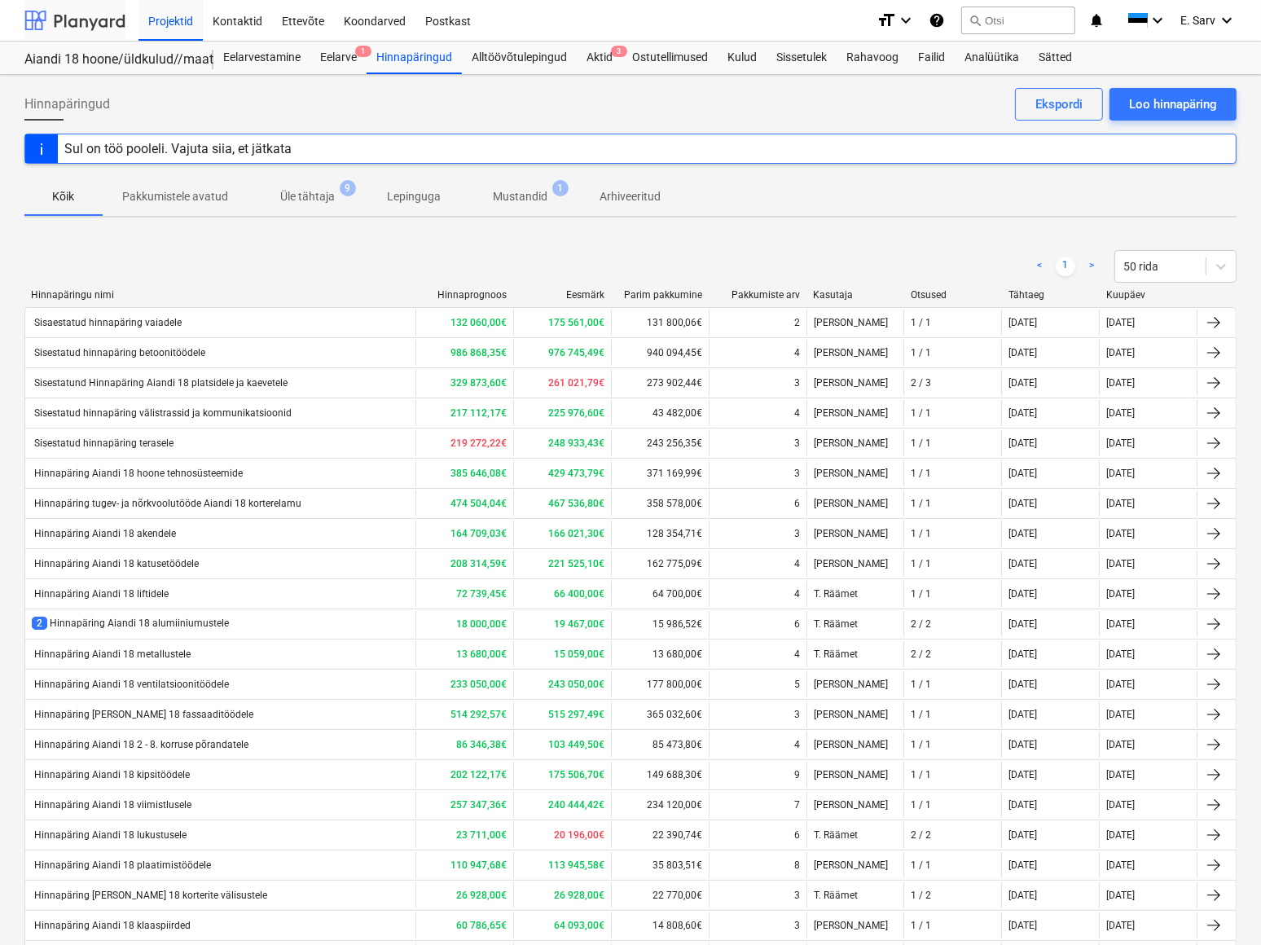
click at [106, 15] on div at bounding box center [74, 20] width 101 height 41
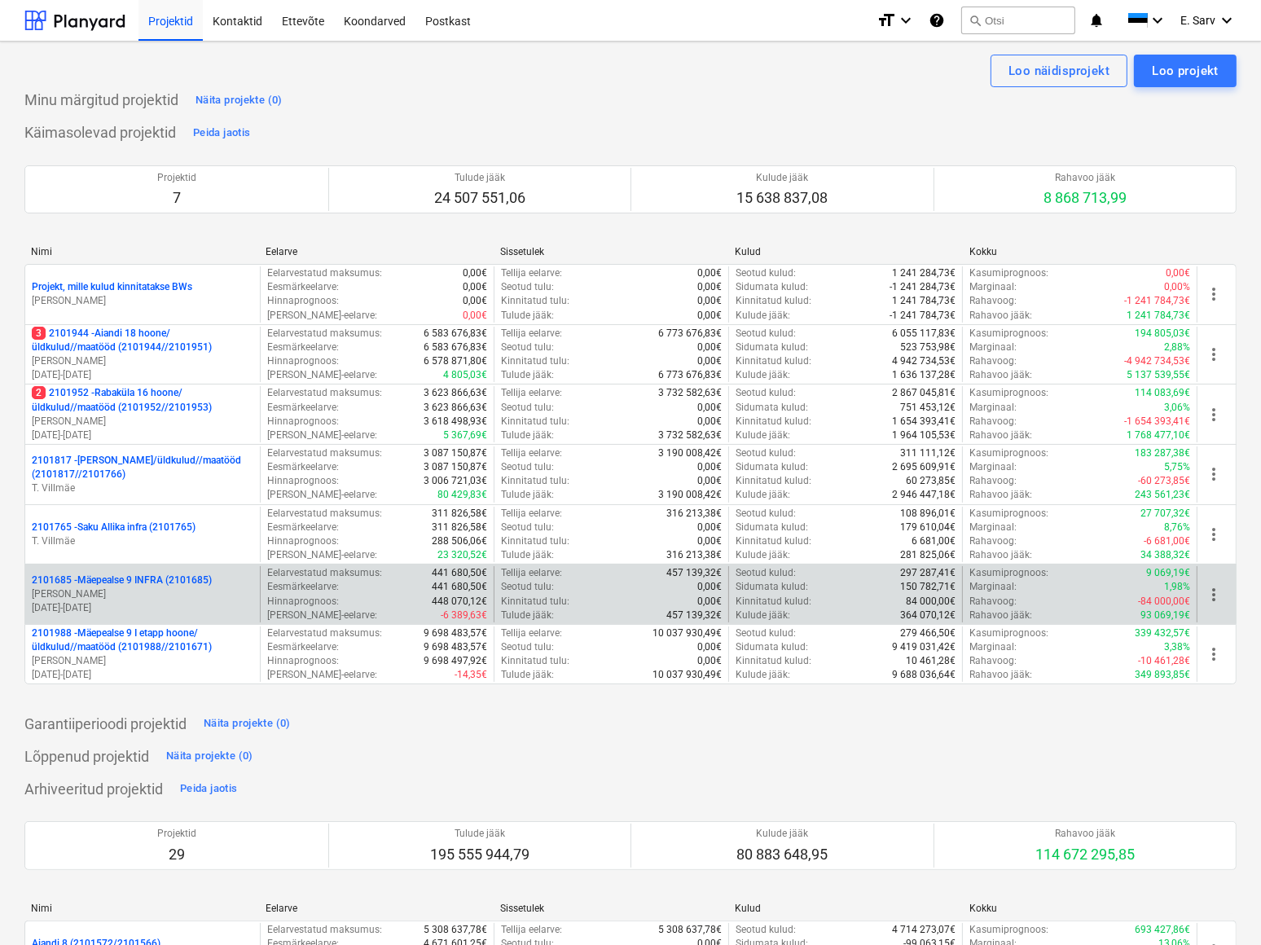
click at [146, 593] on p "[PERSON_NAME]" at bounding box center [143, 594] width 222 height 14
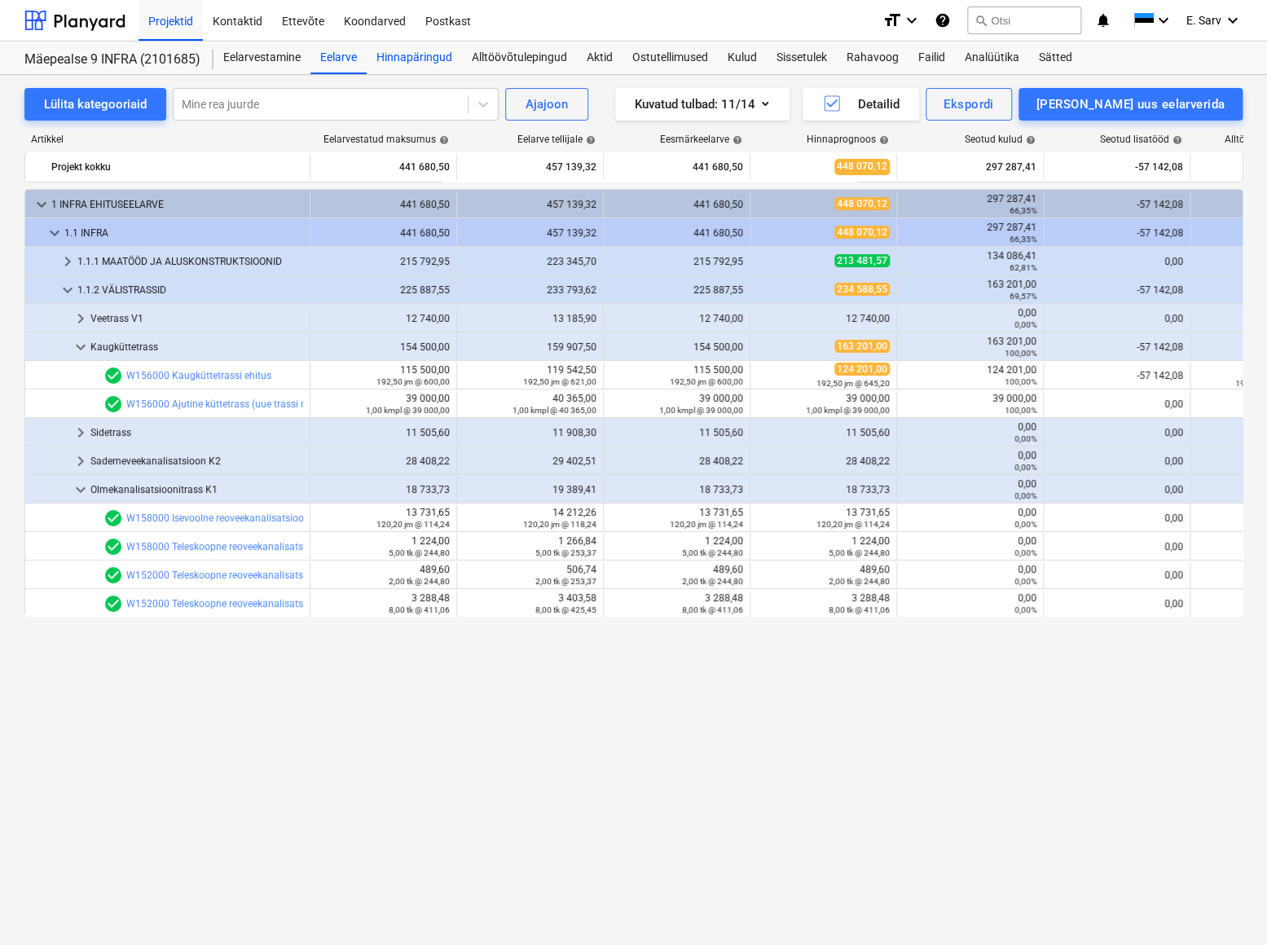
click at [425, 56] on div "Hinnapäringud" at bounding box center [414, 58] width 95 height 33
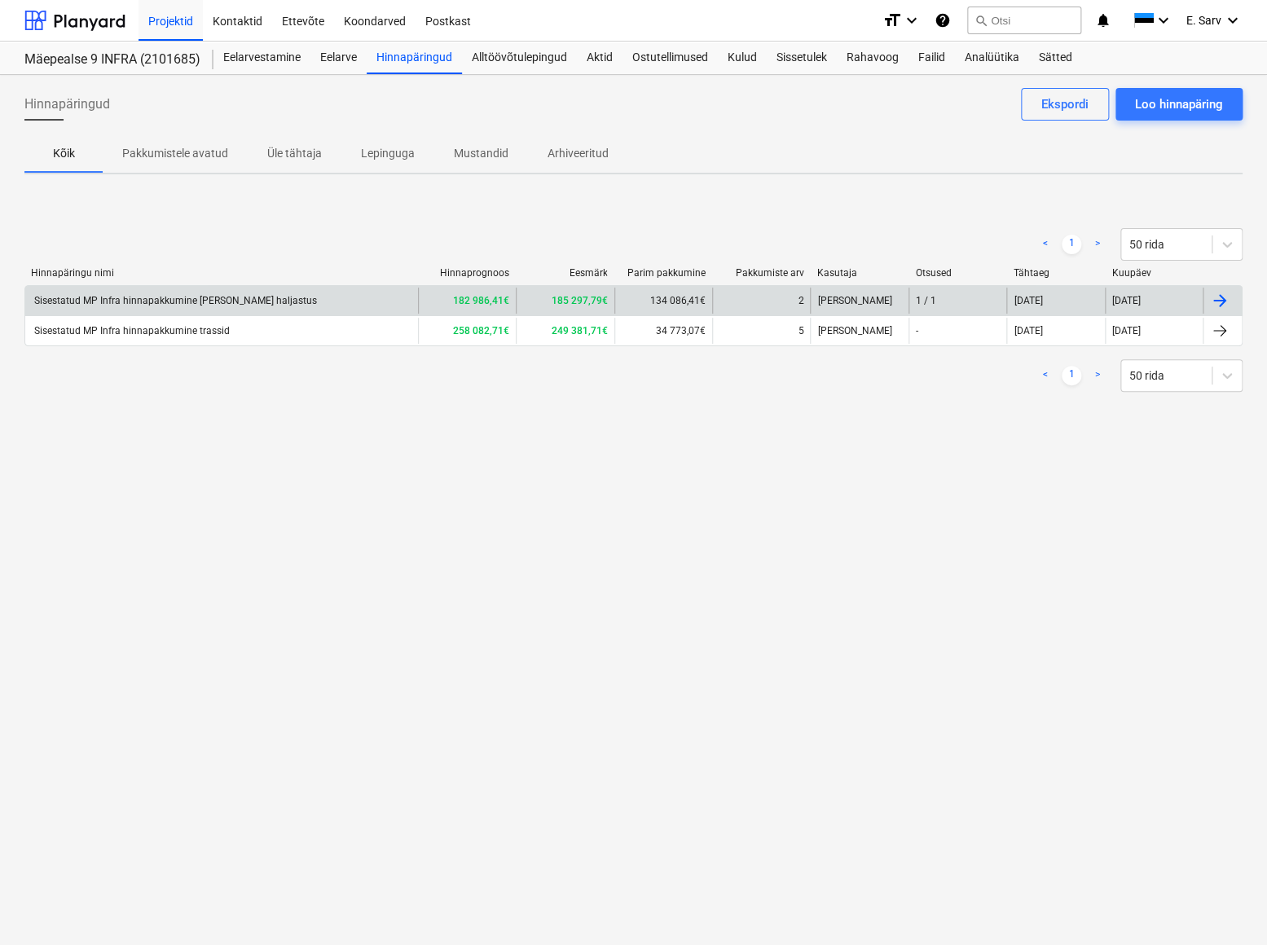
click at [203, 301] on div "Sisestatud MP Infra hinnapakkumine [PERSON_NAME] haljastus" at bounding box center [174, 300] width 285 height 11
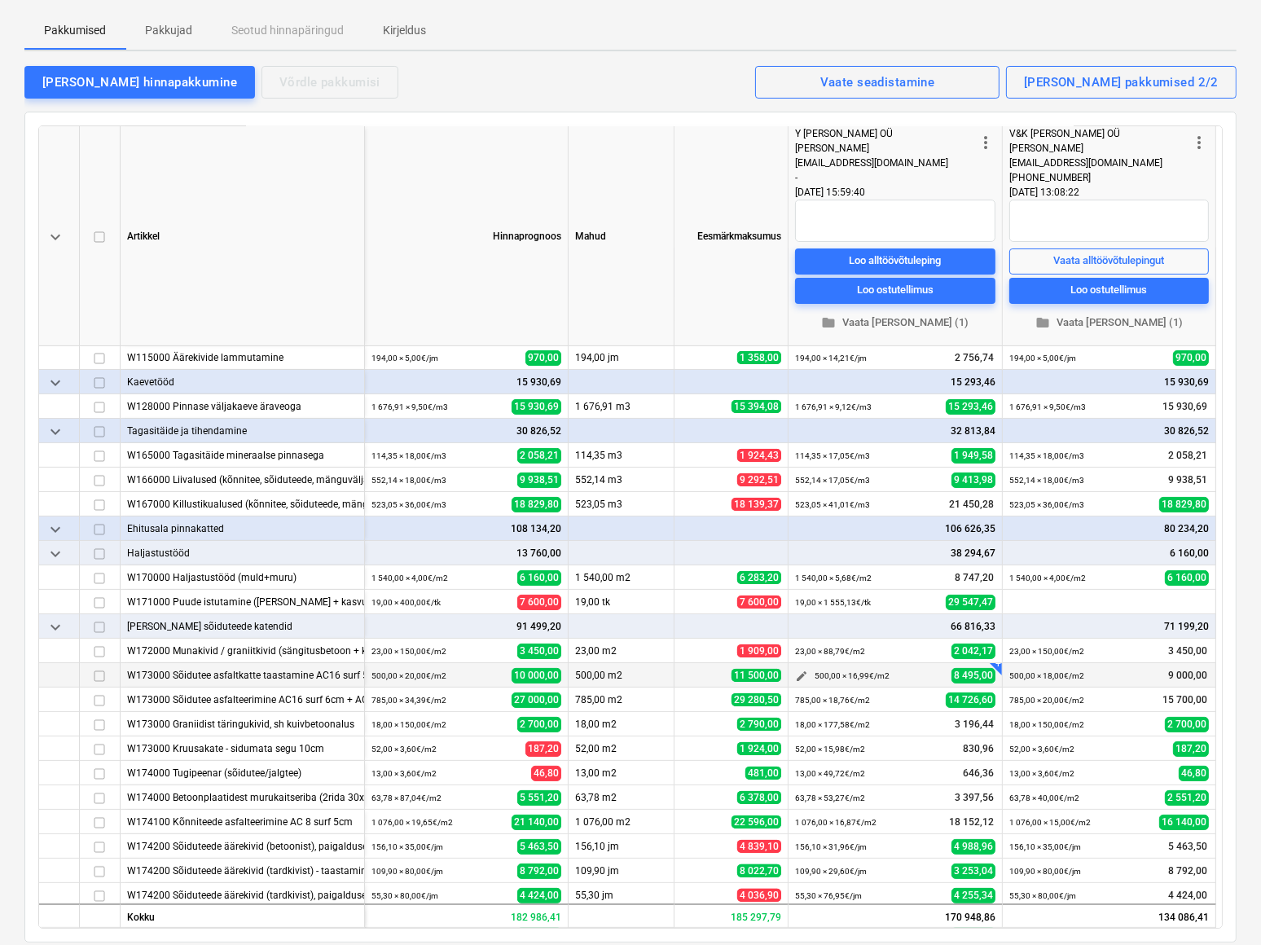
scroll to position [222, 0]
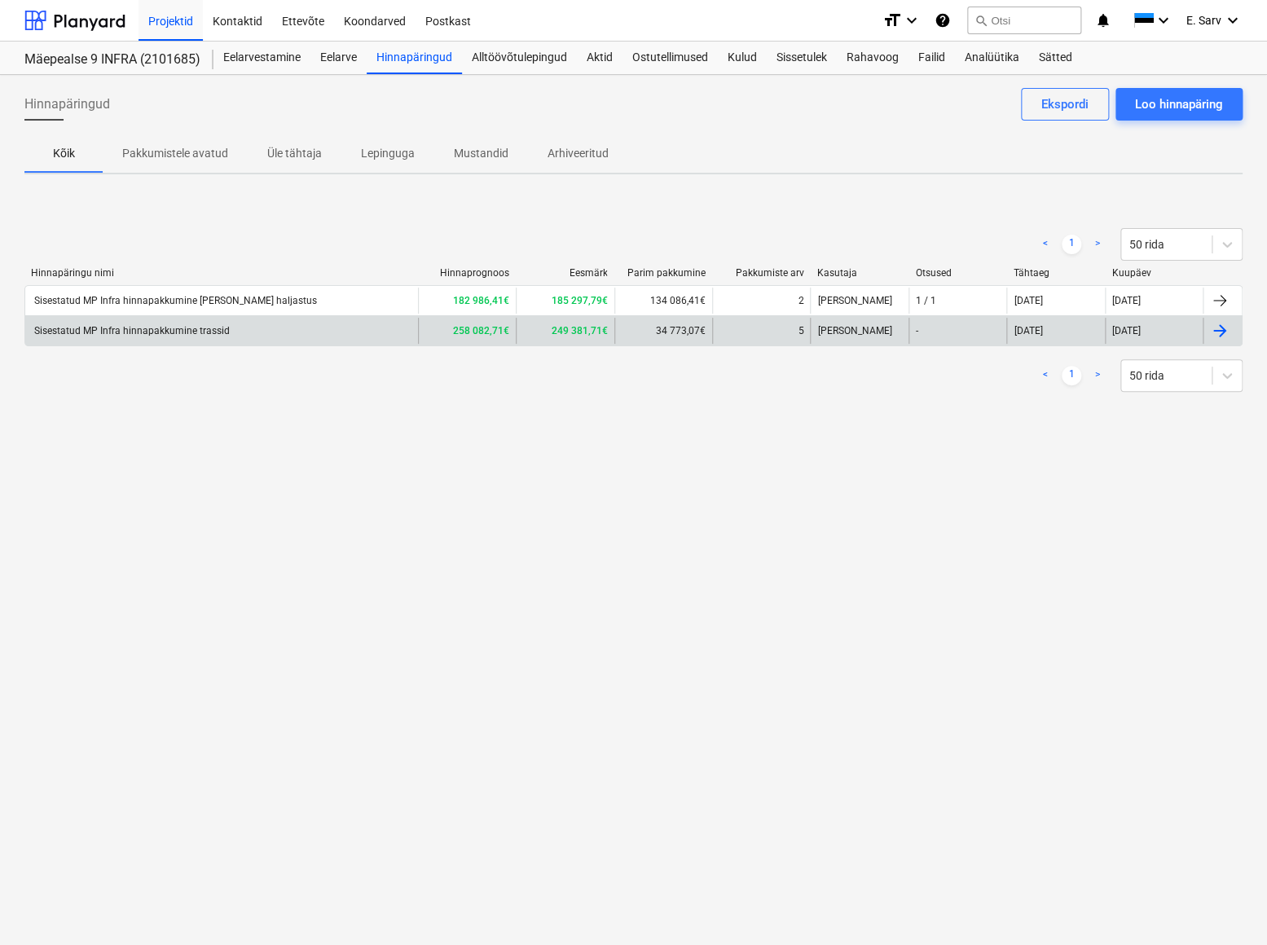
click at [137, 329] on div "Sisestatud MP Infra hinnapakkumine trassid" at bounding box center [131, 330] width 198 height 11
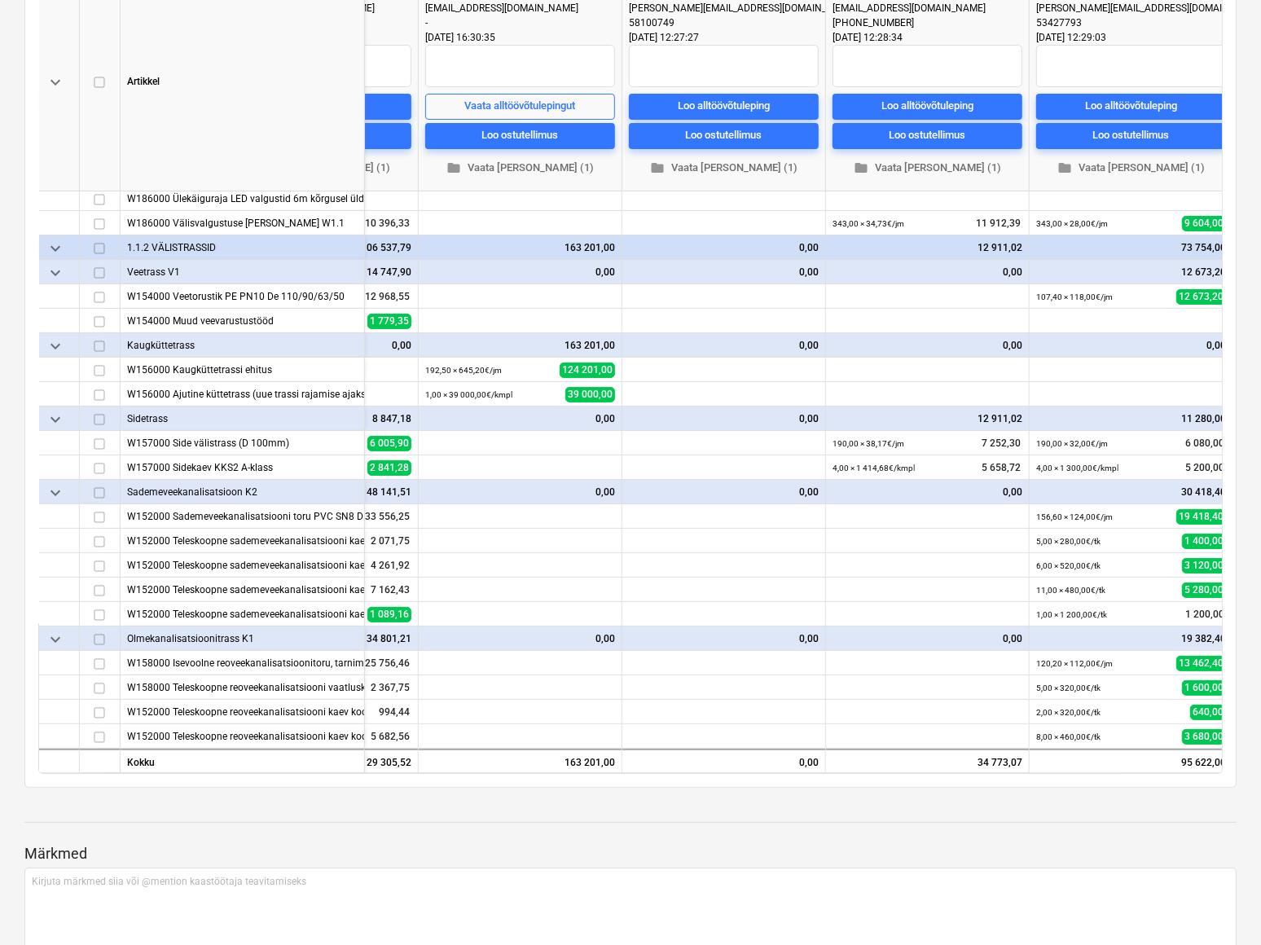
scroll to position [180, 589]
